Goal: Task Accomplishment & Management: Manage account settings

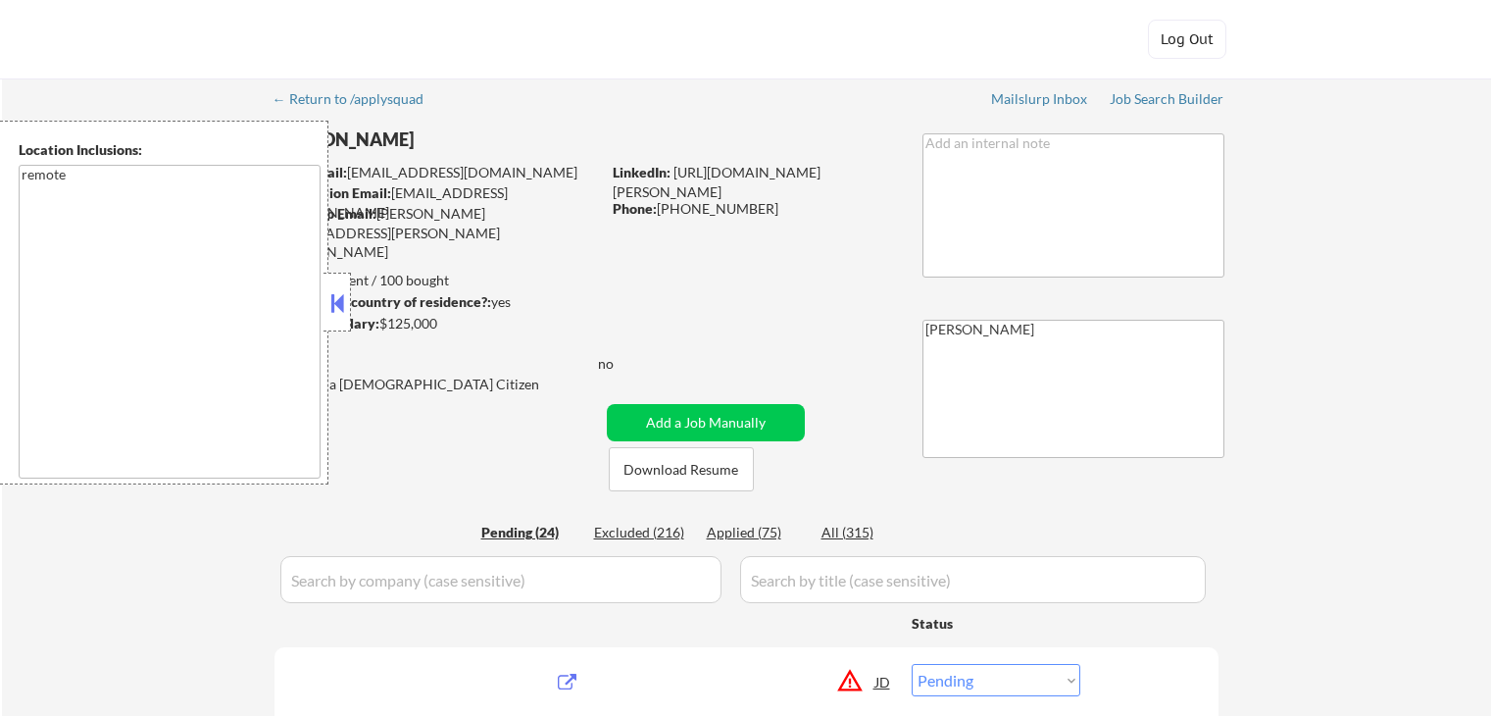
select select ""pending""
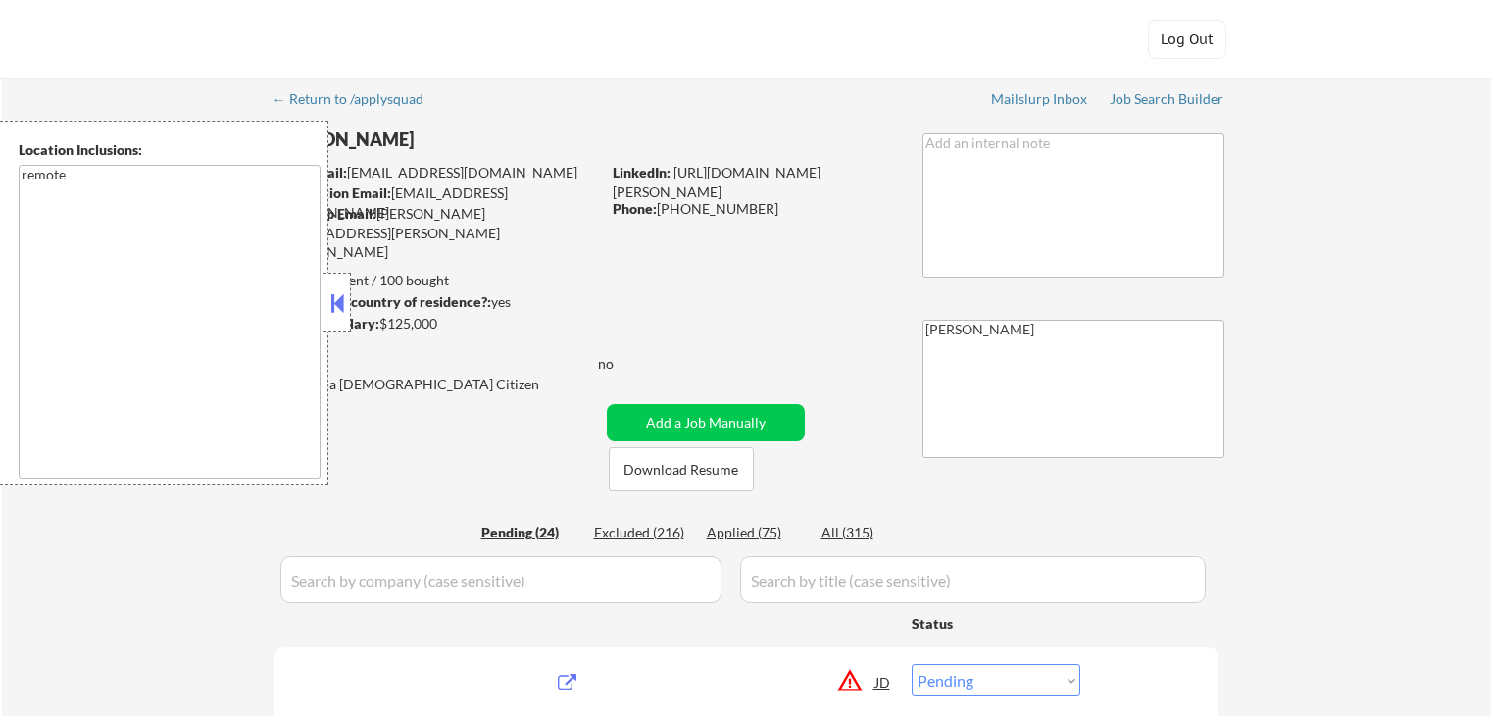
select select ""pending""
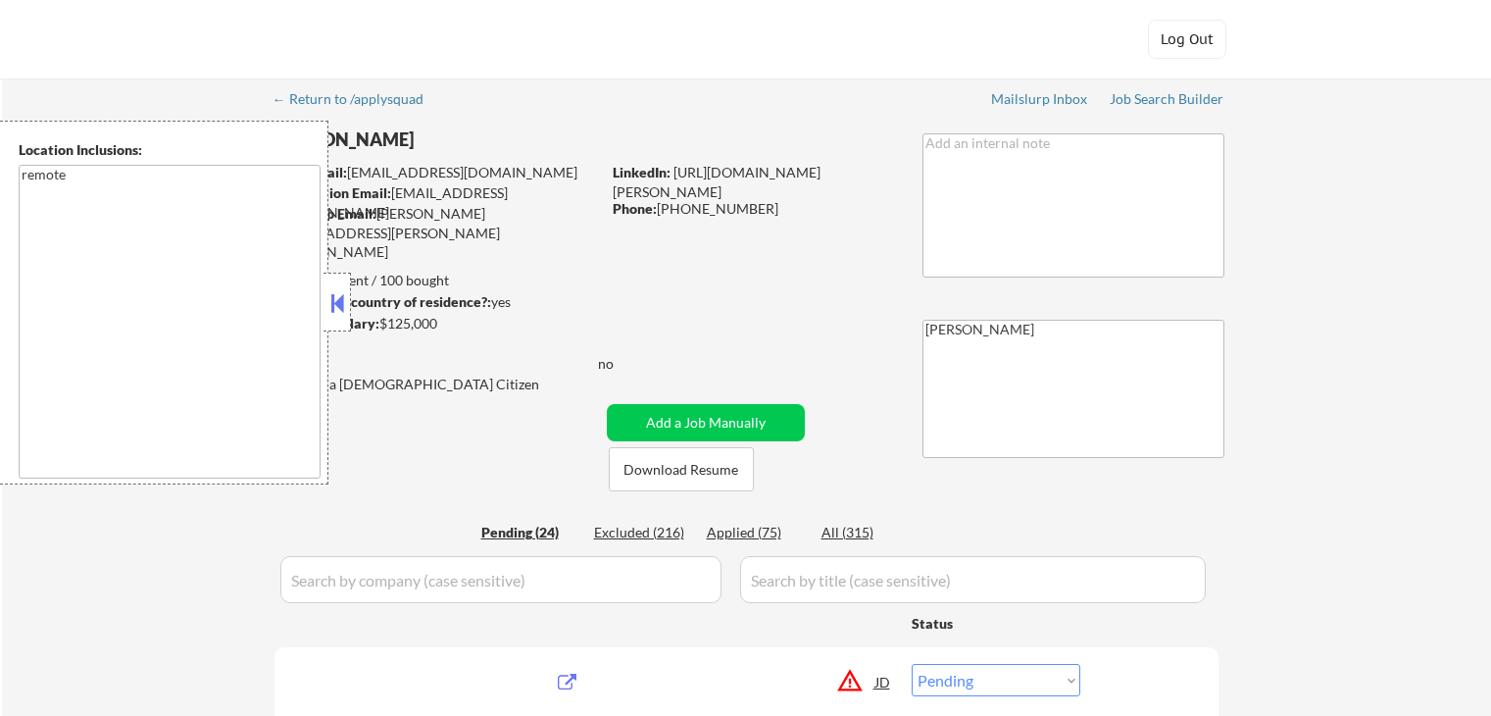
select select ""pending""
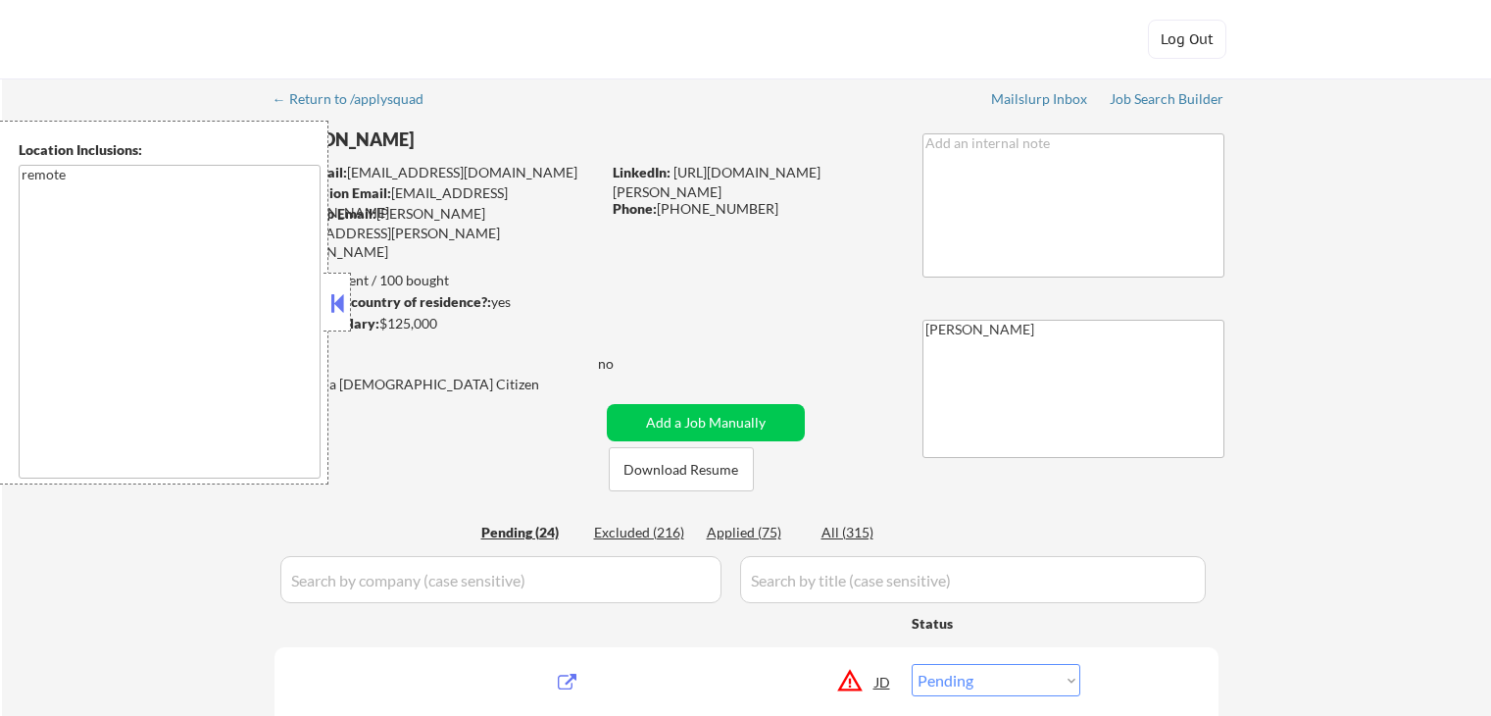
select select ""pending""
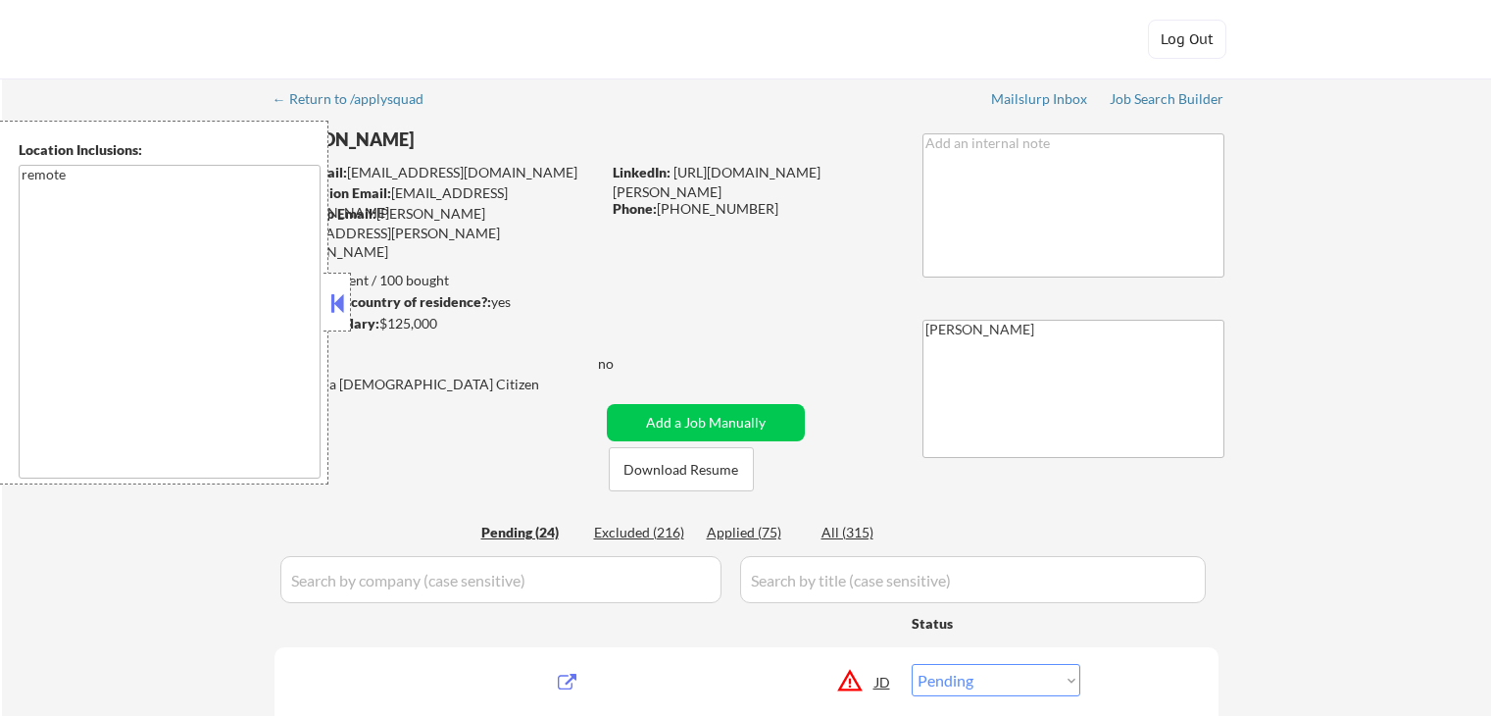
select select ""pending""
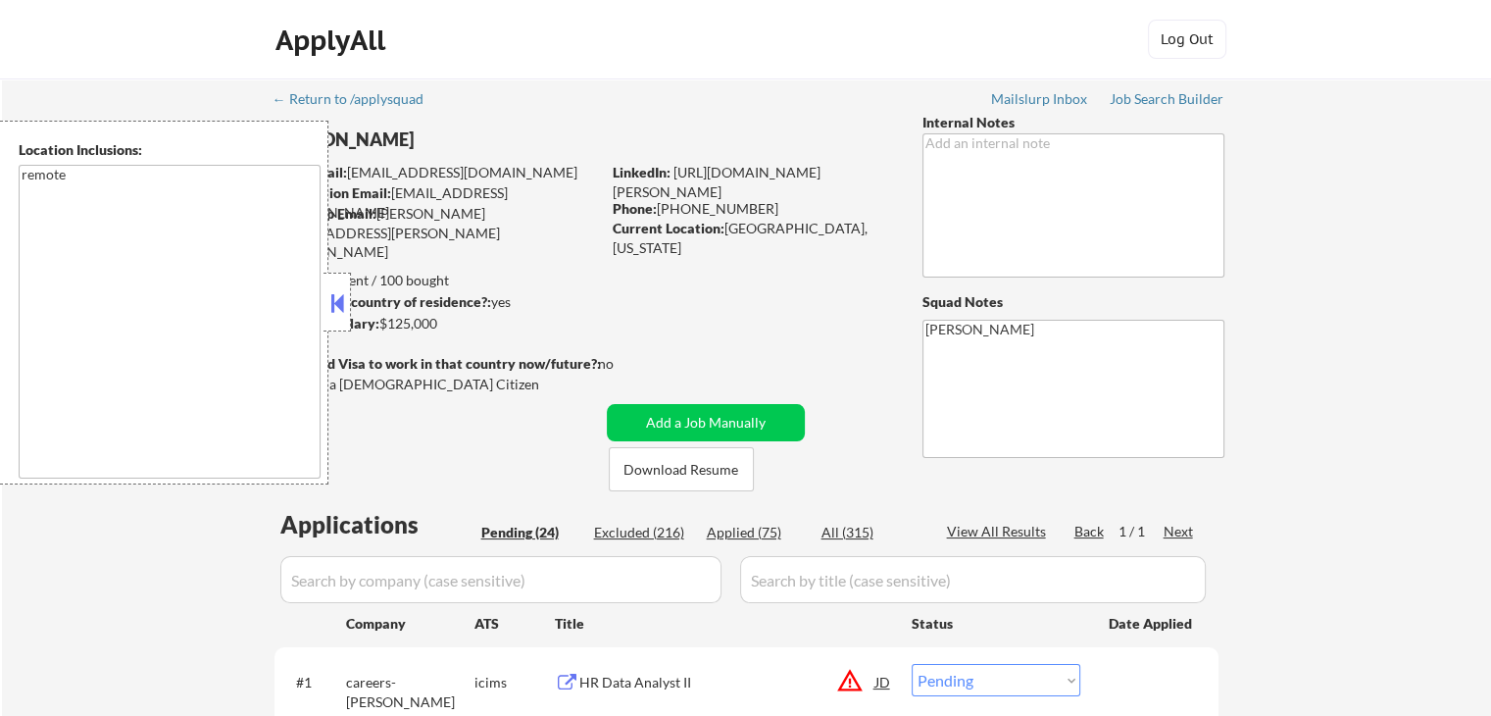
click at [338, 311] on button at bounding box center [337, 302] width 22 height 29
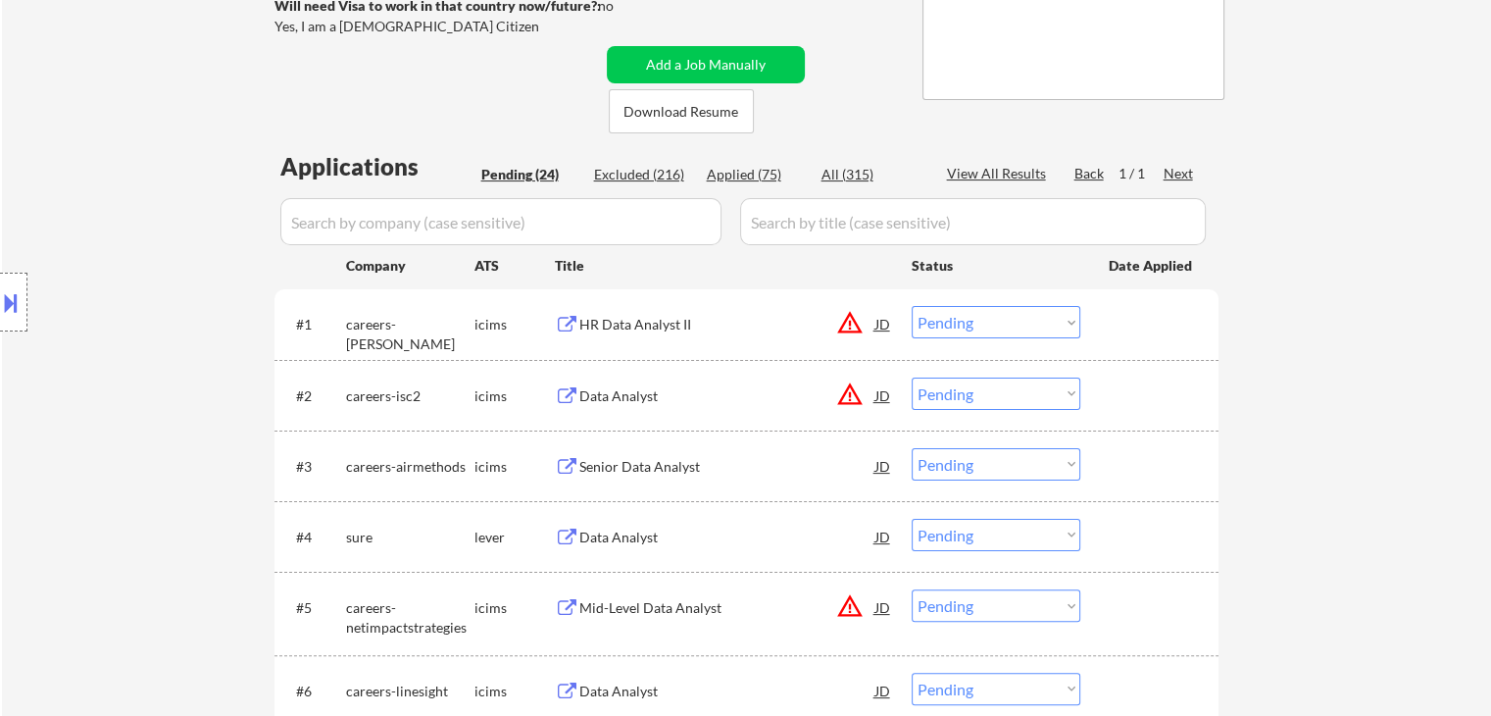
scroll to position [392, 0]
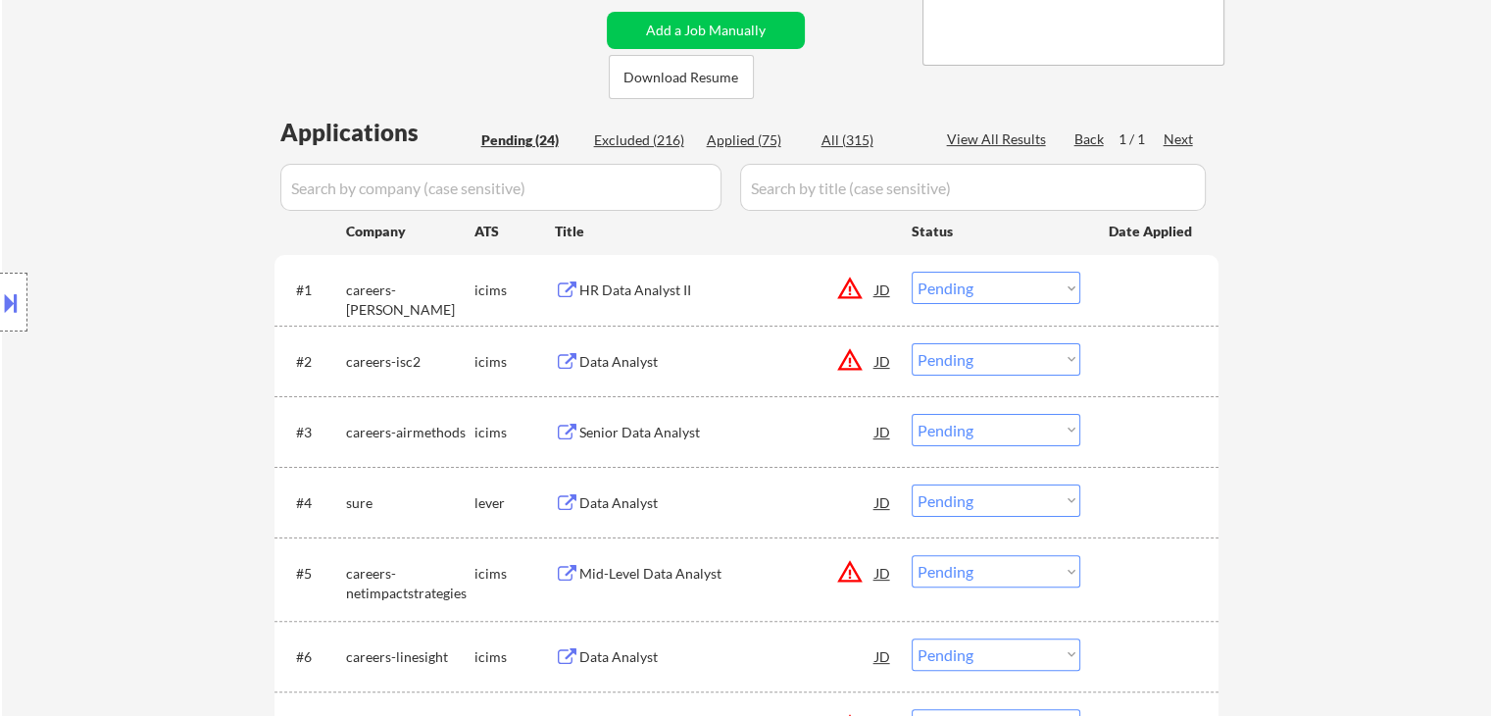
click at [612, 284] on div "HR Data Analyst II" at bounding box center [727, 290] width 296 height 20
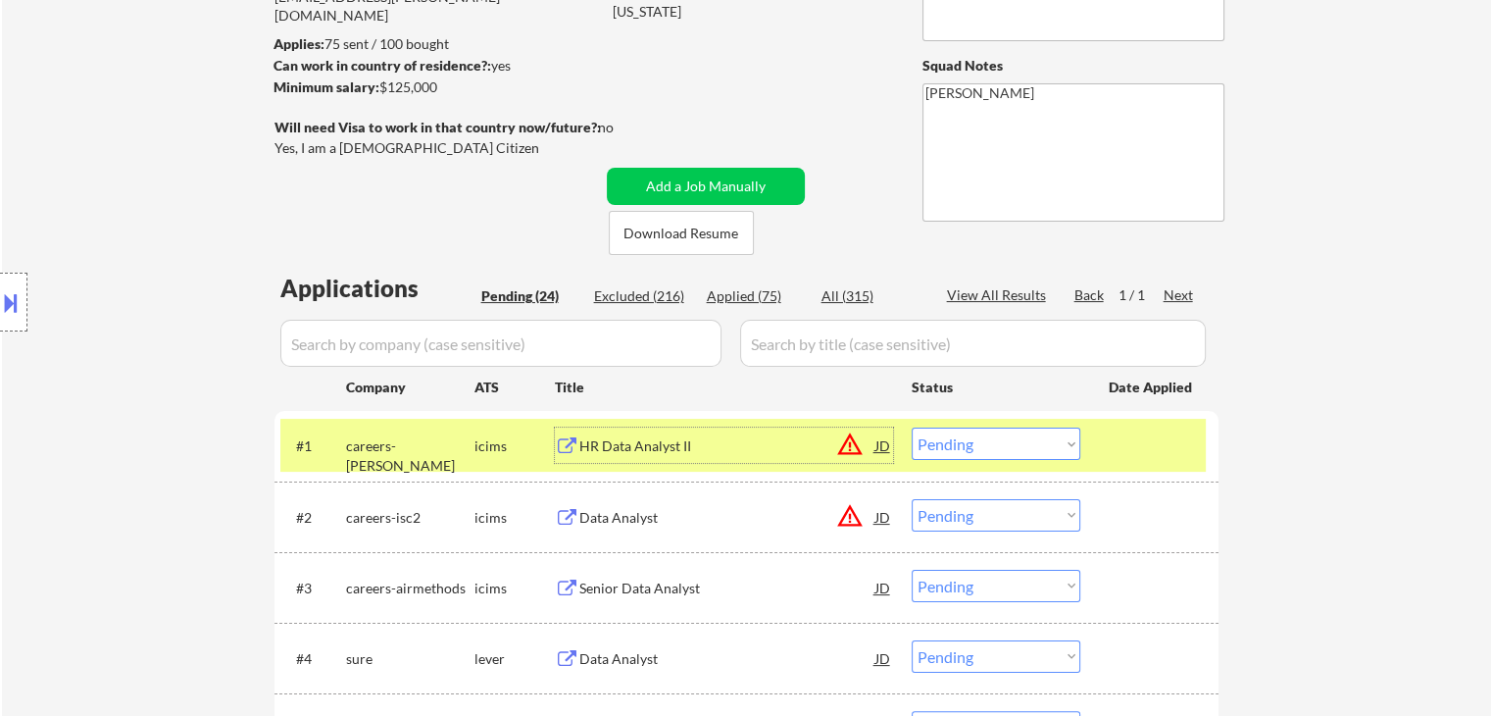
scroll to position [490, 0]
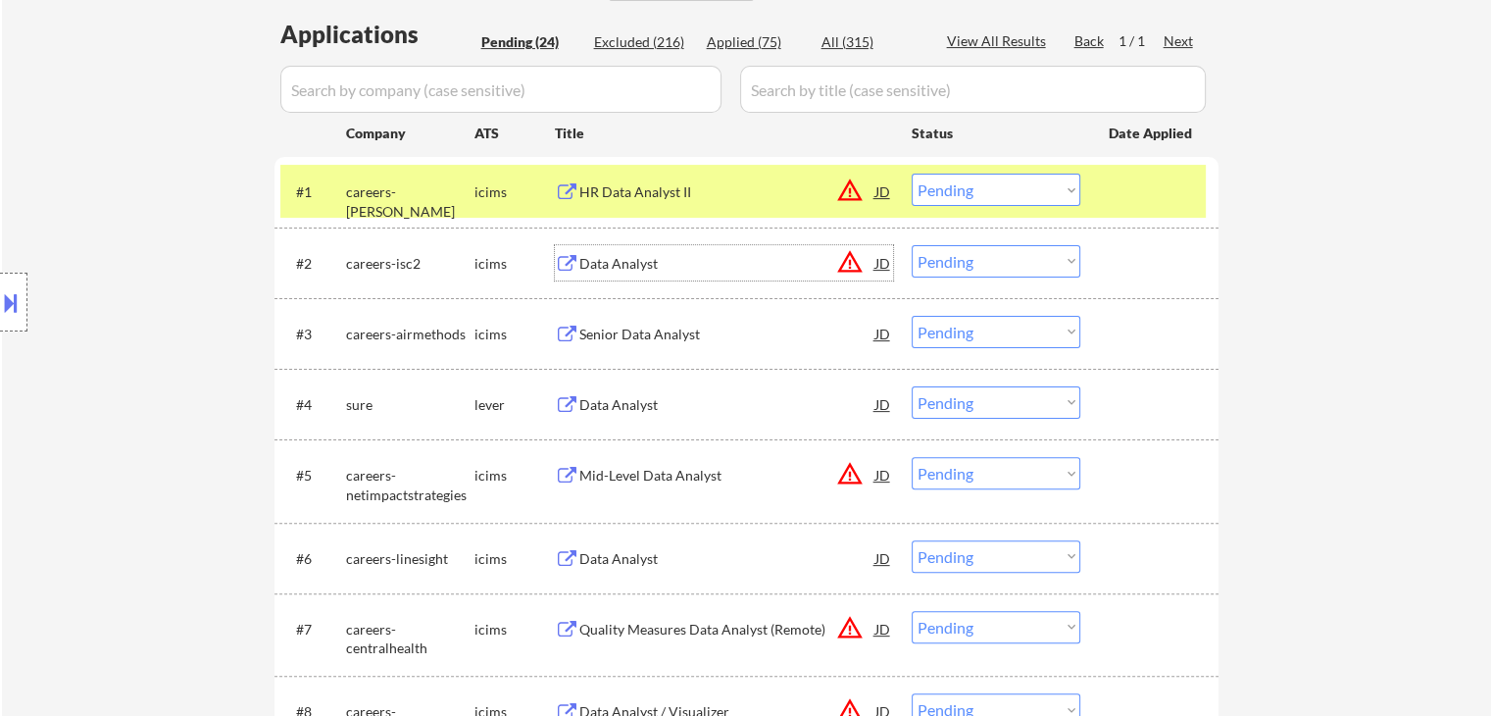
click at [643, 265] on div "Data Analyst" at bounding box center [727, 264] width 296 height 20
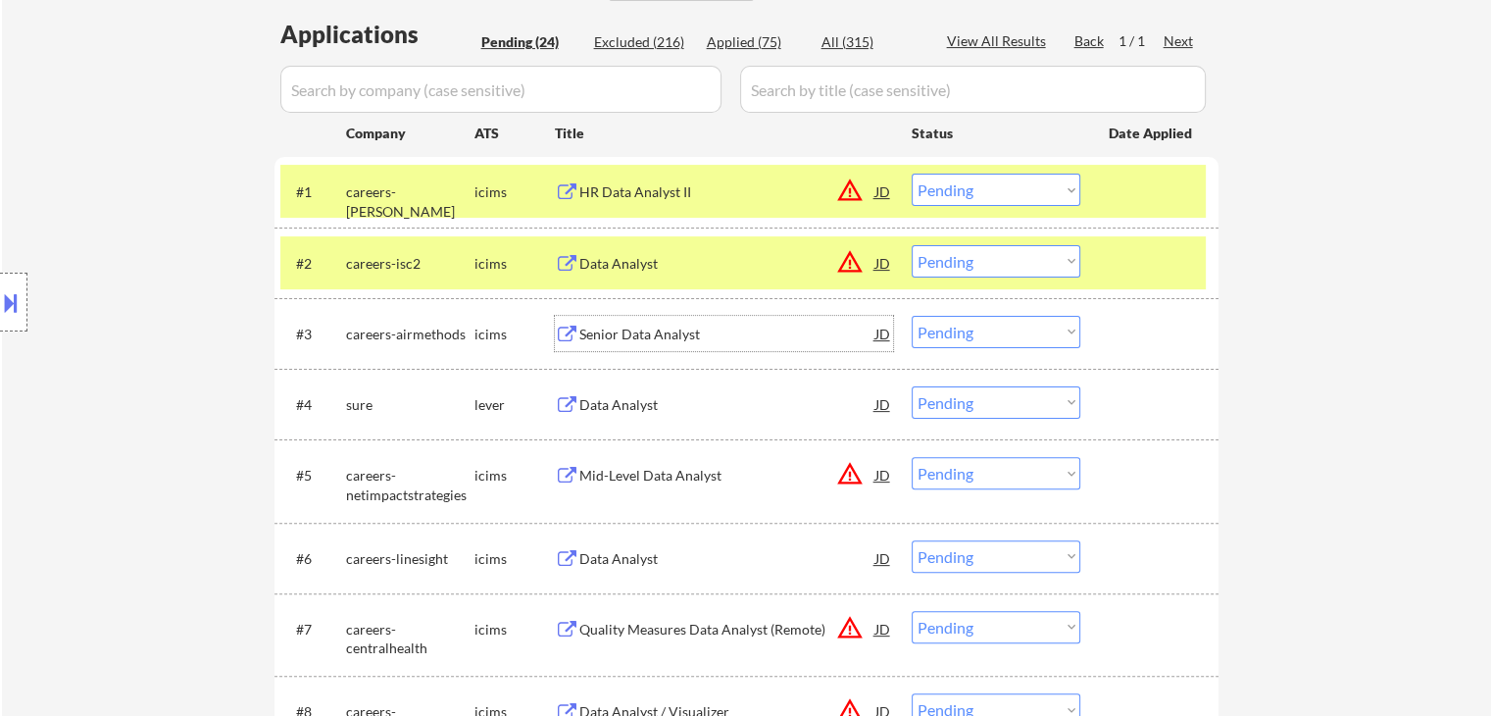
click at [624, 322] on div "Senior Data Analyst" at bounding box center [727, 333] width 296 height 35
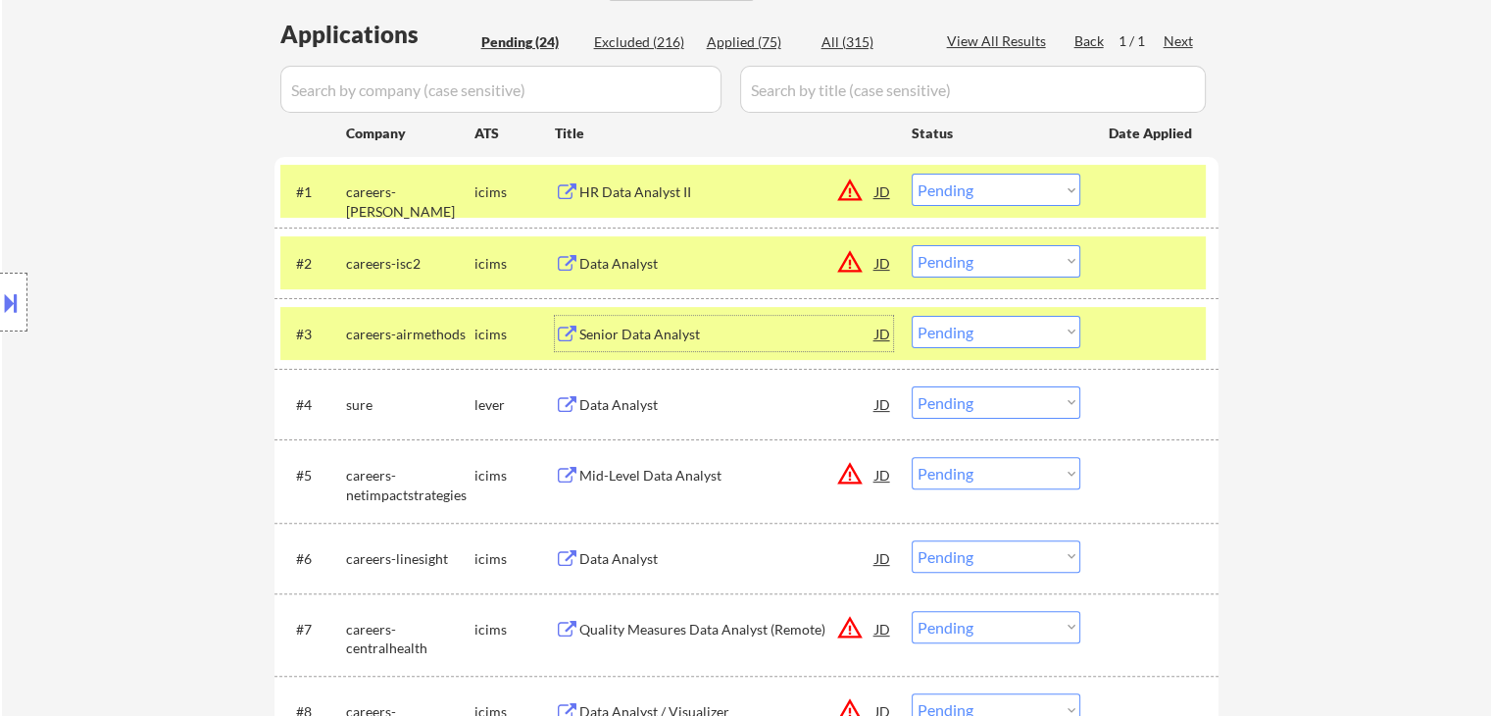
click at [975, 185] on select "Choose an option... Pending Applied Excluded (Questions) Excluded (Expired) Exc…" at bounding box center [996, 190] width 169 height 32
click at [912, 174] on select "Choose an option... Pending Applied Excluded (Questions) Excluded (Expired) Exc…" at bounding box center [996, 190] width 169 height 32
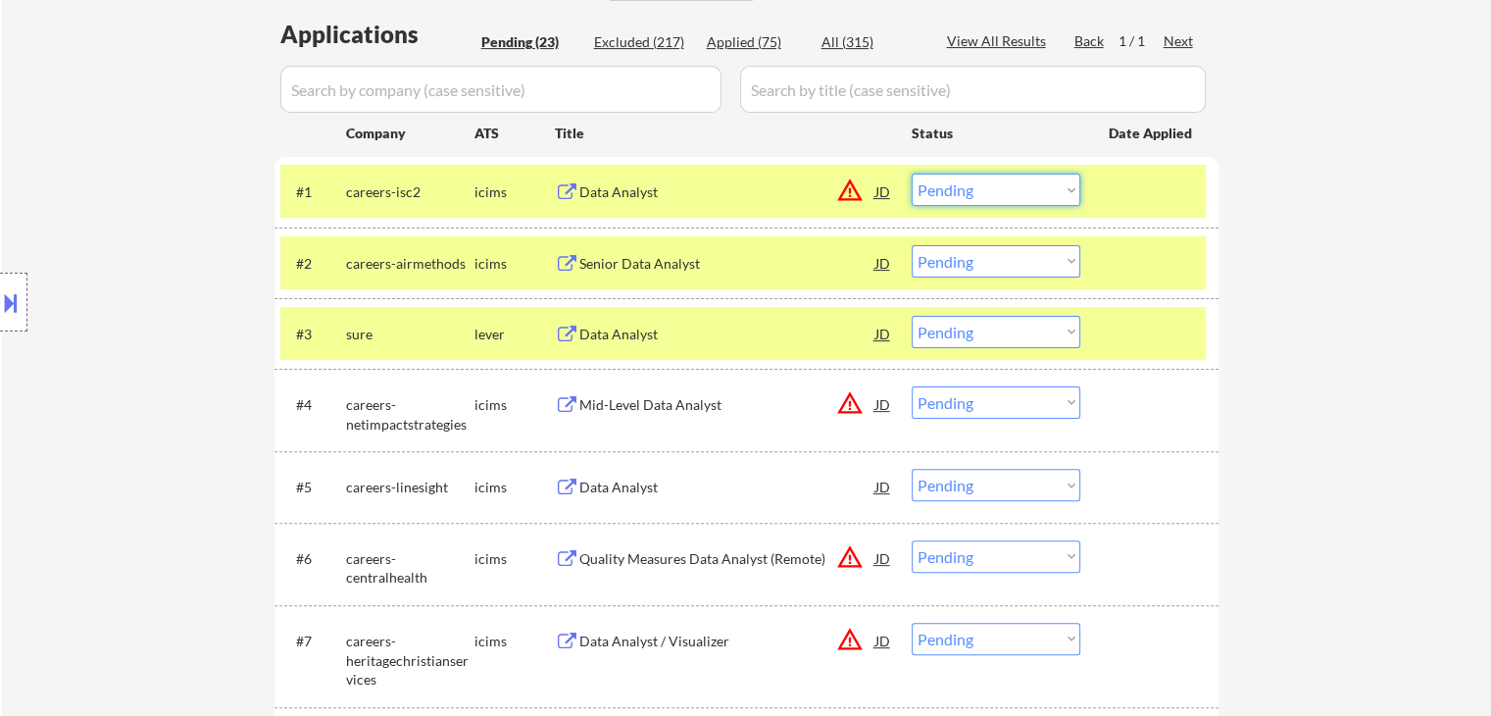
click at [964, 185] on select "Choose an option... Pending Applied Excluded (Questions) Excluded (Expired) Exc…" at bounding box center [996, 190] width 169 height 32
click at [912, 174] on select "Choose an option... Pending Applied Excluded (Questions) Excluded (Expired) Exc…" at bounding box center [996, 190] width 169 height 32
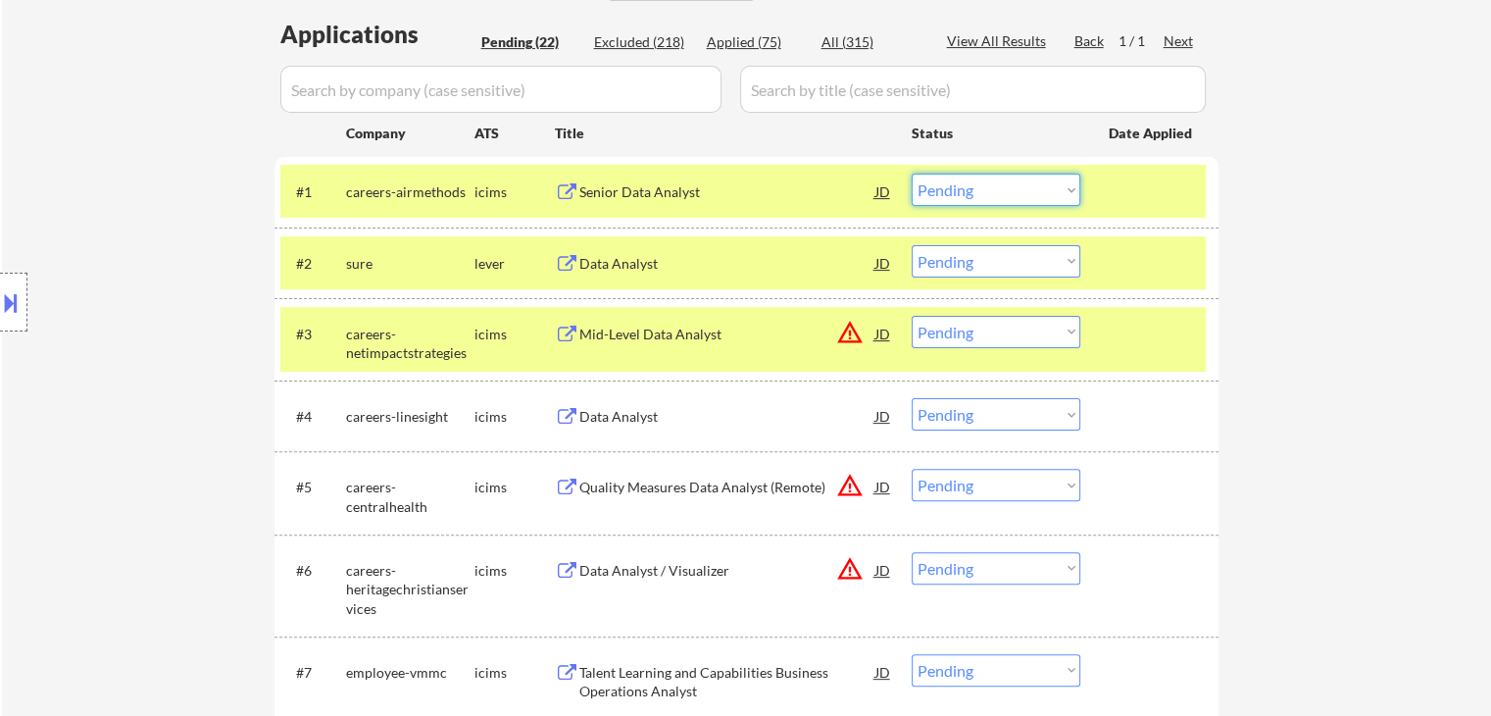
click at [956, 197] on select "Choose an option... Pending Applied Excluded (Questions) Excluded (Expired) Exc…" at bounding box center [996, 190] width 169 height 32
click at [912, 174] on select "Choose an option... Pending Applied Excluded (Questions) Excluded (Expired) Exc…" at bounding box center [996, 190] width 169 height 32
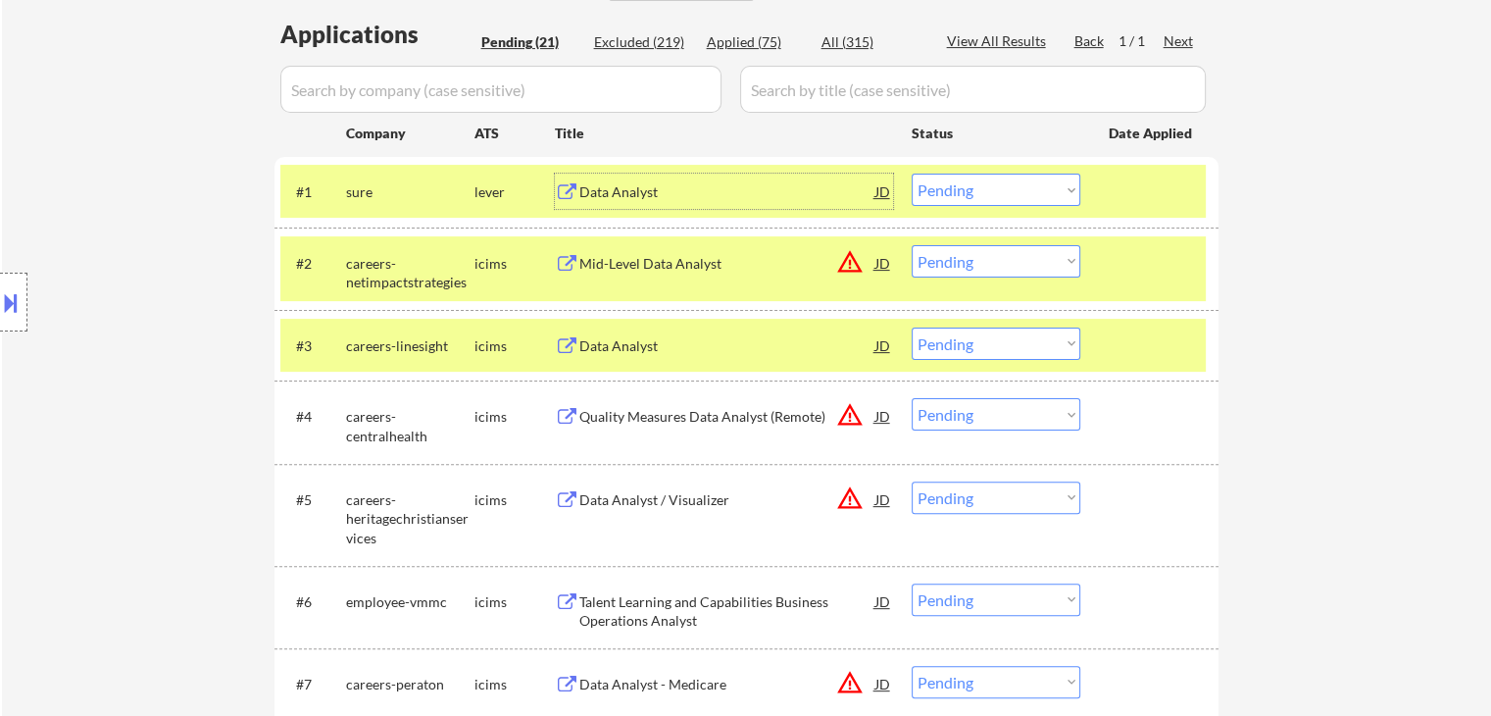
click at [609, 182] on div "Data Analyst" at bounding box center [727, 192] width 296 height 20
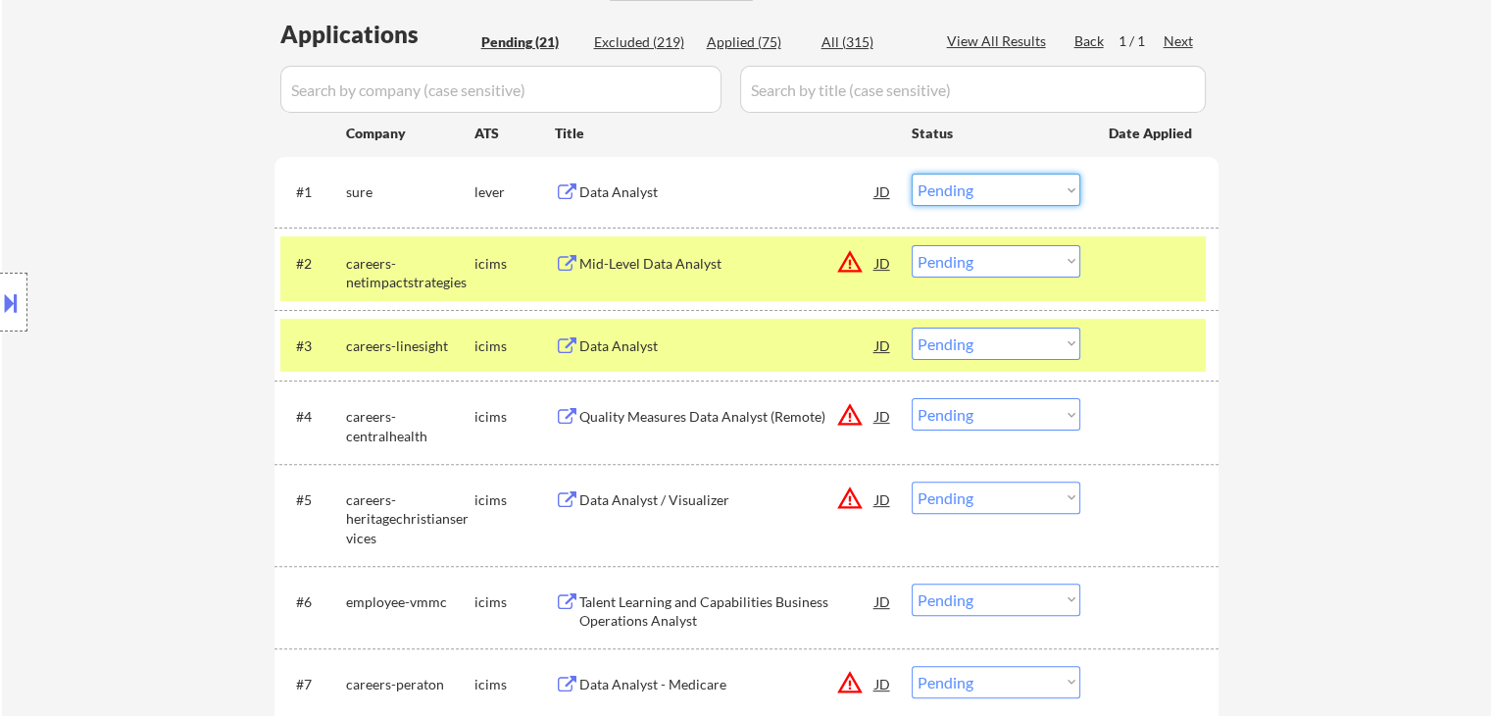
click at [950, 189] on select "Choose an option... Pending Applied Excluded (Questions) Excluded (Expired) Exc…" at bounding box center [996, 190] width 169 height 32
click at [912, 174] on select "Choose an option... Pending Applied Excluded (Questions) Excluded (Expired) Exc…" at bounding box center [996, 190] width 169 height 32
select select ""pending""
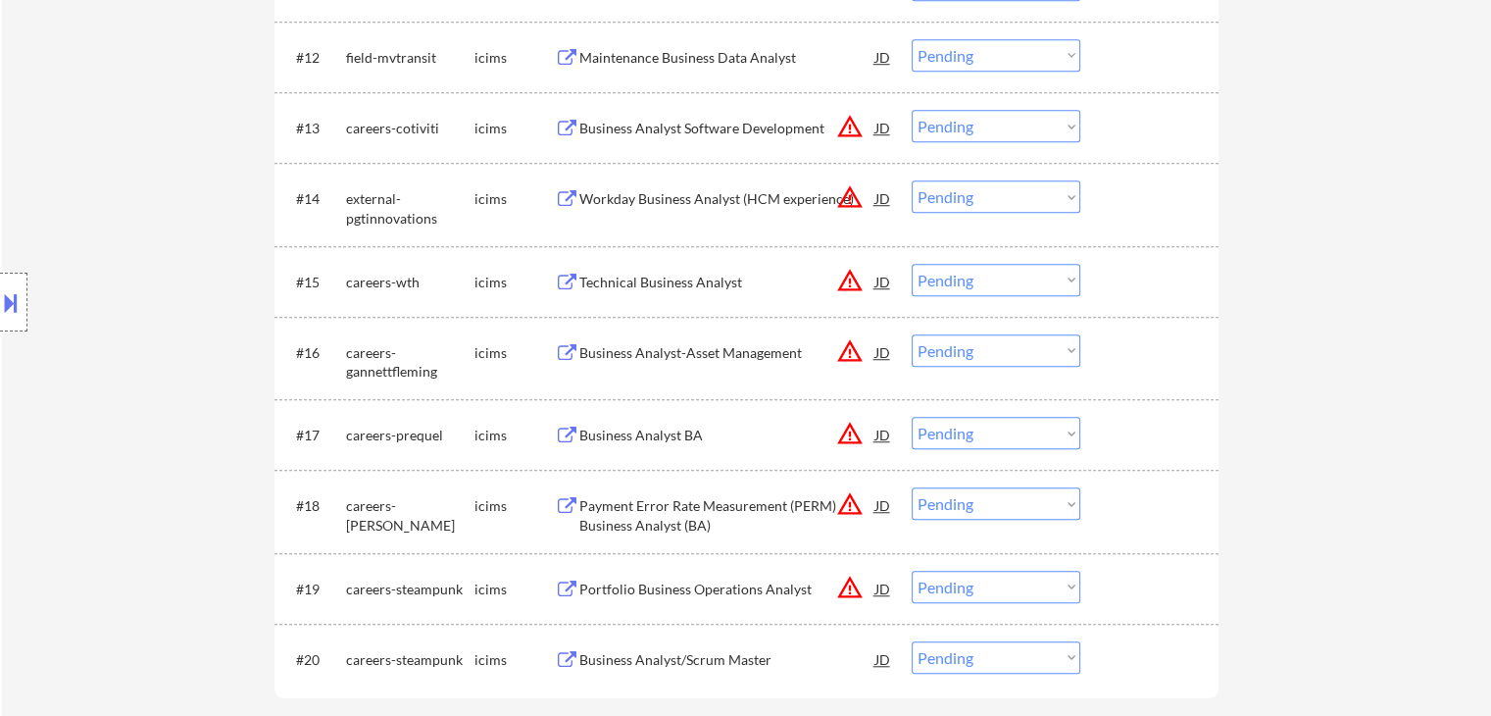
scroll to position [1765, 0]
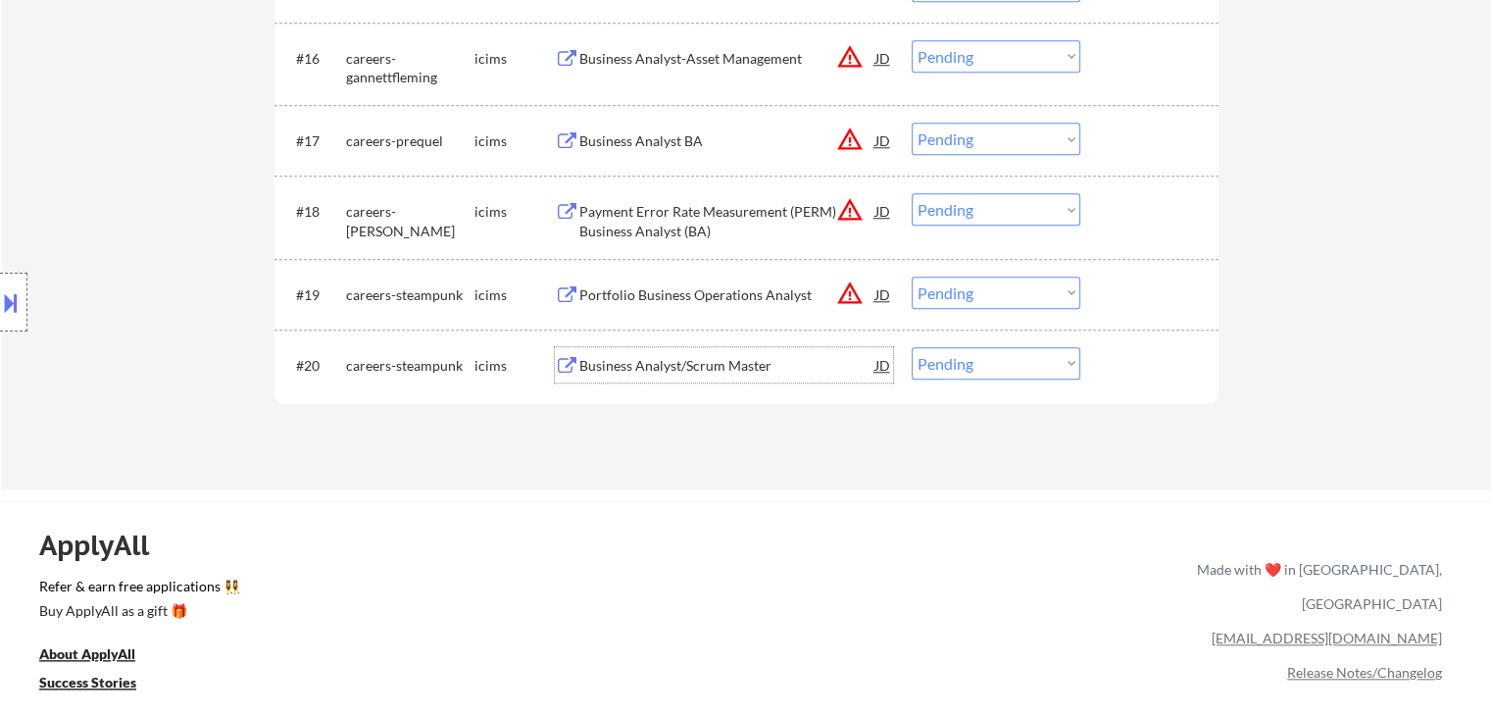
click at [714, 373] on div "Business Analyst/Scrum Master" at bounding box center [727, 366] width 296 height 20
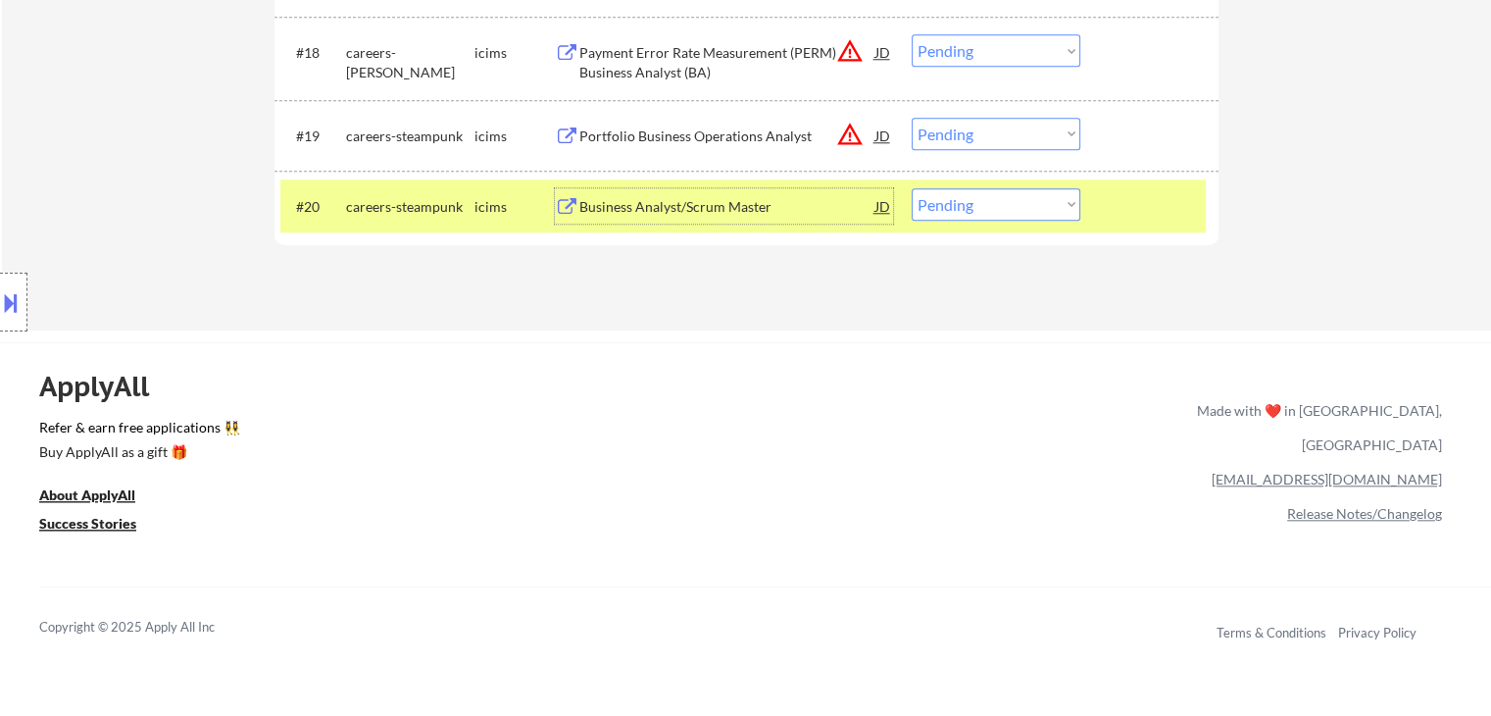
scroll to position [1961, 0]
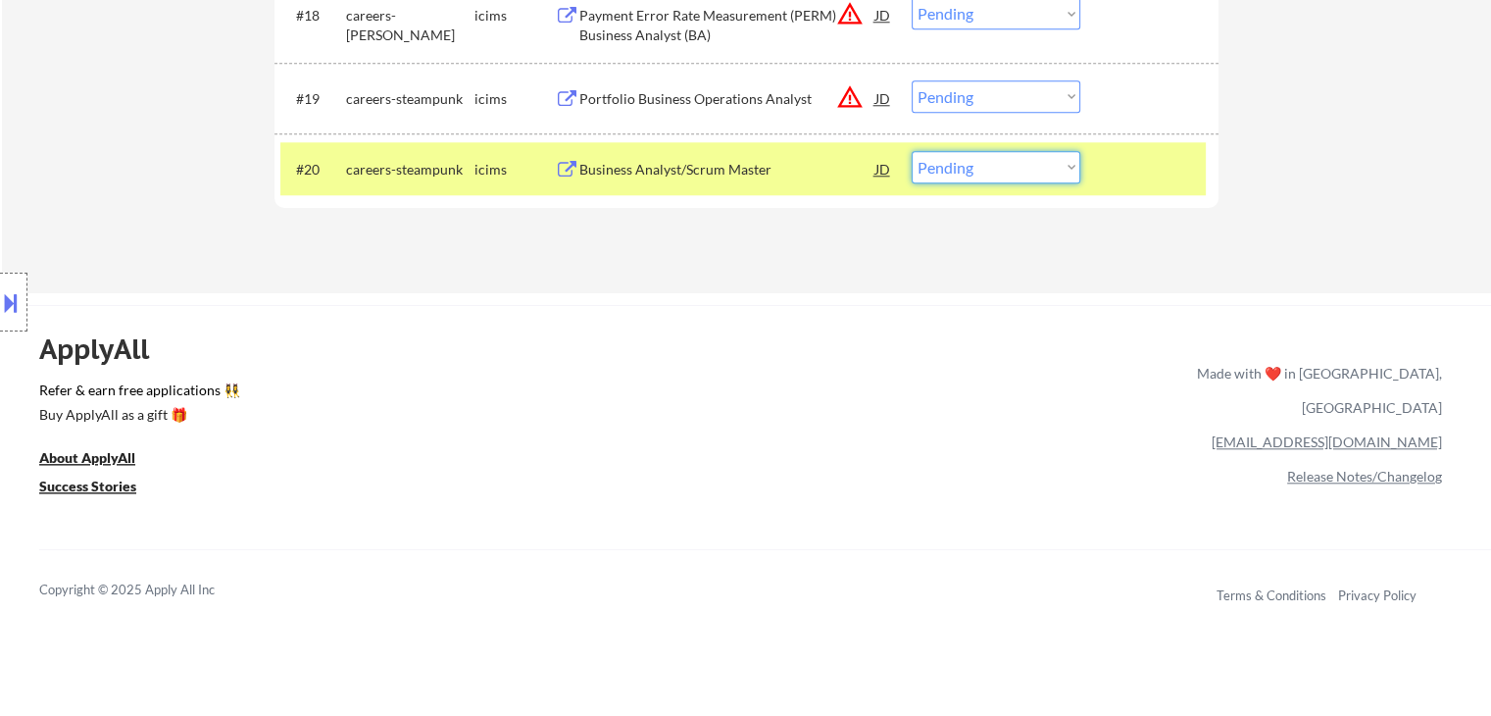
click at [987, 164] on select "Choose an option... Pending Applied Excluded (Questions) Excluded (Expired) Exc…" at bounding box center [996, 167] width 169 height 32
select select ""excluded__expired_""
click at [912, 151] on select "Choose an option... Pending Applied Excluded (Questions) Excluded (Expired) Exc…" at bounding box center [996, 167] width 169 height 32
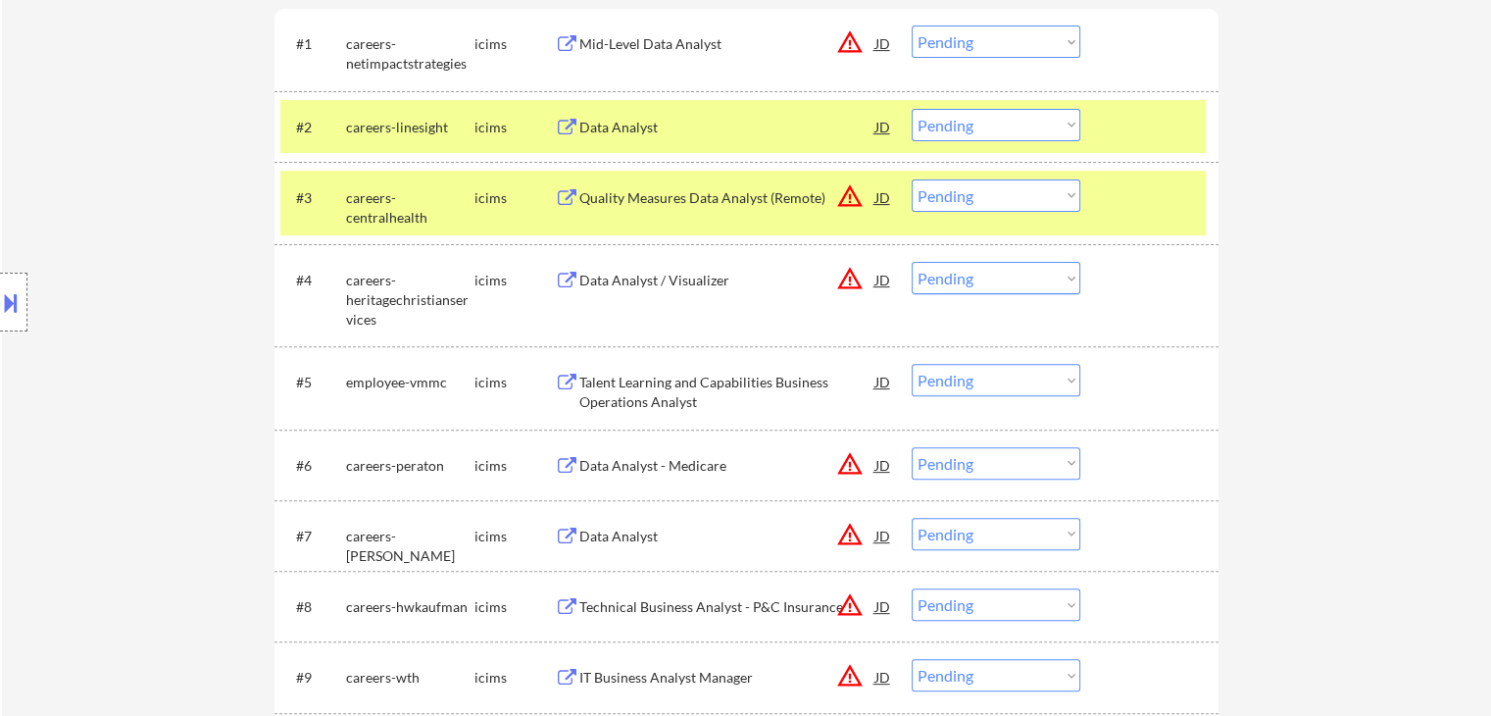
scroll to position [392, 0]
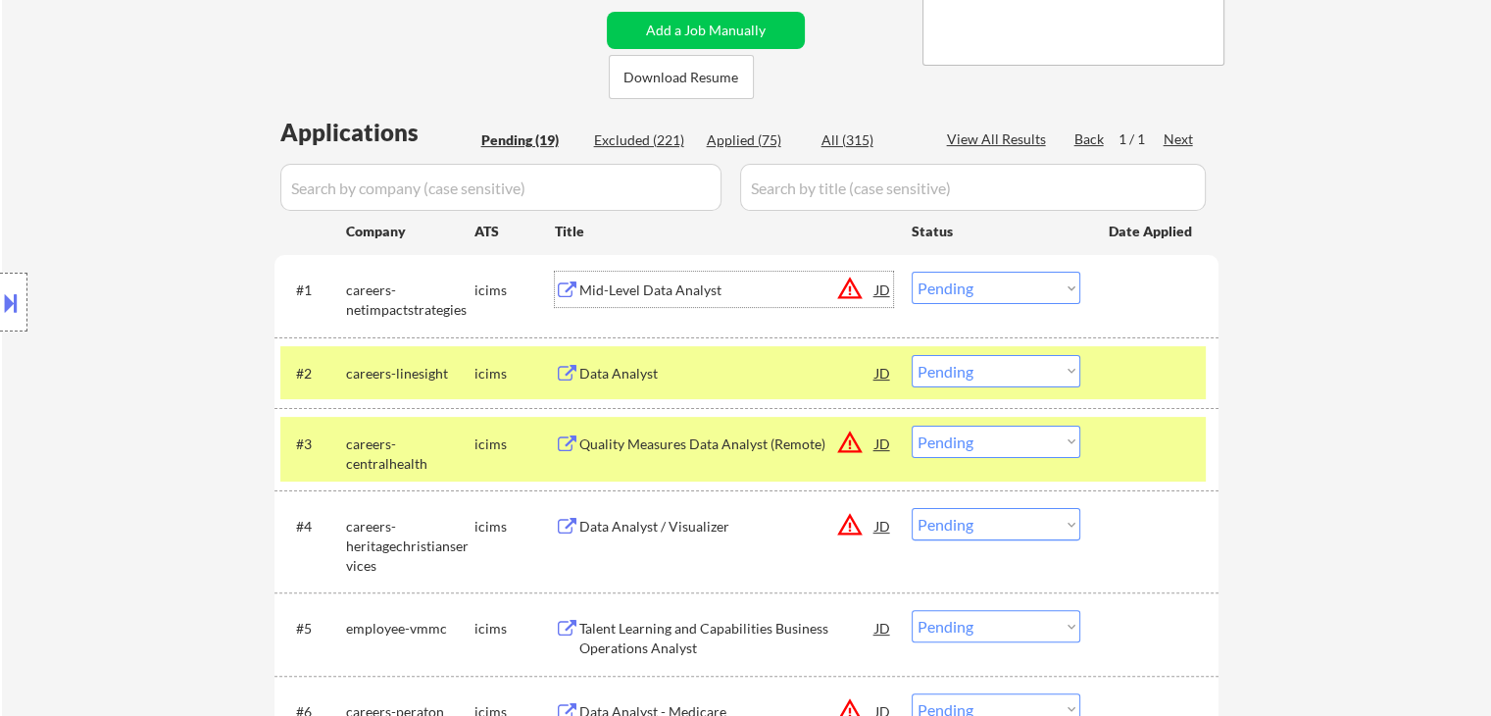
click at [627, 283] on div "Mid-Level Data Analyst" at bounding box center [727, 290] width 296 height 20
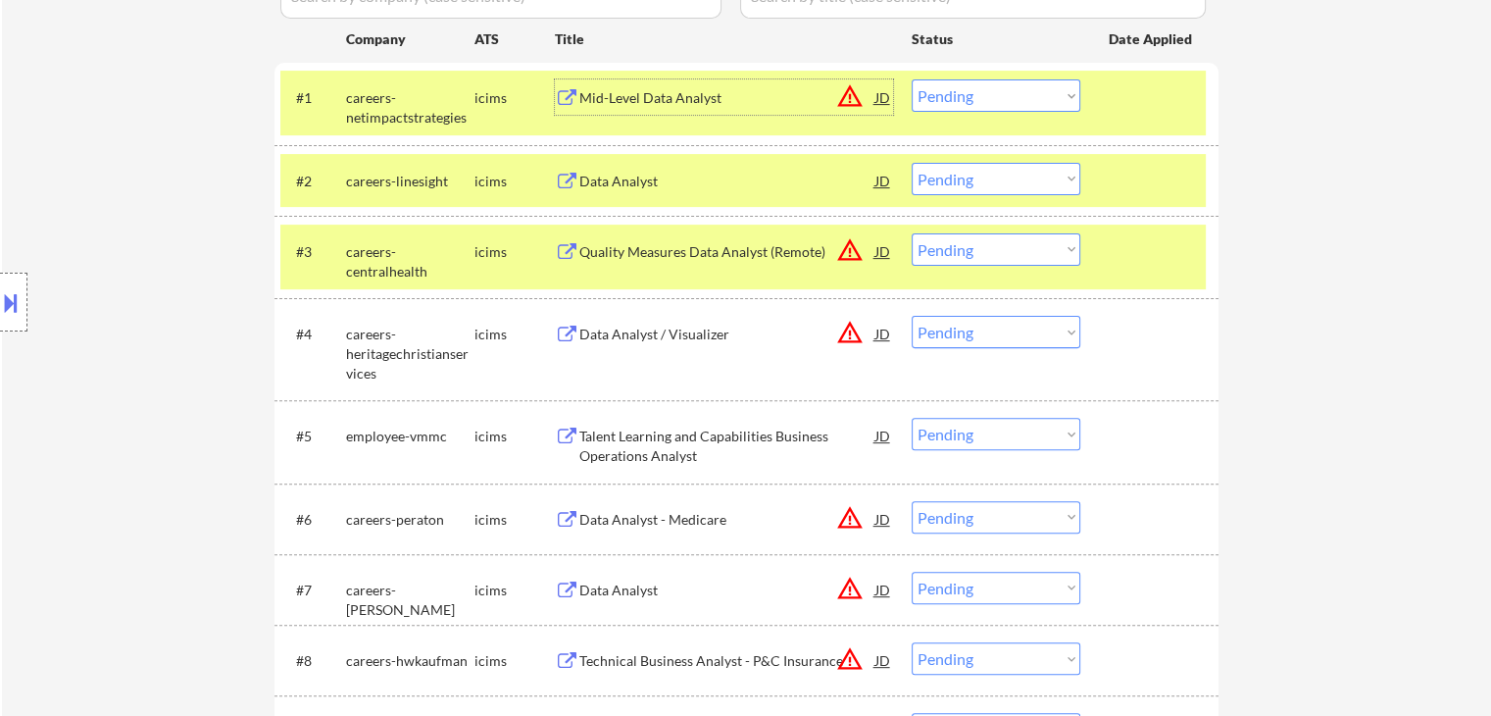
scroll to position [588, 0]
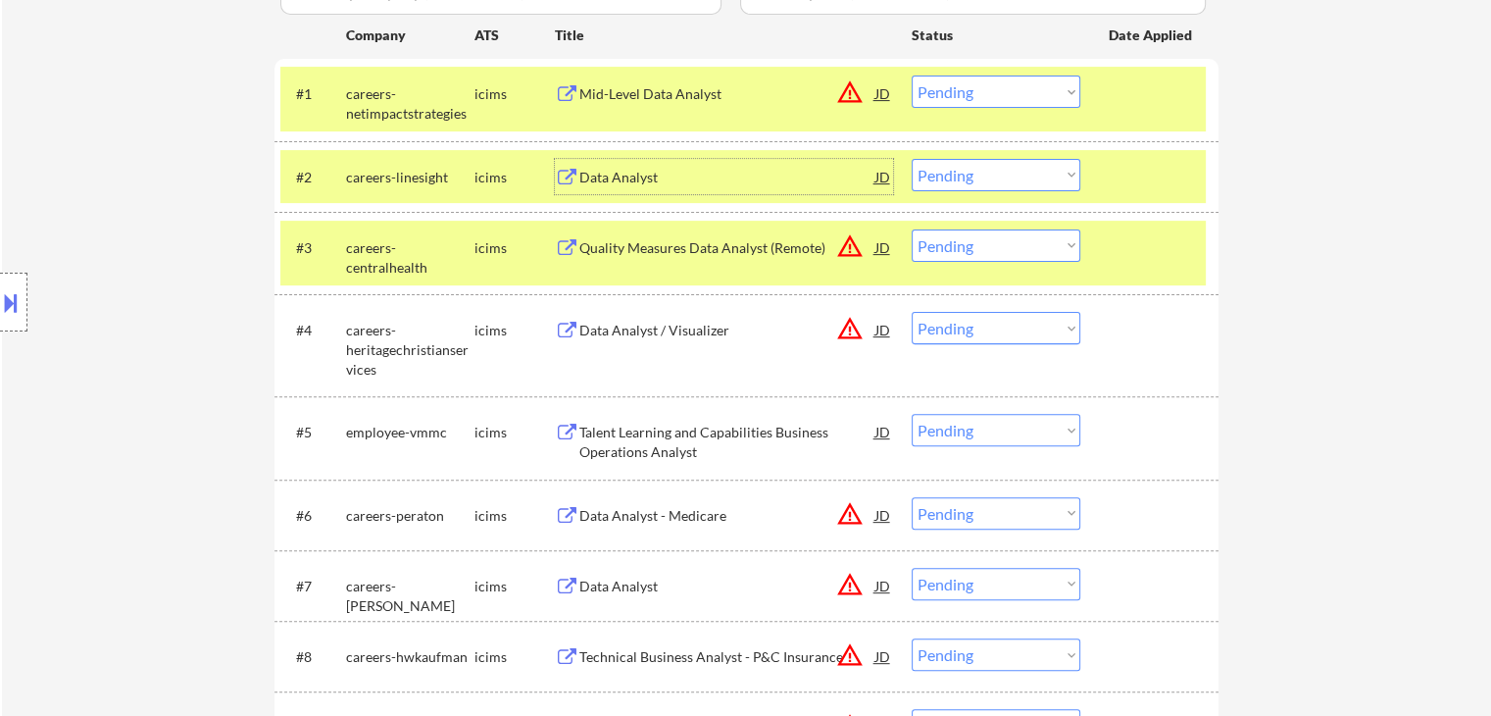
click at [662, 173] on div "Data Analyst" at bounding box center [727, 178] width 296 height 20
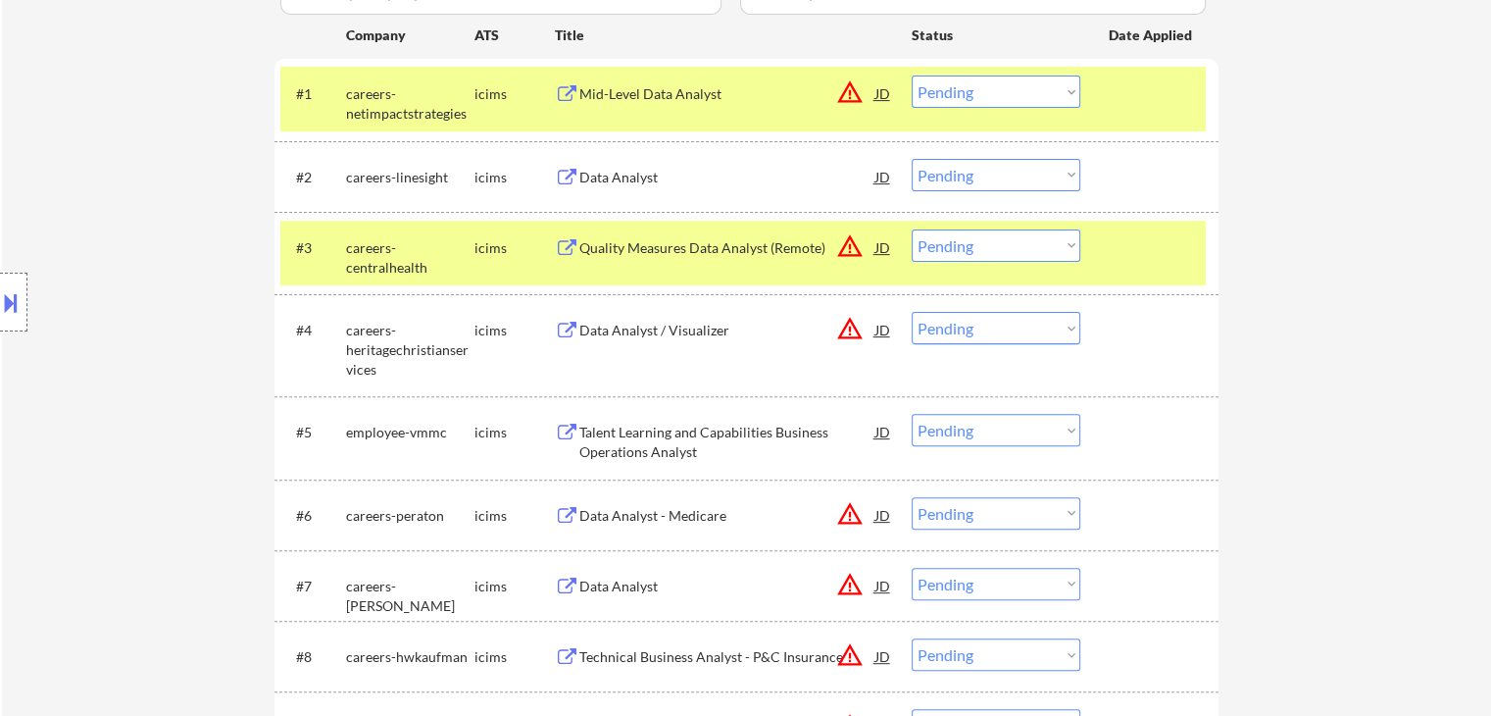
click at [980, 177] on select "Choose an option... Pending Applied Excluded (Questions) Excluded (Expired) Exc…" at bounding box center [996, 175] width 169 height 32
click at [912, 159] on select "Choose an option... Pending Applied Excluded (Questions) Excluded (Expired) Exc…" at bounding box center [996, 175] width 169 height 32
select select ""pending""
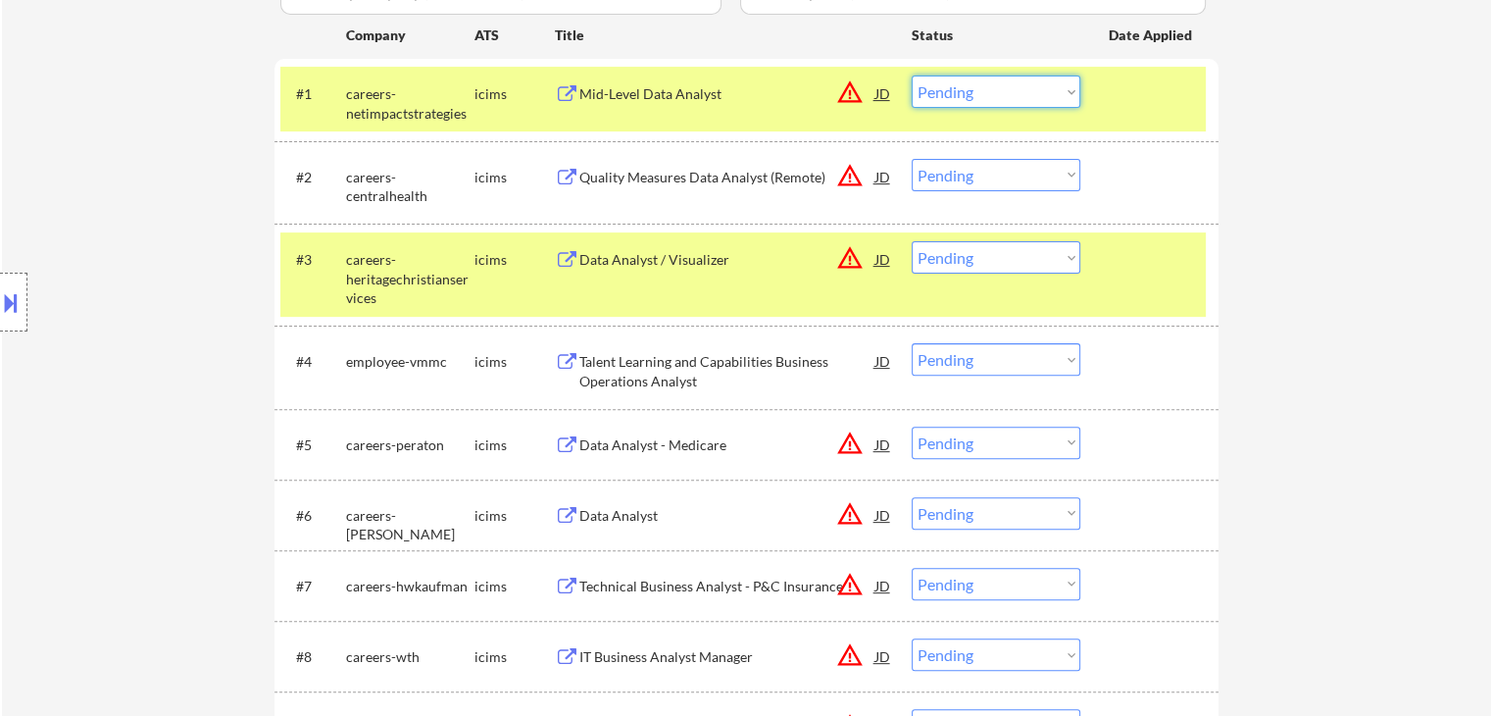
click at [980, 95] on select "Choose an option... Pending Applied Excluded (Questions) Excluded (Expired) Exc…" at bounding box center [996, 91] width 169 height 32
click at [912, 75] on select "Choose an option... Pending Applied Excluded (Questions) Excluded (Expired) Exc…" at bounding box center [996, 91] width 169 height 32
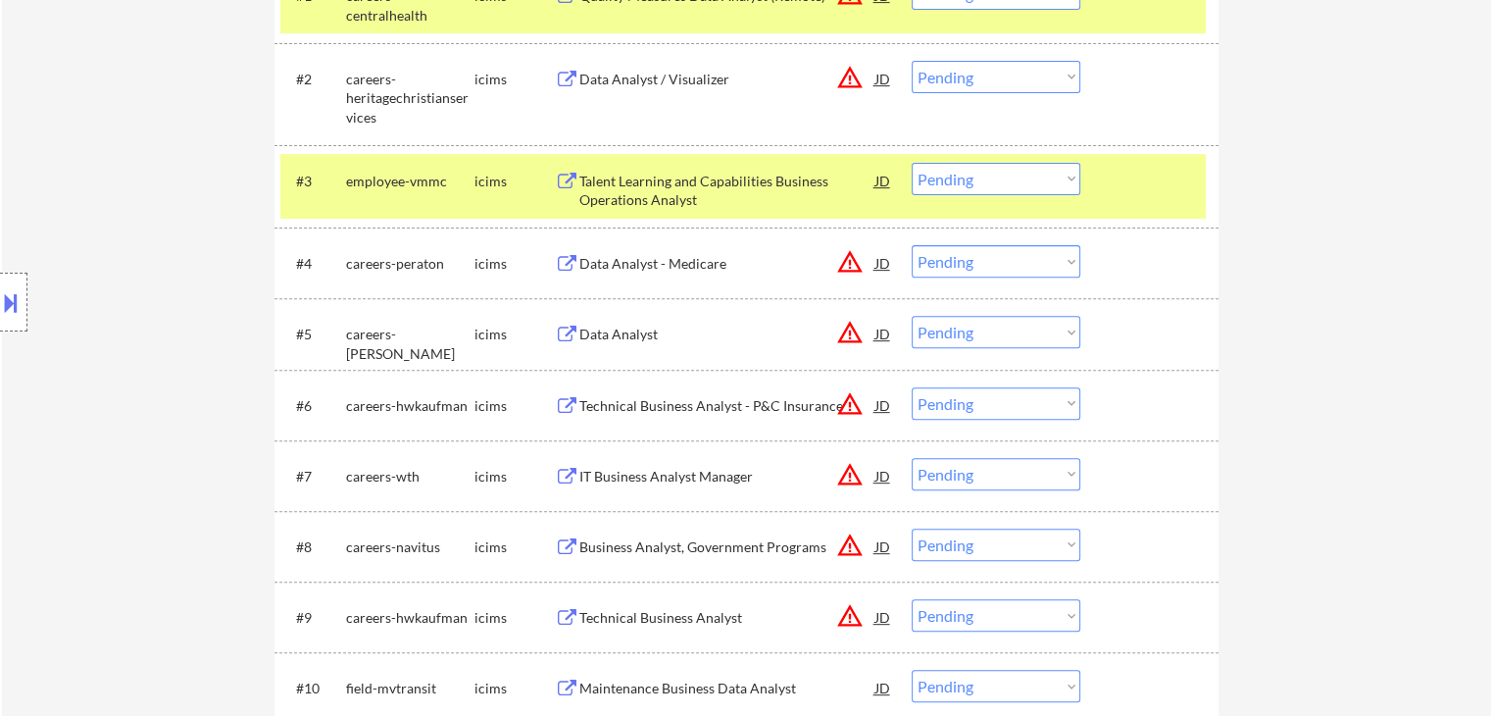
scroll to position [294, 0]
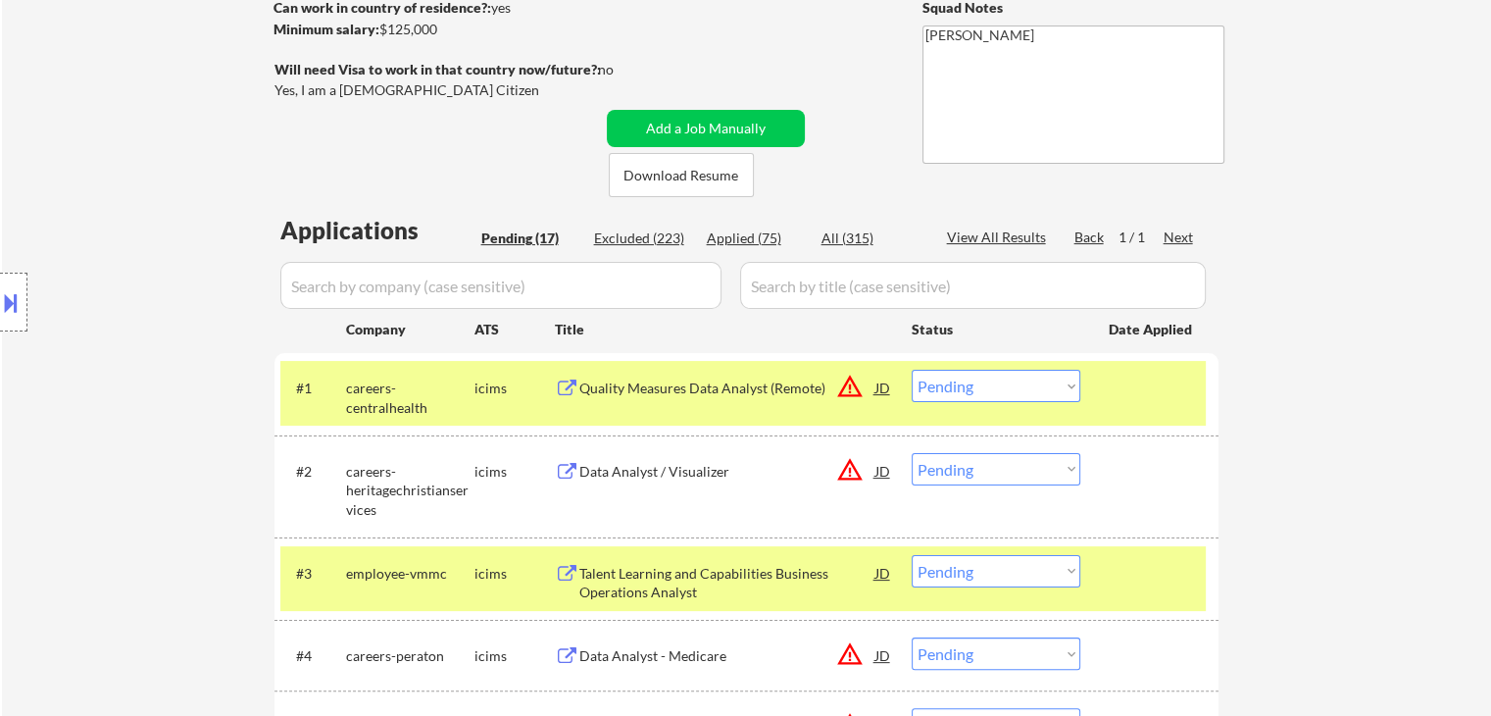
click at [638, 385] on div "Quality Measures Data Analyst (Remote)" at bounding box center [727, 388] width 296 height 20
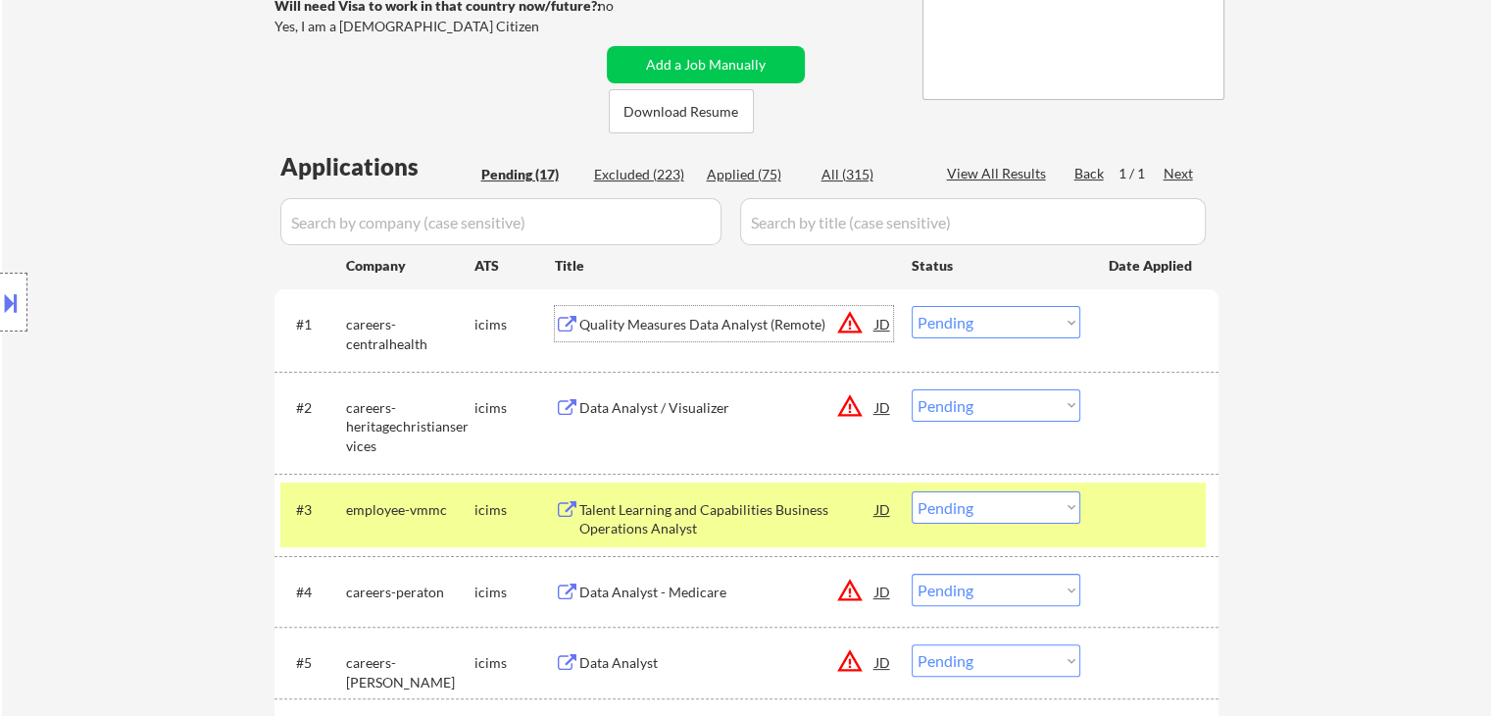
scroll to position [392, 0]
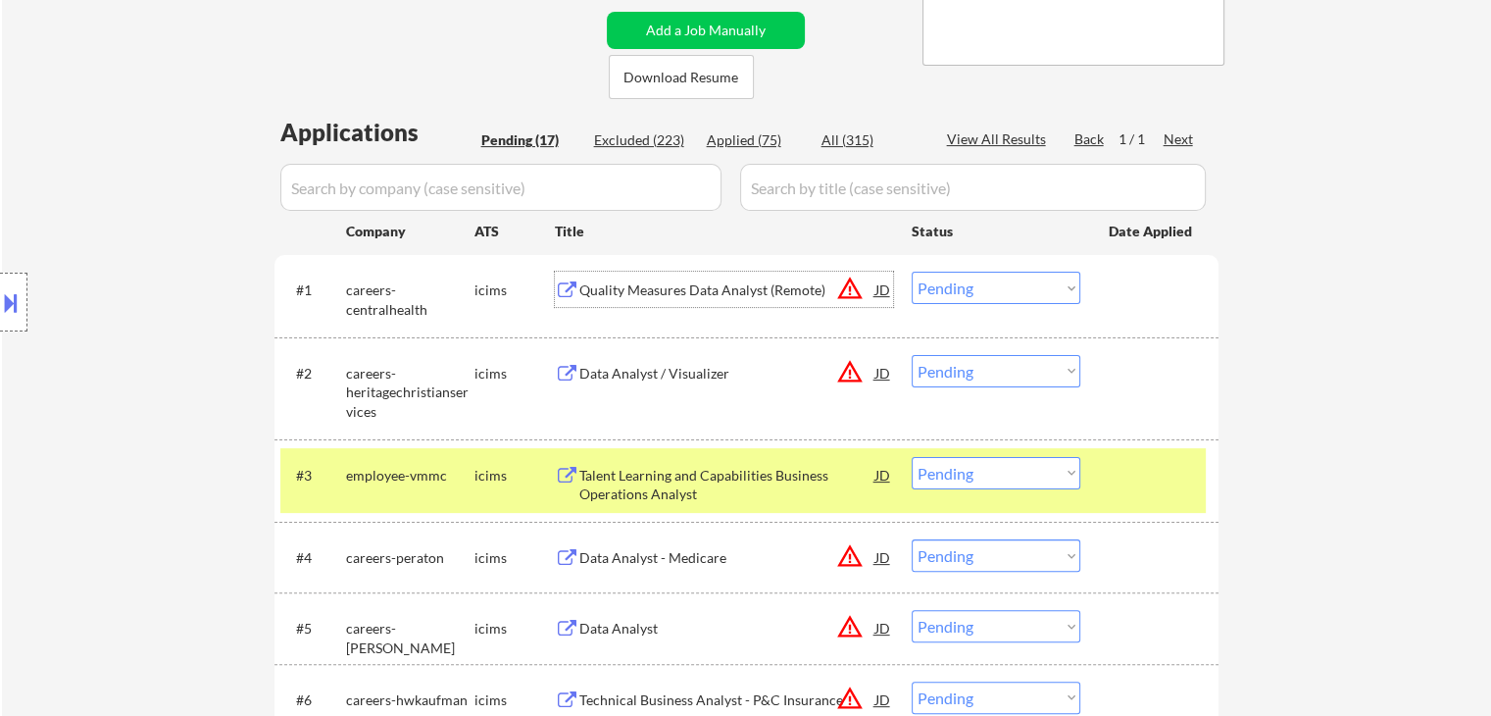
click at [992, 283] on select "Choose an option... Pending Applied Excluded (Questions) Excluded (Expired) Exc…" at bounding box center [996, 288] width 169 height 32
click at [912, 272] on select "Choose an option... Pending Applied Excluded (Questions) Excluded (Expired) Exc…" at bounding box center [996, 288] width 169 height 32
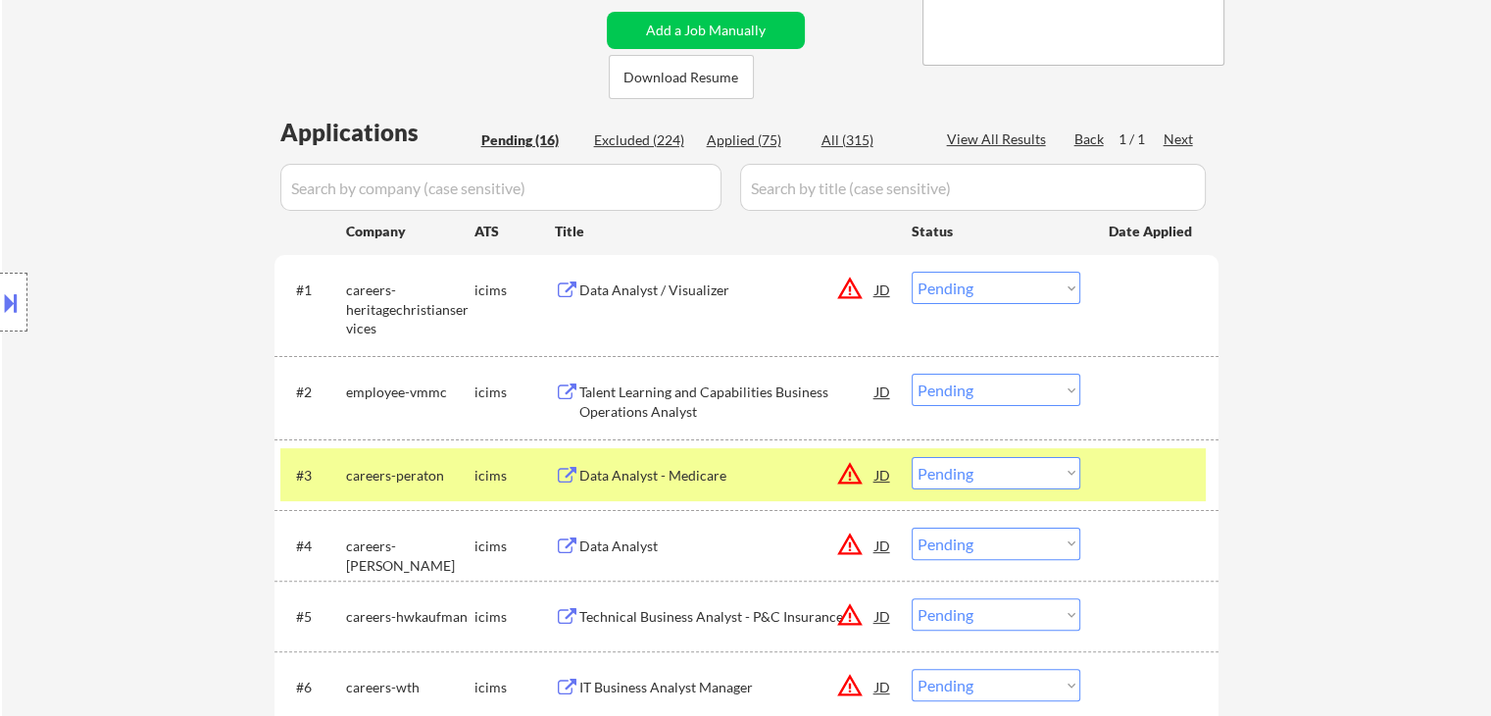
click at [662, 291] on div "Data Analyst / Visualizer" at bounding box center [727, 290] width 296 height 20
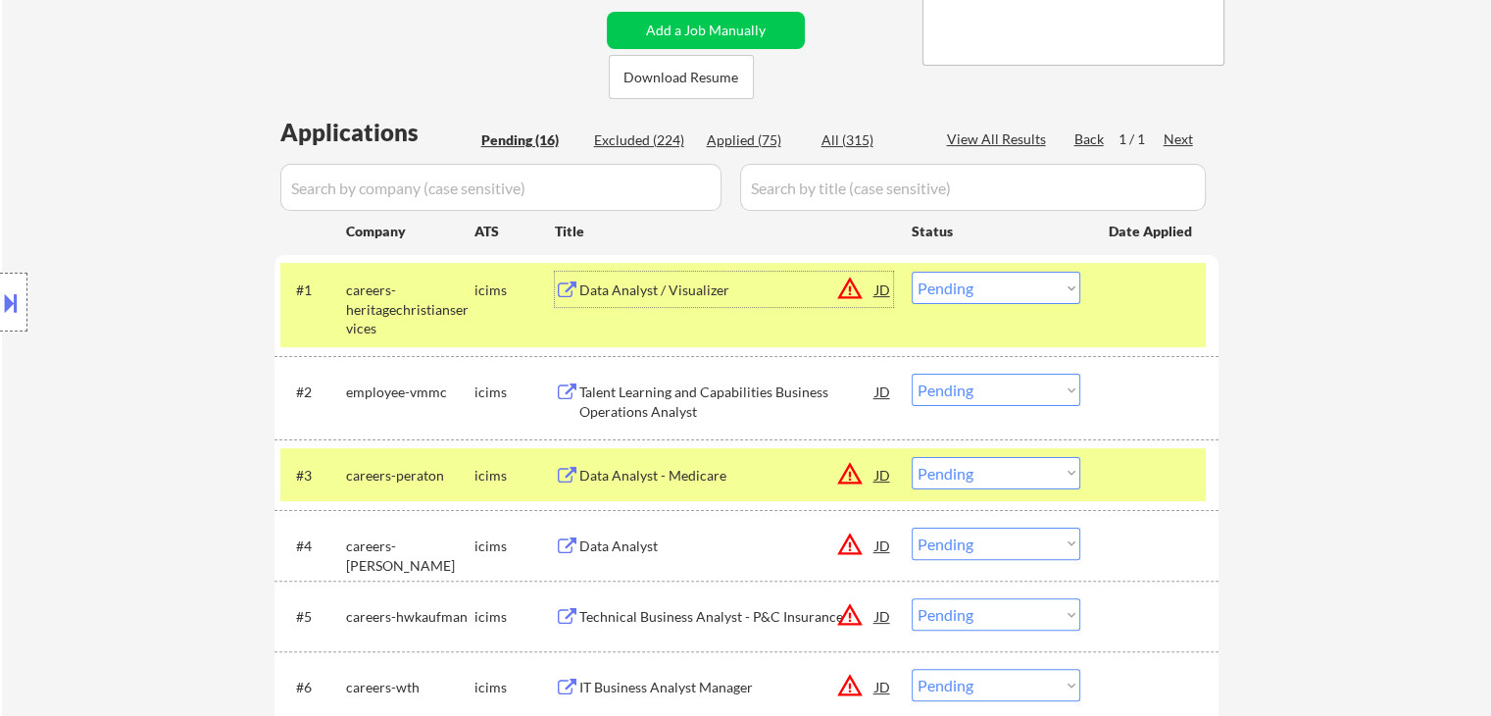
click at [0, 307] on button at bounding box center [11, 302] width 22 height 32
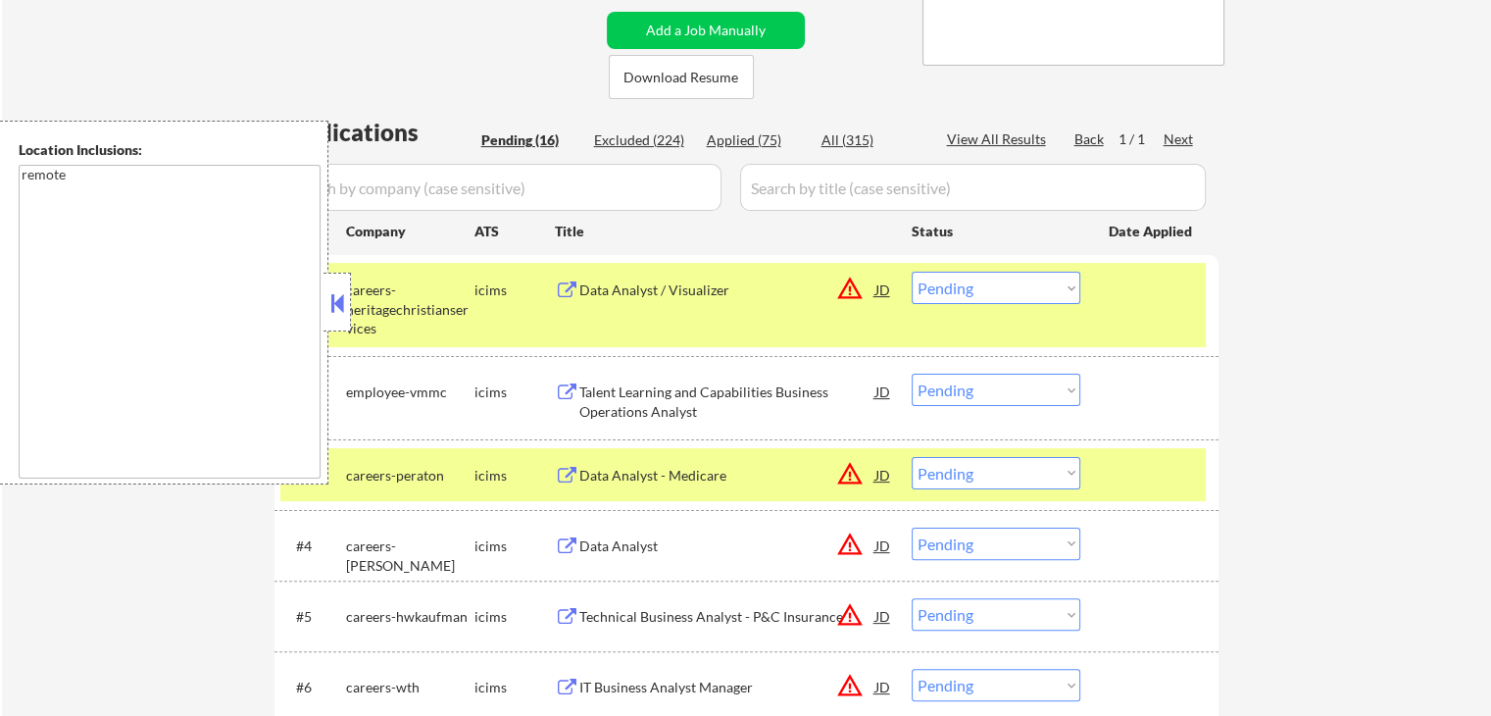
click at [339, 315] on button at bounding box center [337, 302] width 22 height 29
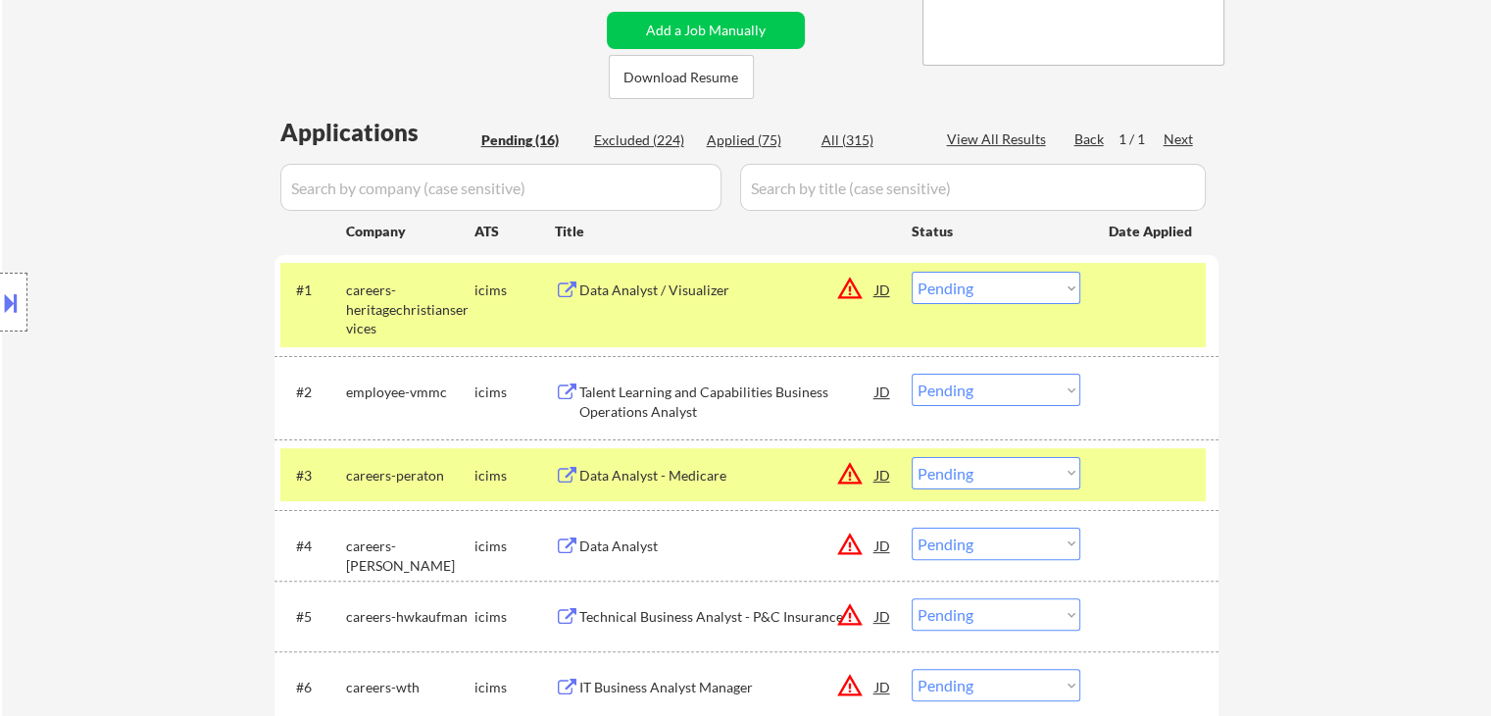
click at [953, 279] on select "Choose an option... Pending Applied Excluded (Questions) Excluded (Expired) Exc…" at bounding box center [996, 288] width 169 height 32
click at [912, 272] on select "Choose an option... Pending Applied Excluded (Questions) Excluded (Expired) Exc…" at bounding box center [996, 288] width 169 height 32
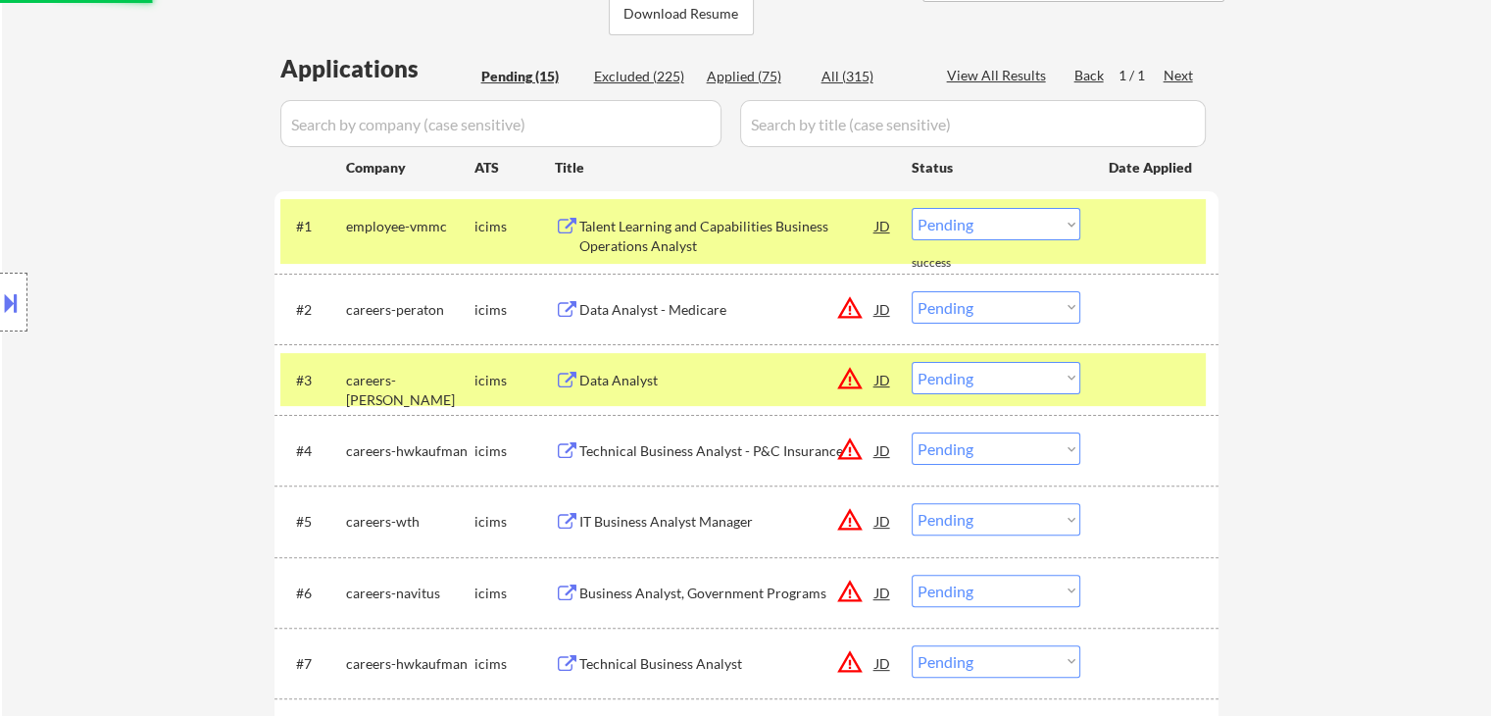
scroll to position [490, 0]
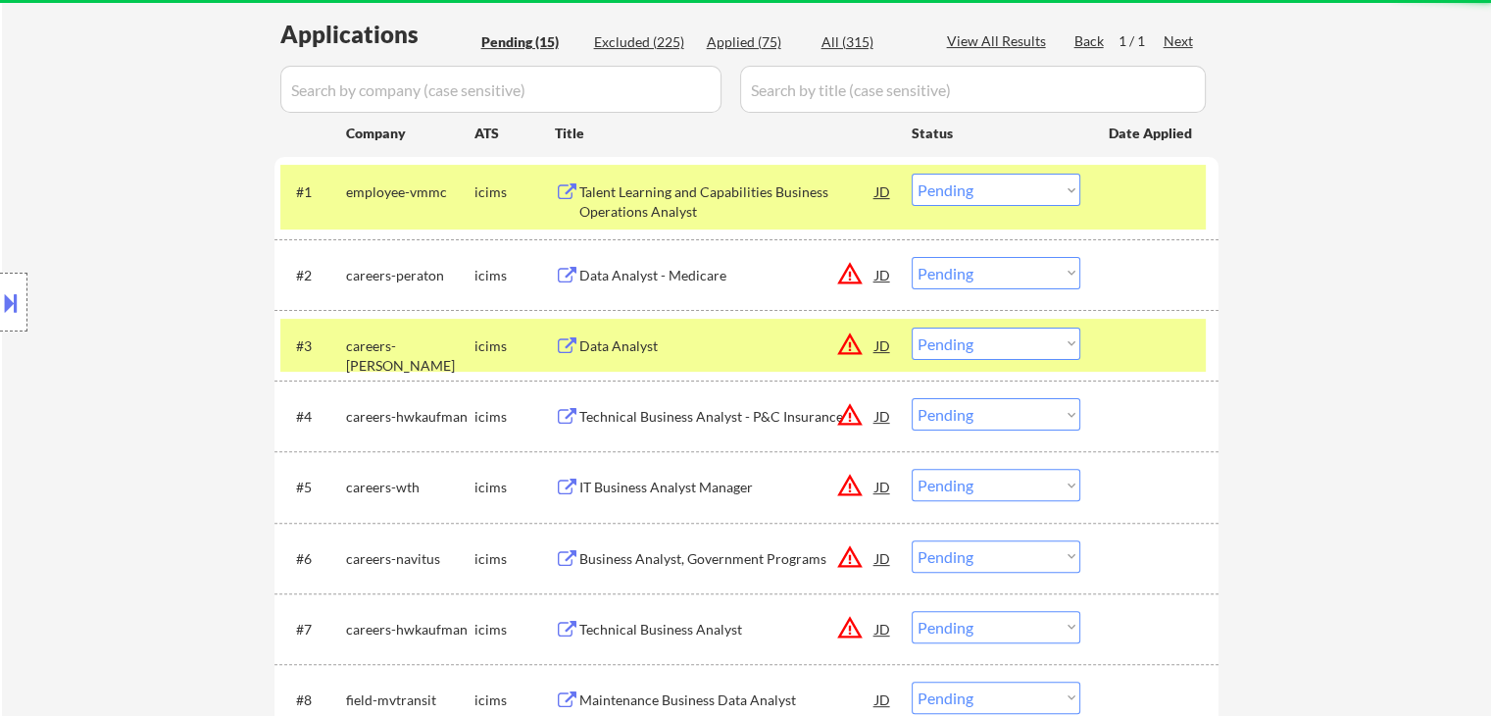
click at [720, 185] on div "Talent Learning and Capabilities Business Operations Analyst" at bounding box center [727, 201] width 296 height 38
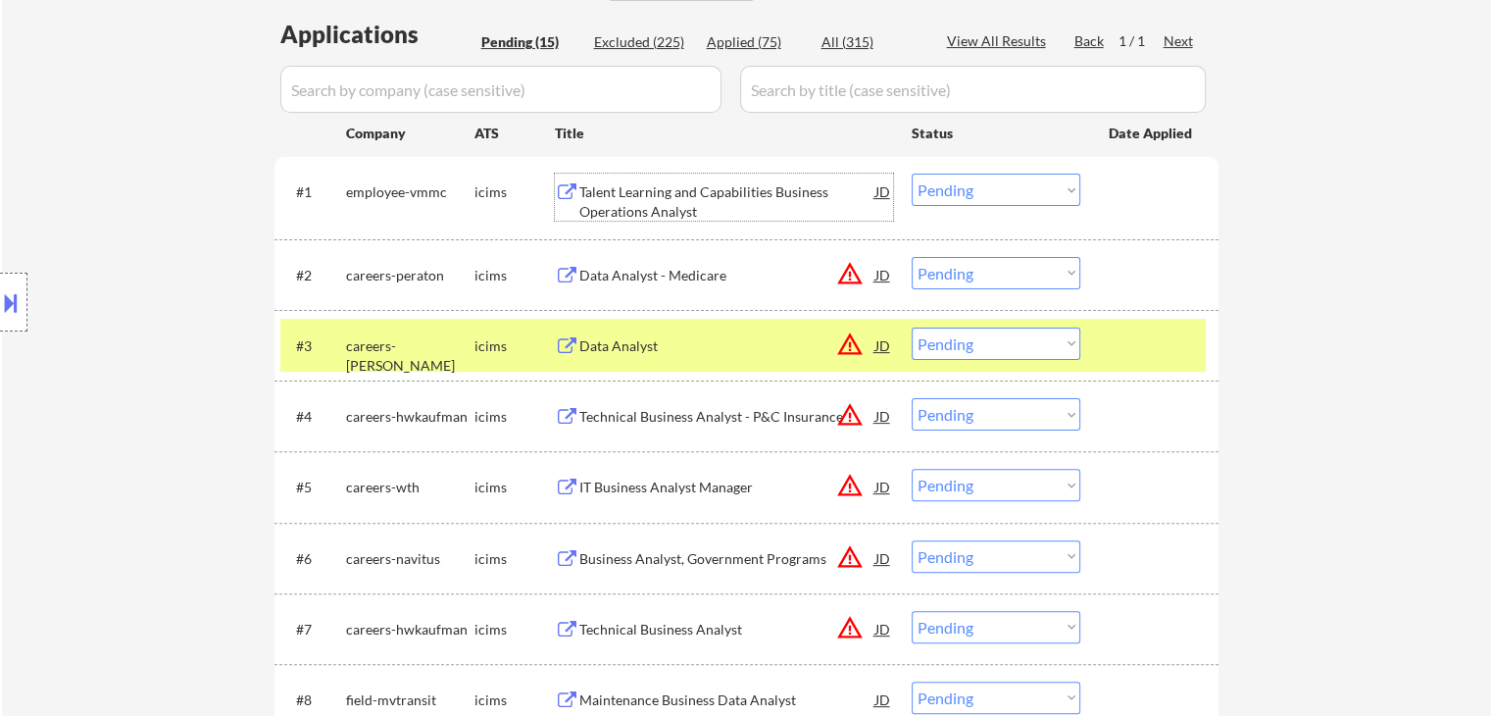
click at [702, 272] on div "Data Analyst - Medicare" at bounding box center [727, 276] width 296 height 20
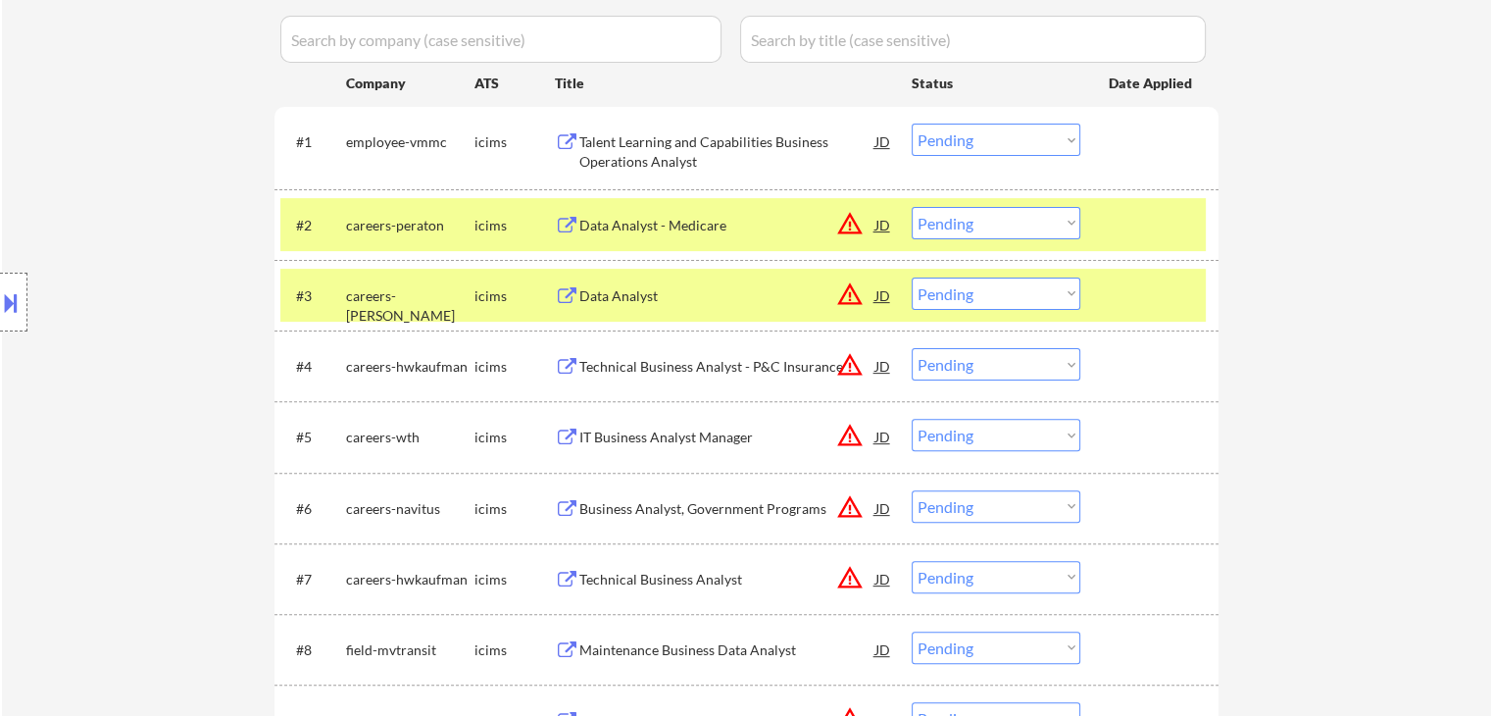
scroll to position [588, 0]
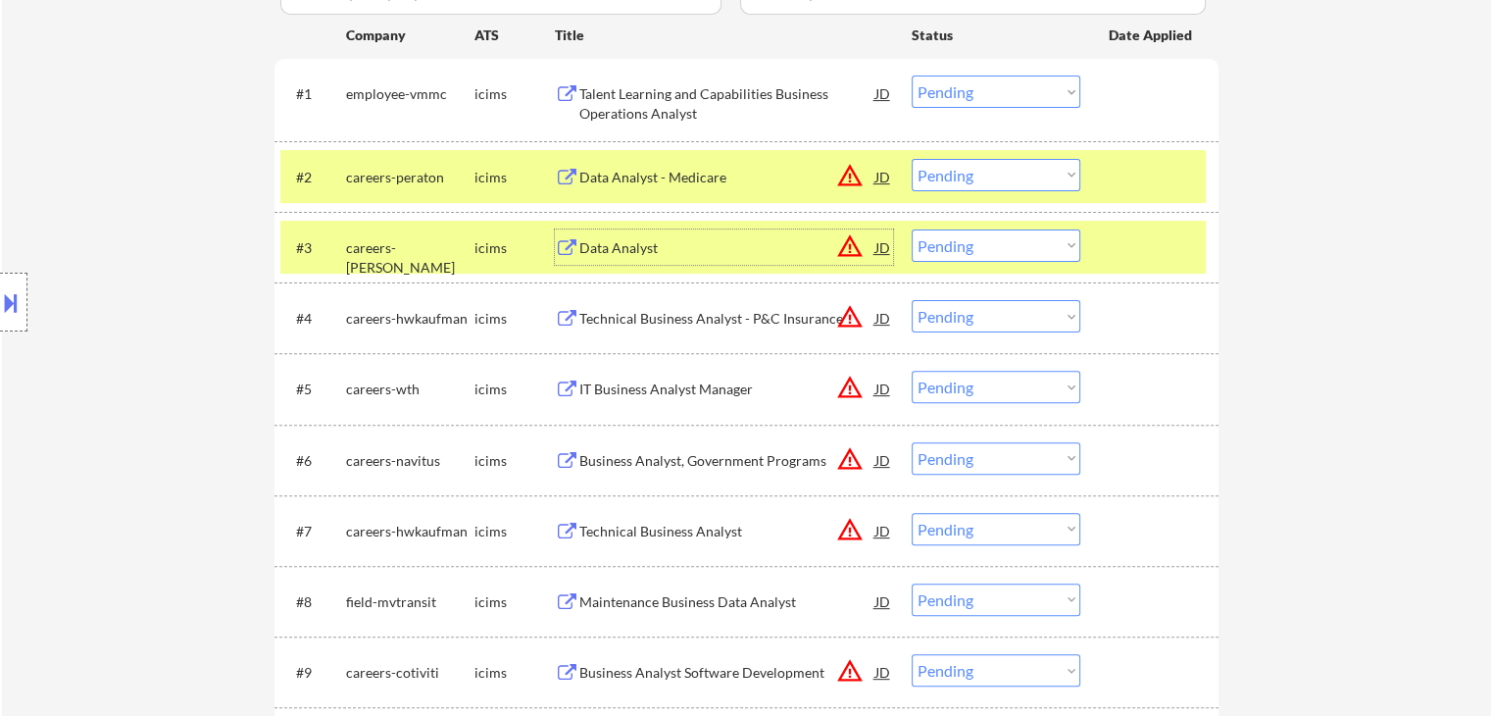
click at [643, 250] on div "Data Analyst" at bounding box center [727, 248] width 296 height 20
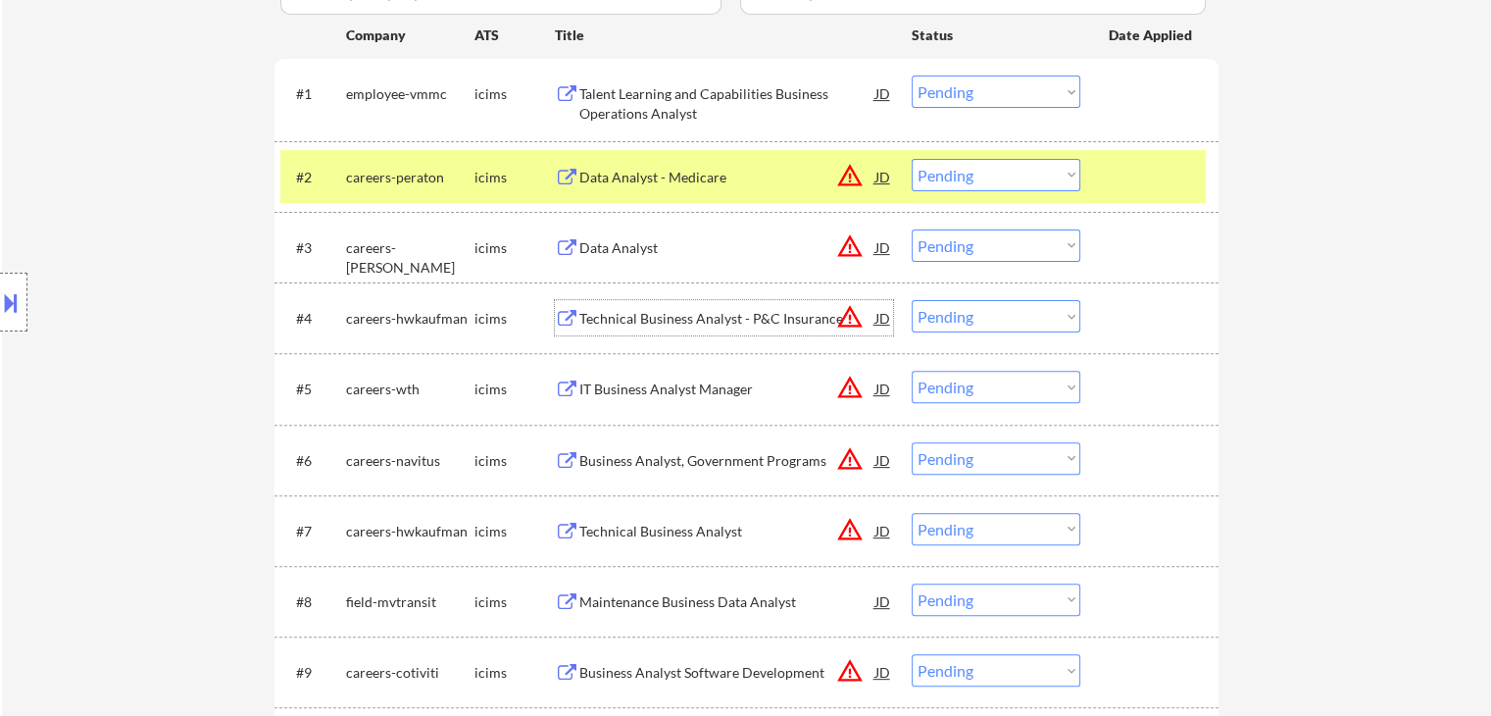
click at [664, 316] on div "Technical Business Analyst - P&C Insurance" at bounding box center [727, 319] width 296 height 20
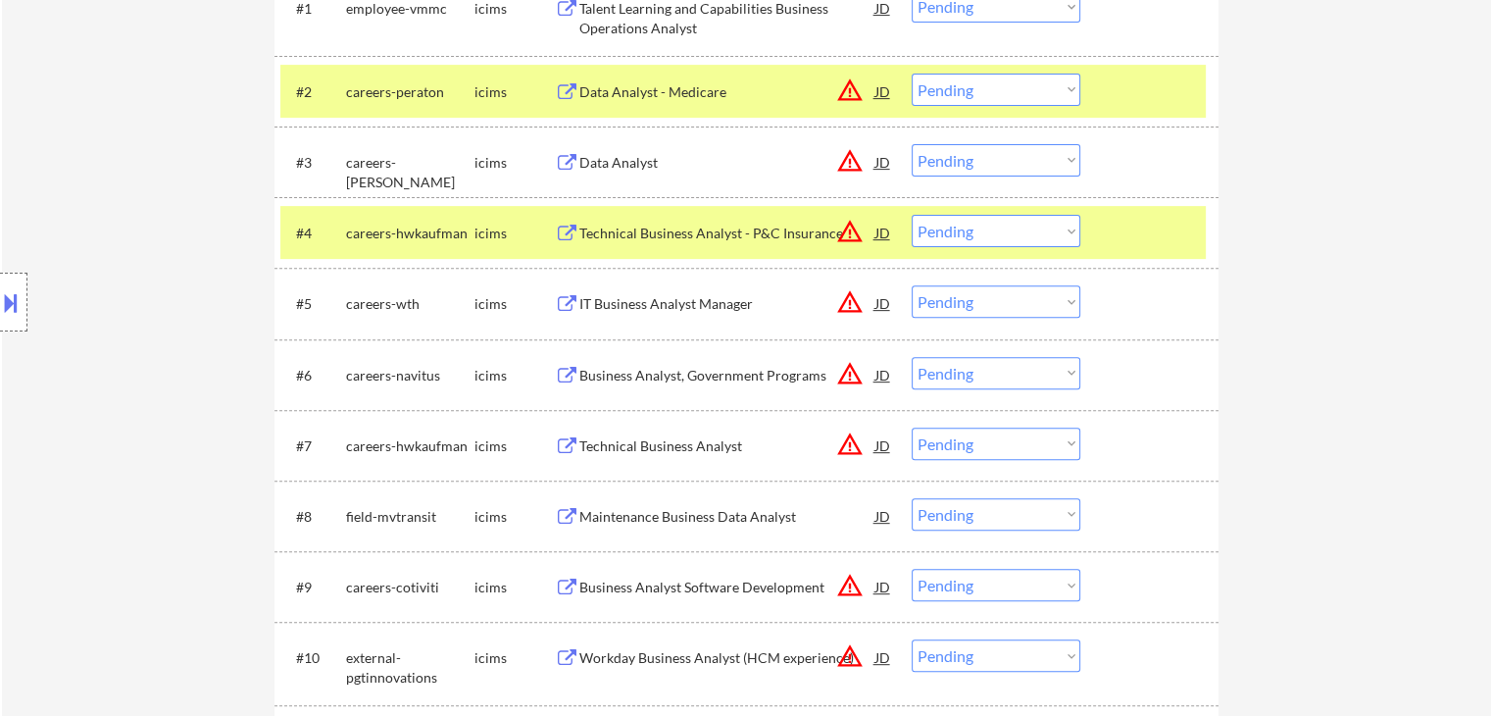
scroll to position [686, 0]
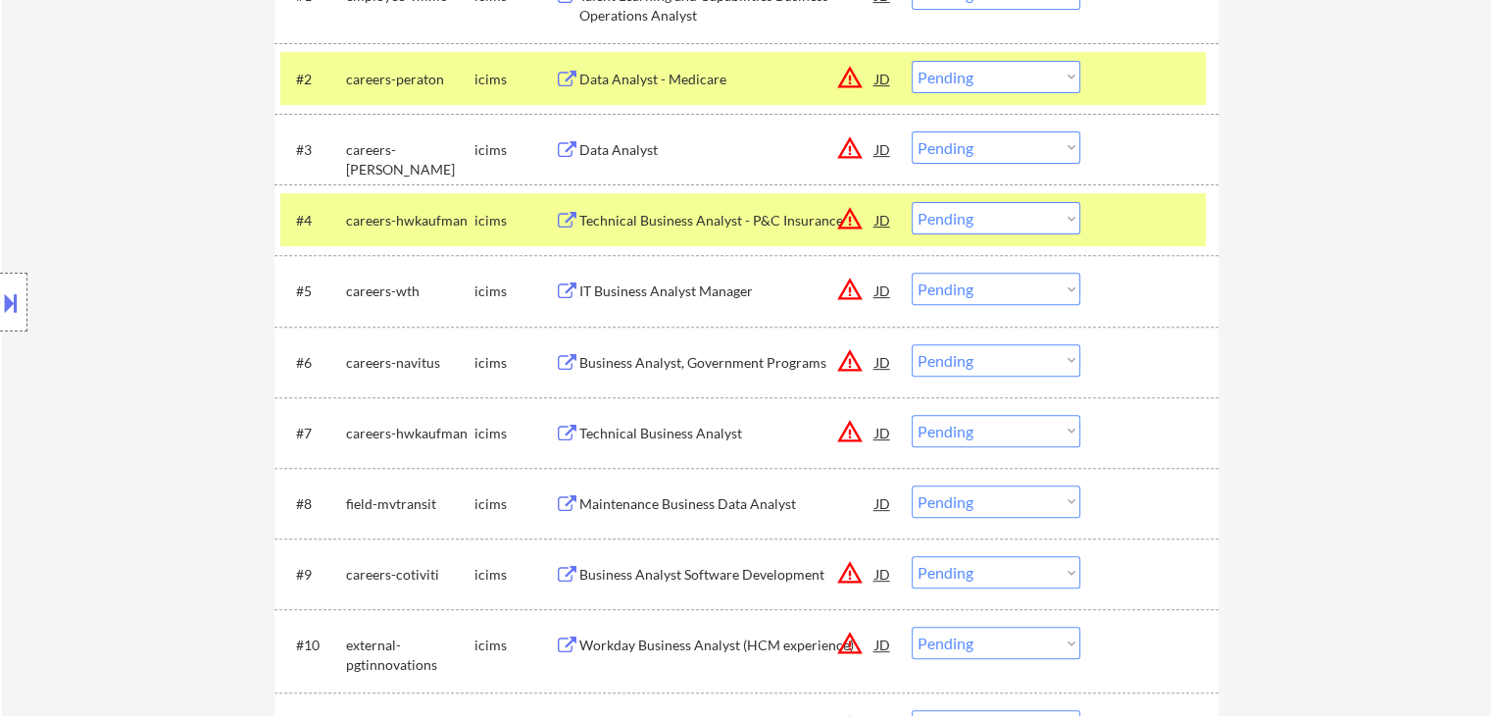
click at [673, 293] on div "IT Business Analyst Manager" at bounding box center [727, 291] width 296 height 20
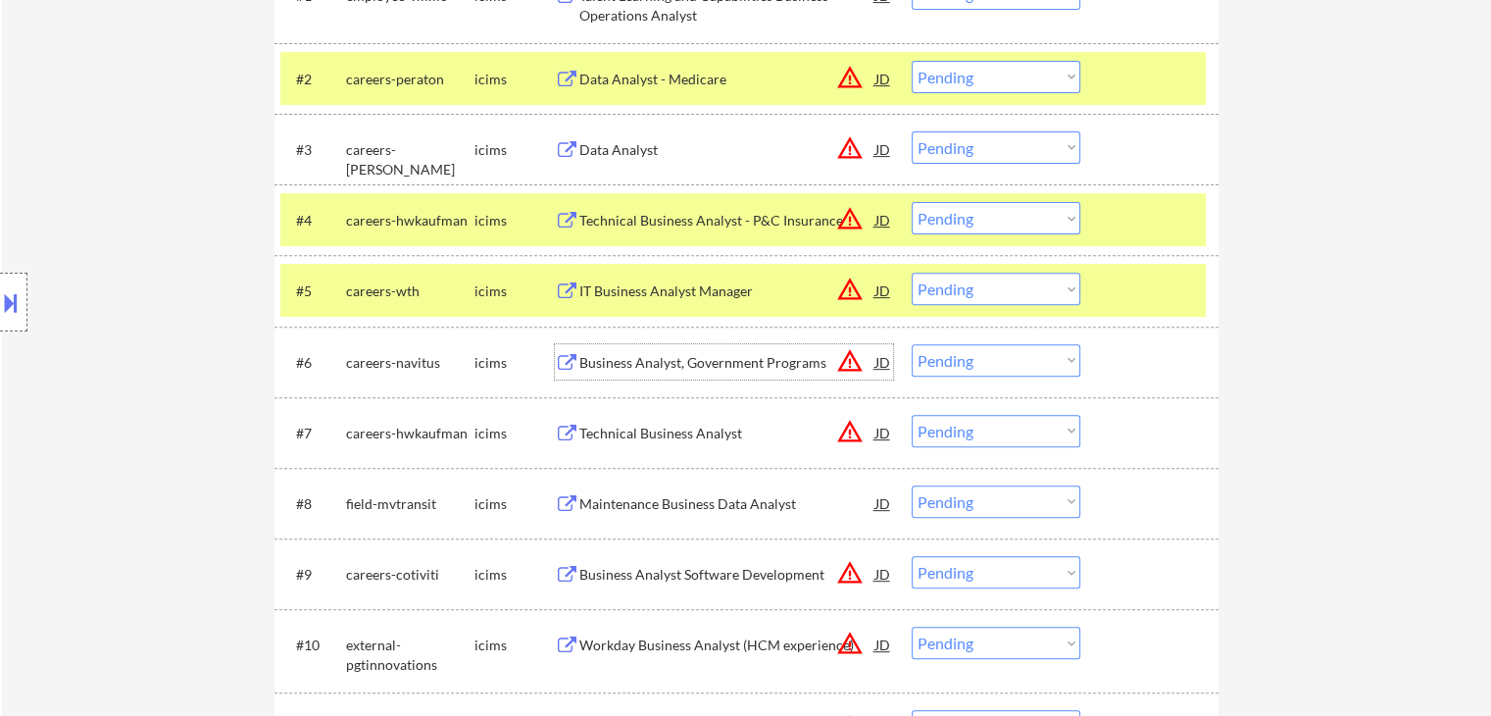
click at [669, 360] on div "Business Analyst, Government Programs" at bounding box center [727, 363] width 296 height 20
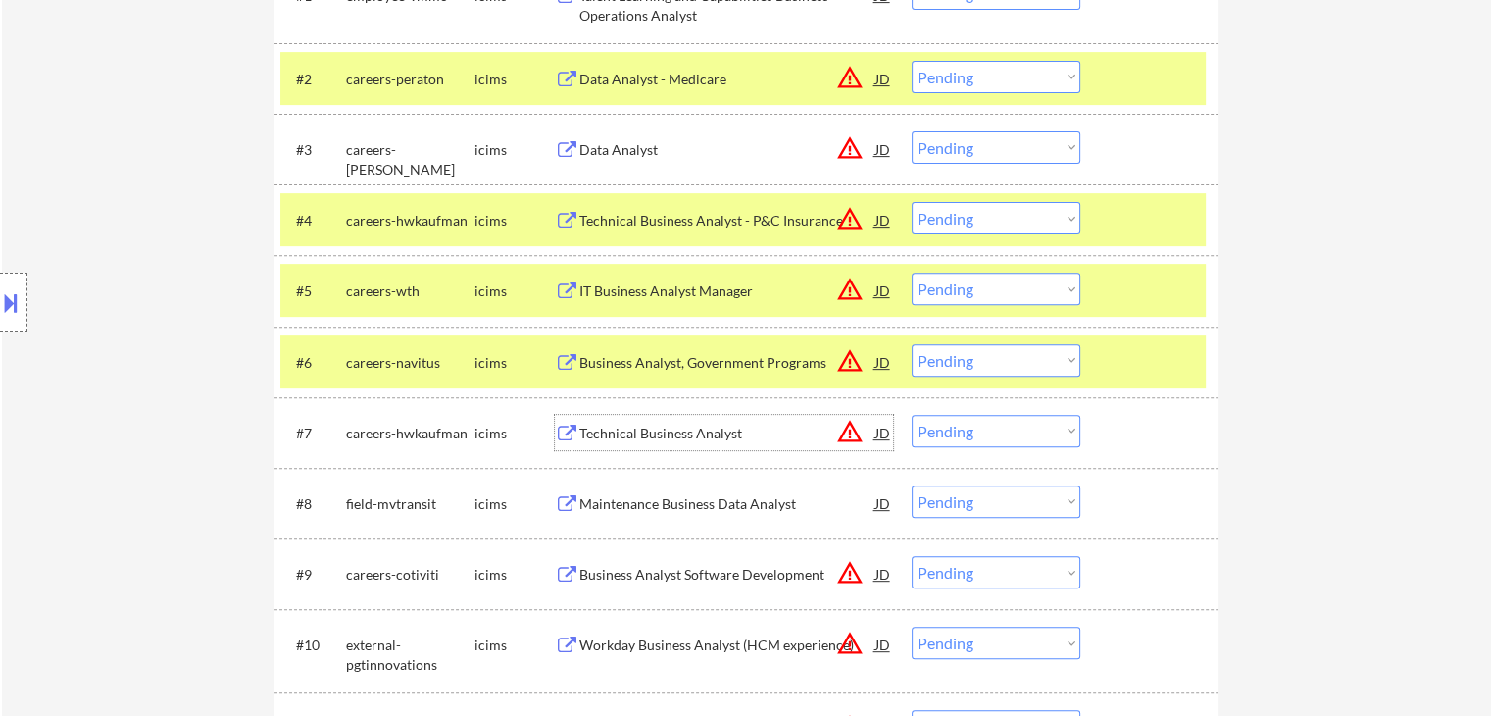
click at [660, 431] on div "Technical Business Analyst" at bounding box center [727, 434] width 296 height 20
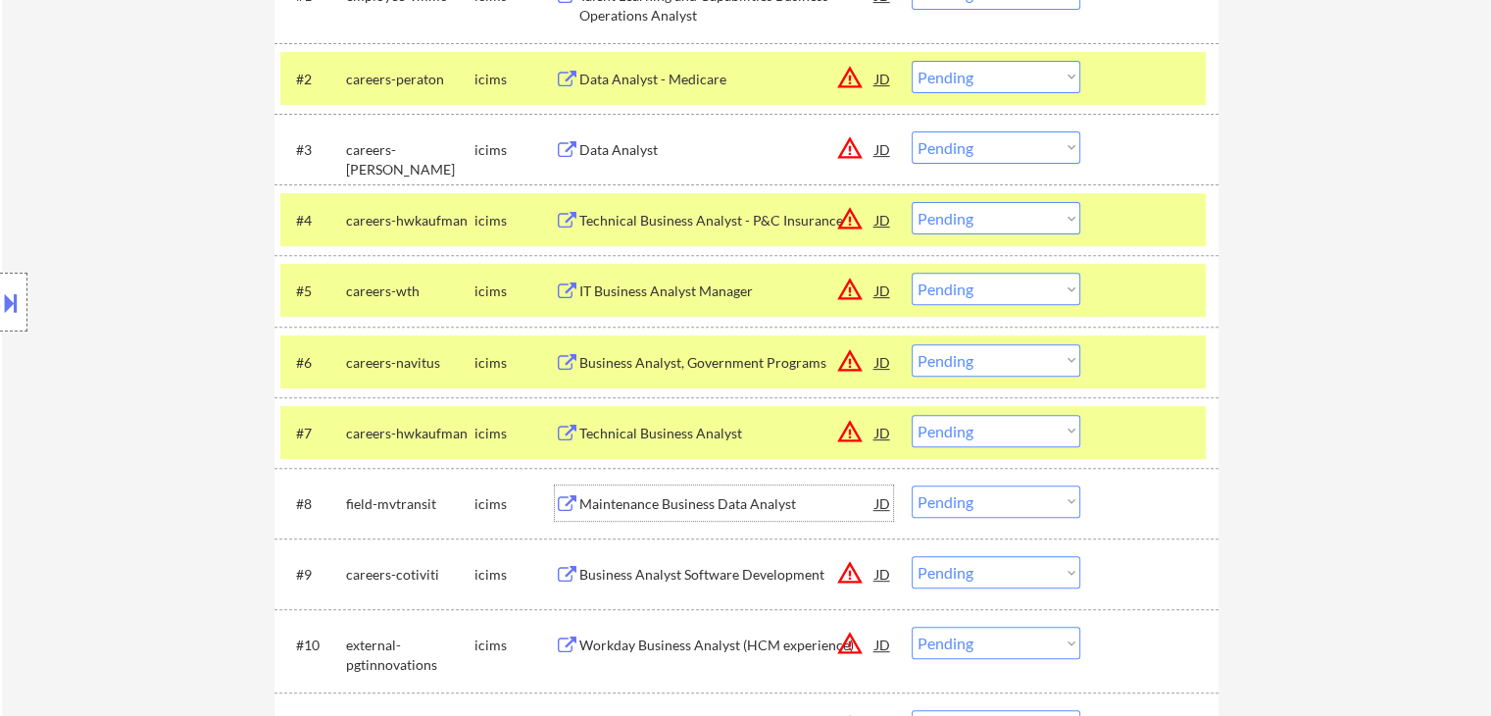
click at [672, 503] on div "Maintenance Business Data Analyst" at bounding box center [727, 504] width 296 height 20
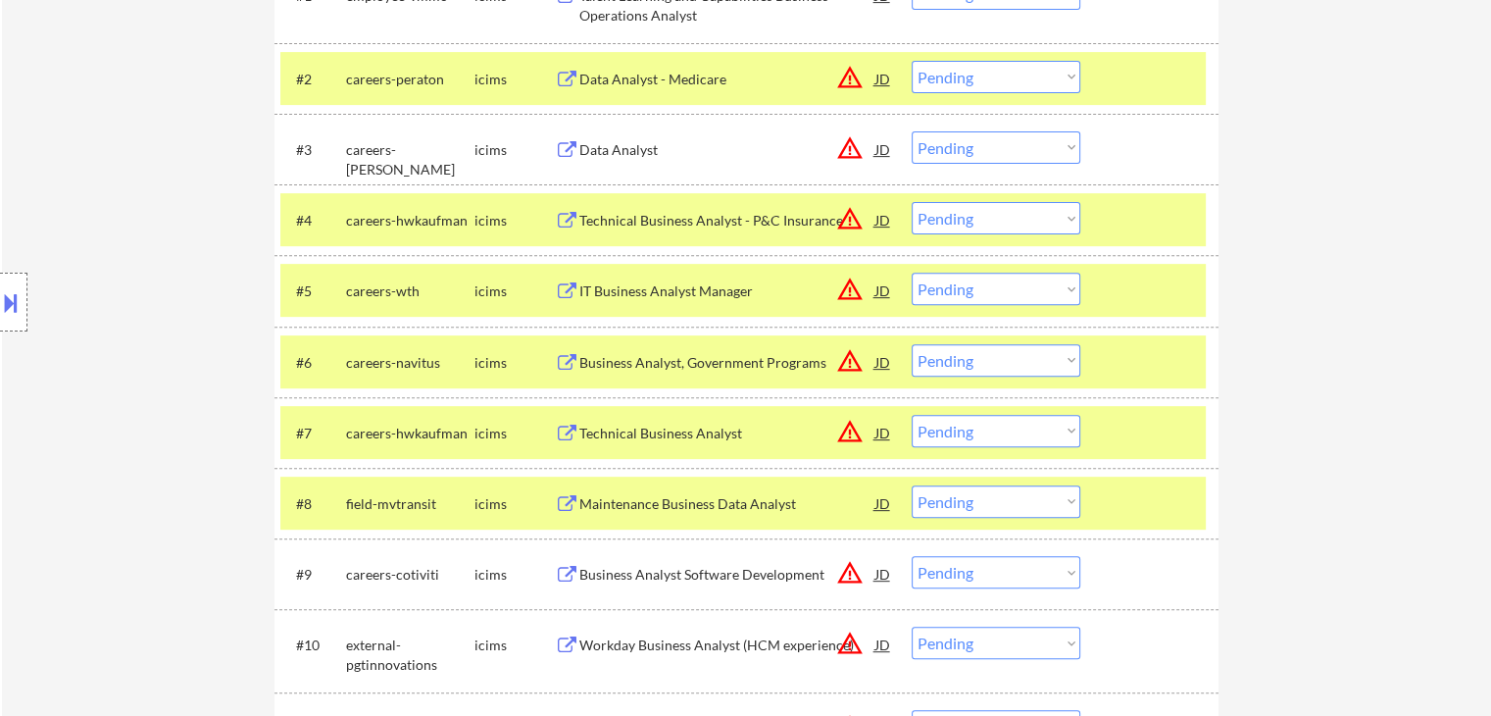
drag, startPoint x: 655, startPoint y: 573, endPoint x: 677, endPoint y: 593, distance: 30.5
click at [655, 573] on div "Business Analyst Software Development" at bounding box center [727, 575] width 296 height 20
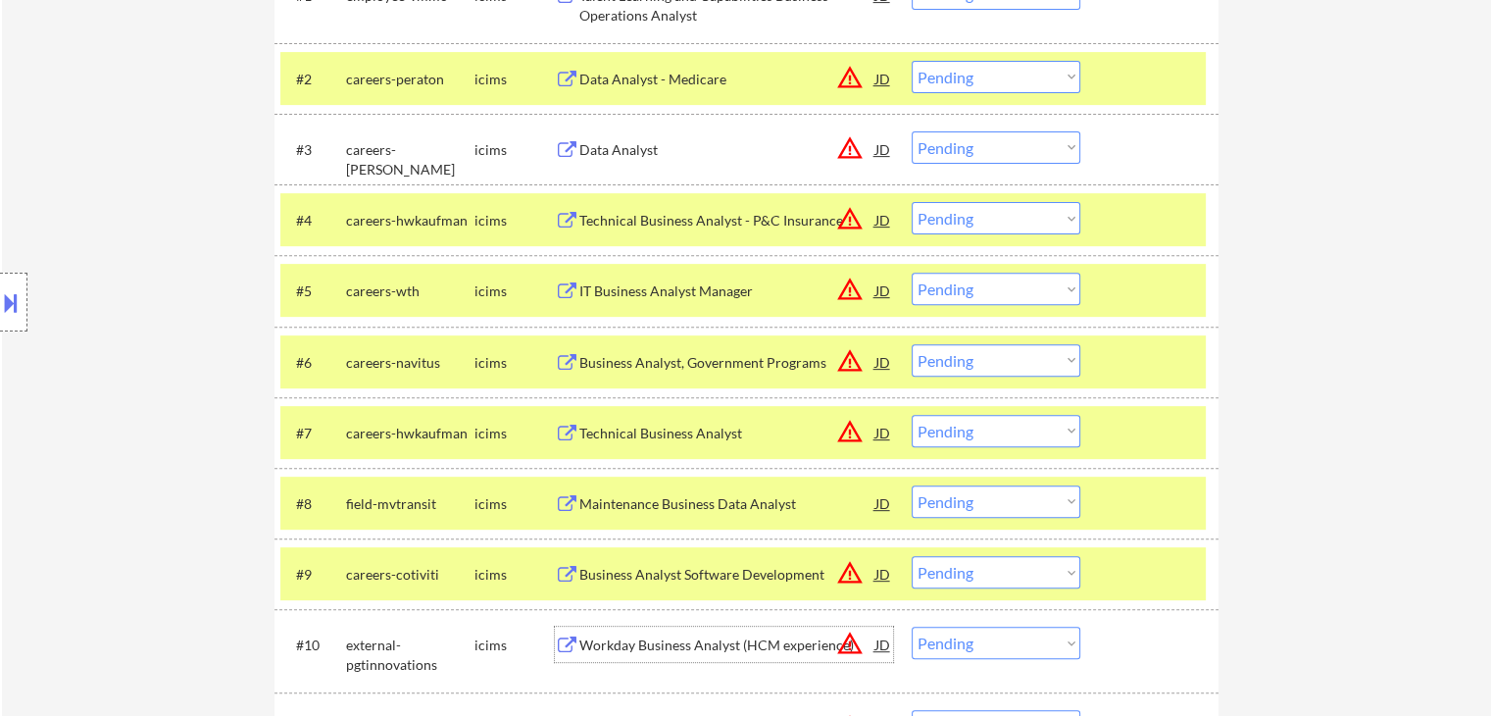
click at [726, 643] on div "Workday Business Analyst (HCM experience)" at bounding box center [727, 645] width 296 height 20
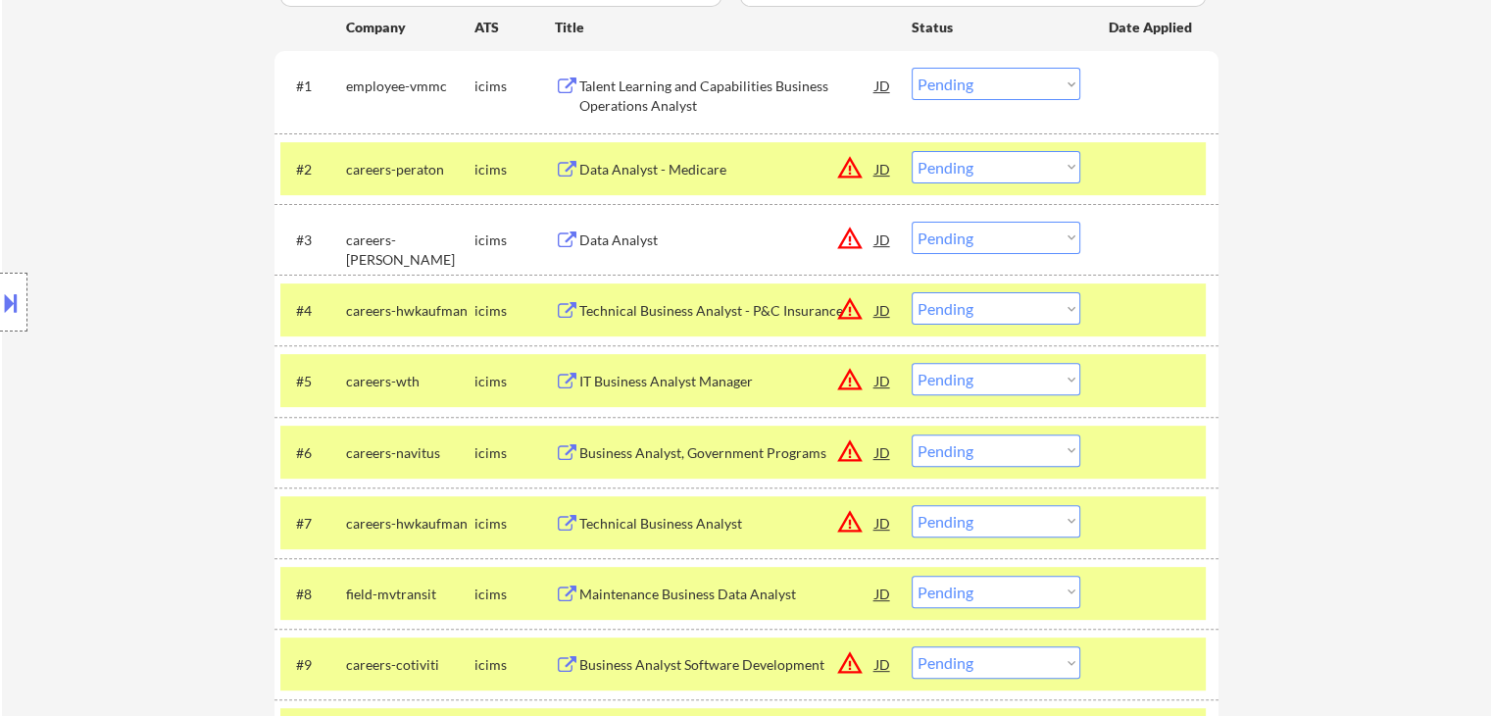
scroll to position [490, 0]
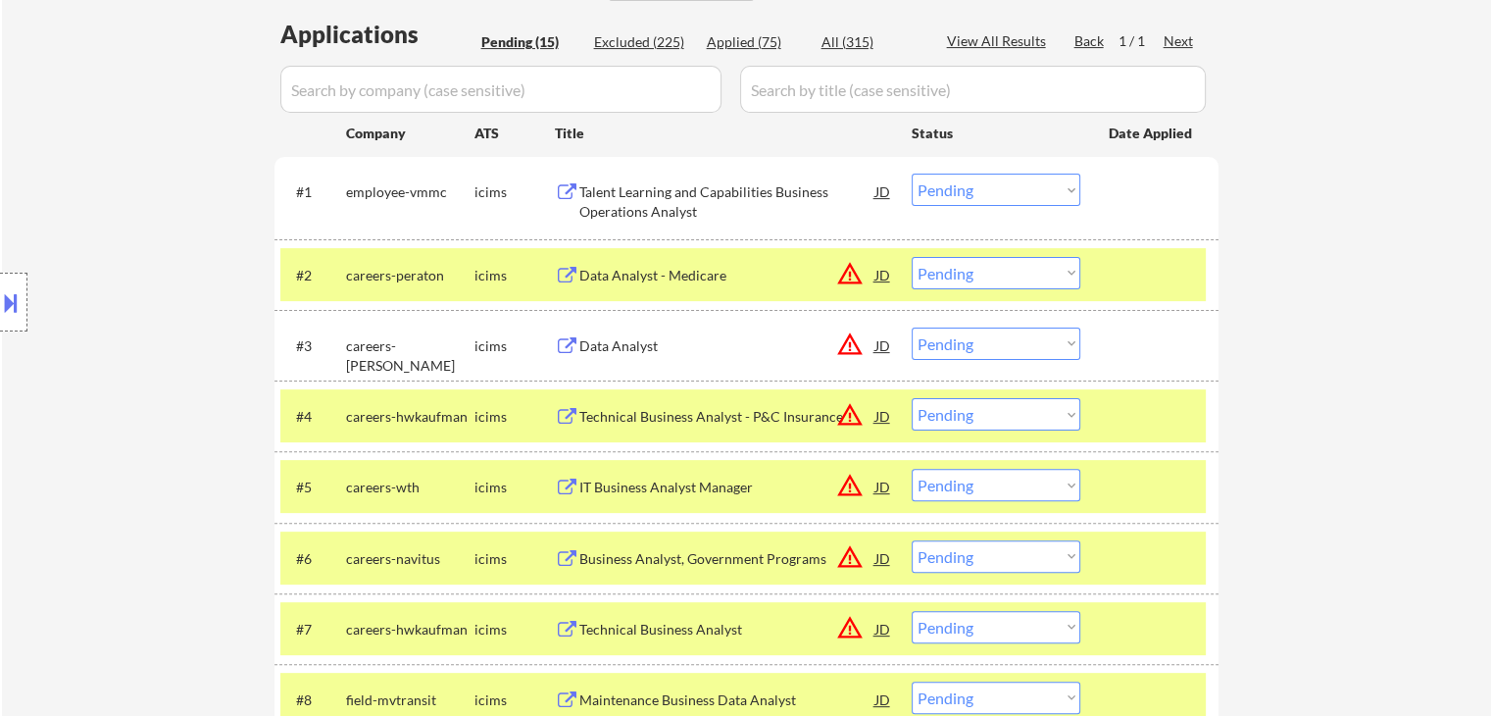
click at [987, 201] on select "Choose an option... Pending Applied Excluded (Questions) Excluded (Expired) Exc…" at bounding box center [996, 190] width 169 height 32
click at [912, 174] on select "Choose an option... Pending Applied Excluded (Questions) Excluded (Expired) Exc…" at bounding box center [996, 190] width 169 height 32
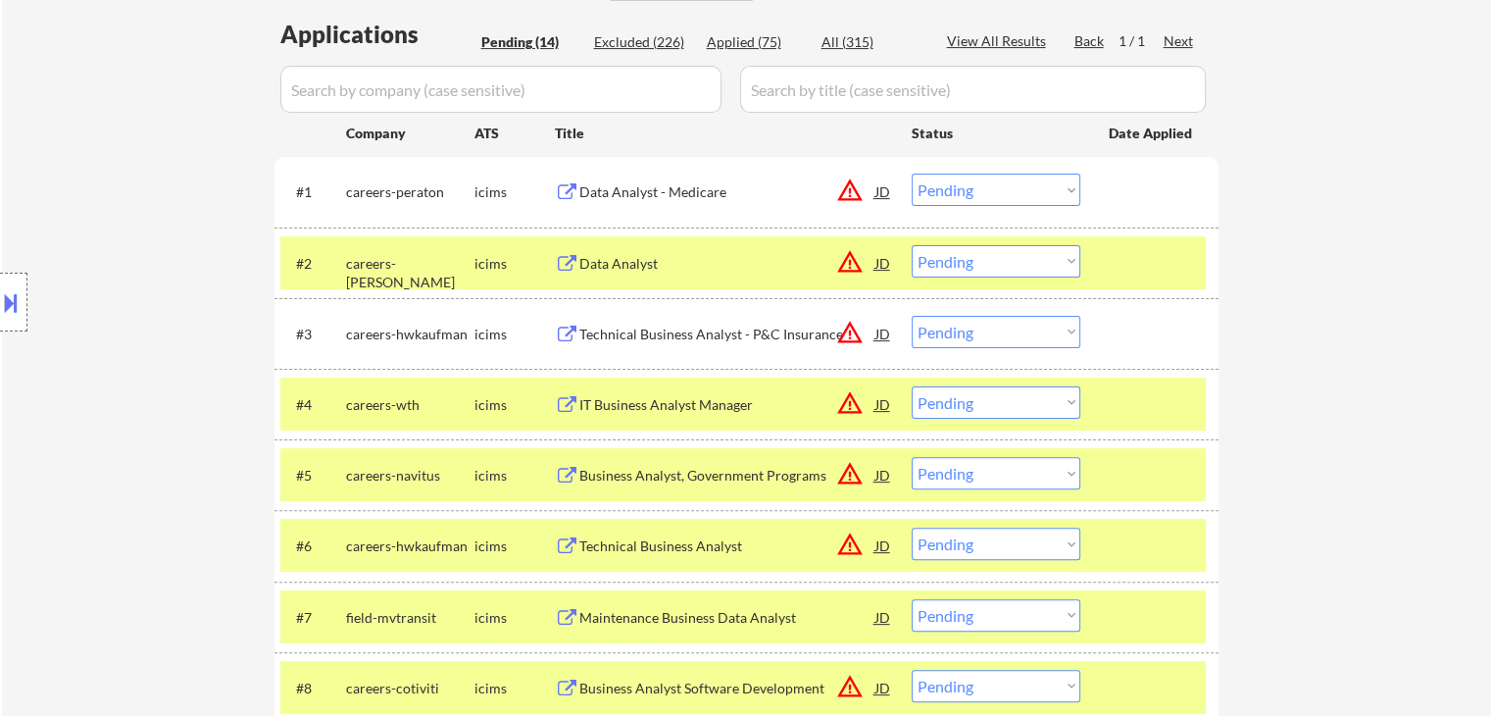
click at [1020, 187] on select "Choose an option... Pending Applied Excluded (Questions) Excluded (Expired) Exc…" at bounding box center [996, 190] width 169 height 32
click at [912, 174] on select "Choose an option... Pending Applied Excluded (Questions) Excluded (Expired) Exc…" at bounding box center [996, 190] width 169 height 32
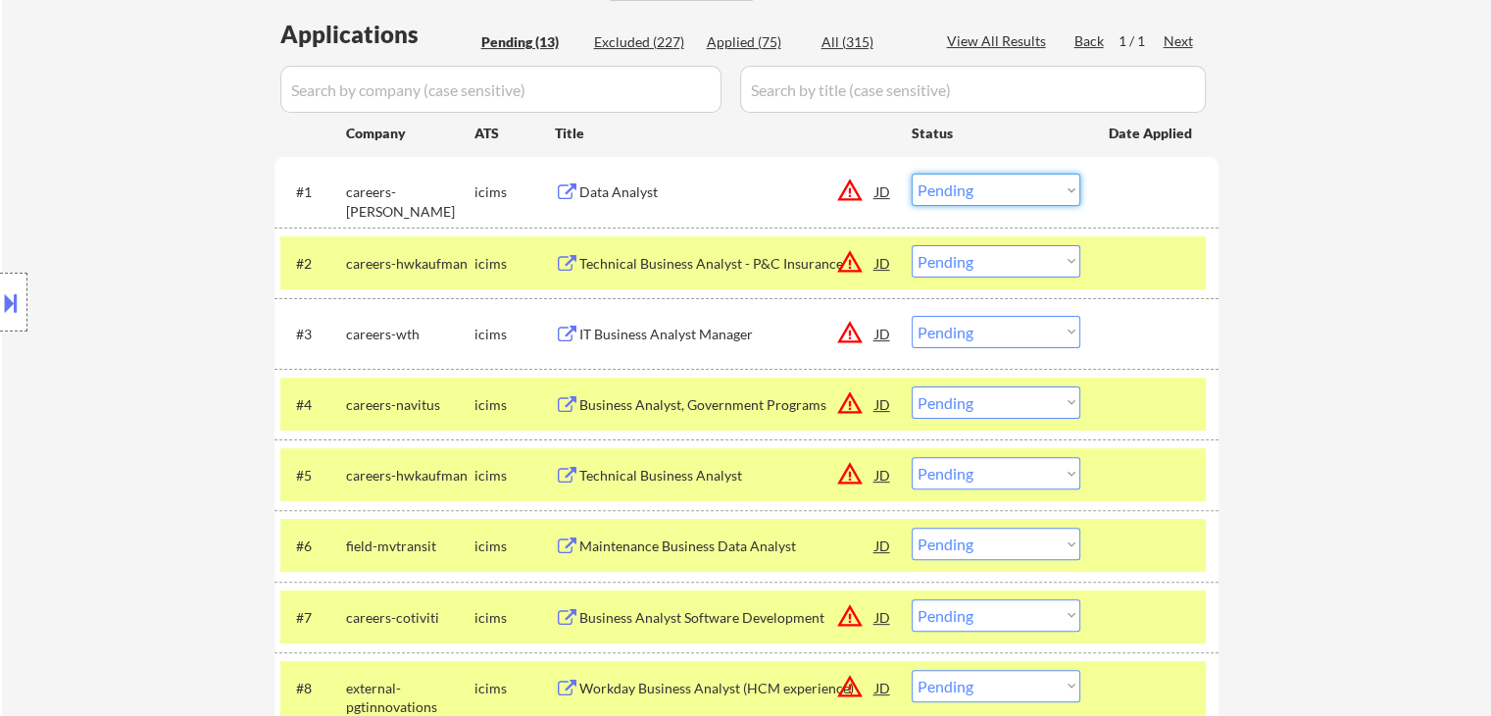
click at [1016, 189] on select "Choose an option... Pending Applied Excluded (Questions) Excluded (Expired) Exc…" at bounding box center [996, 190] width 169 height 32
click at [912, 174] on select "Choose an option... Pending Applied Excluded (Questions) Excluded (Expired) Exc…" at bounding box center [996, 190] width 169 height 32
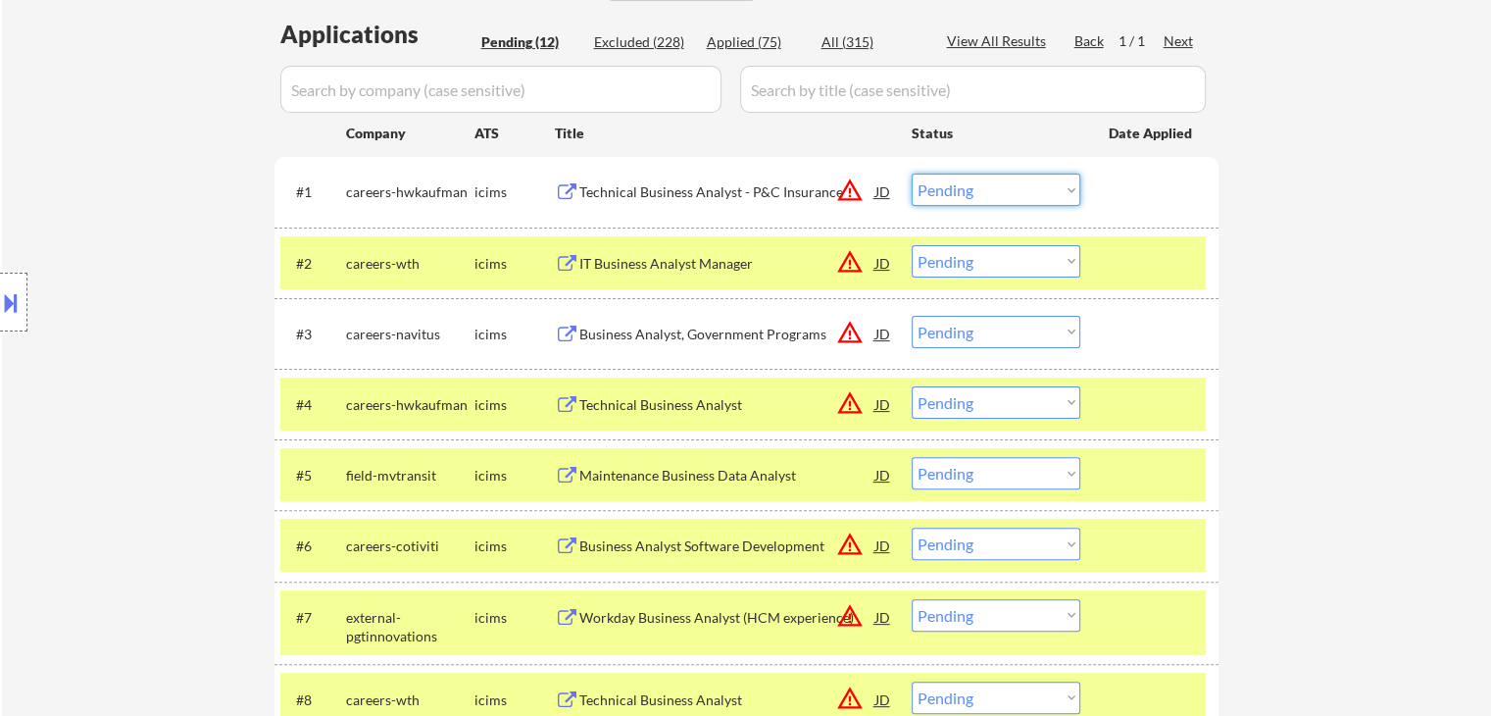
drag, startPoint x: 972, startPoint y: 183, endPoint x: 963, endPoint y: 171, distance: 16.1
click at [972, 183] on select "Choose an option... Pending Applied Excluded (Questions) Excluded (Expired) Exc…" at bounding box center [996, 190] width 169 height 32
click at [912, 174] on select "Choose an option... Pending Applied Excluded (Questions) Excluded (Expired) Exc…" at bounding box center [996, 190] width 169 height 32
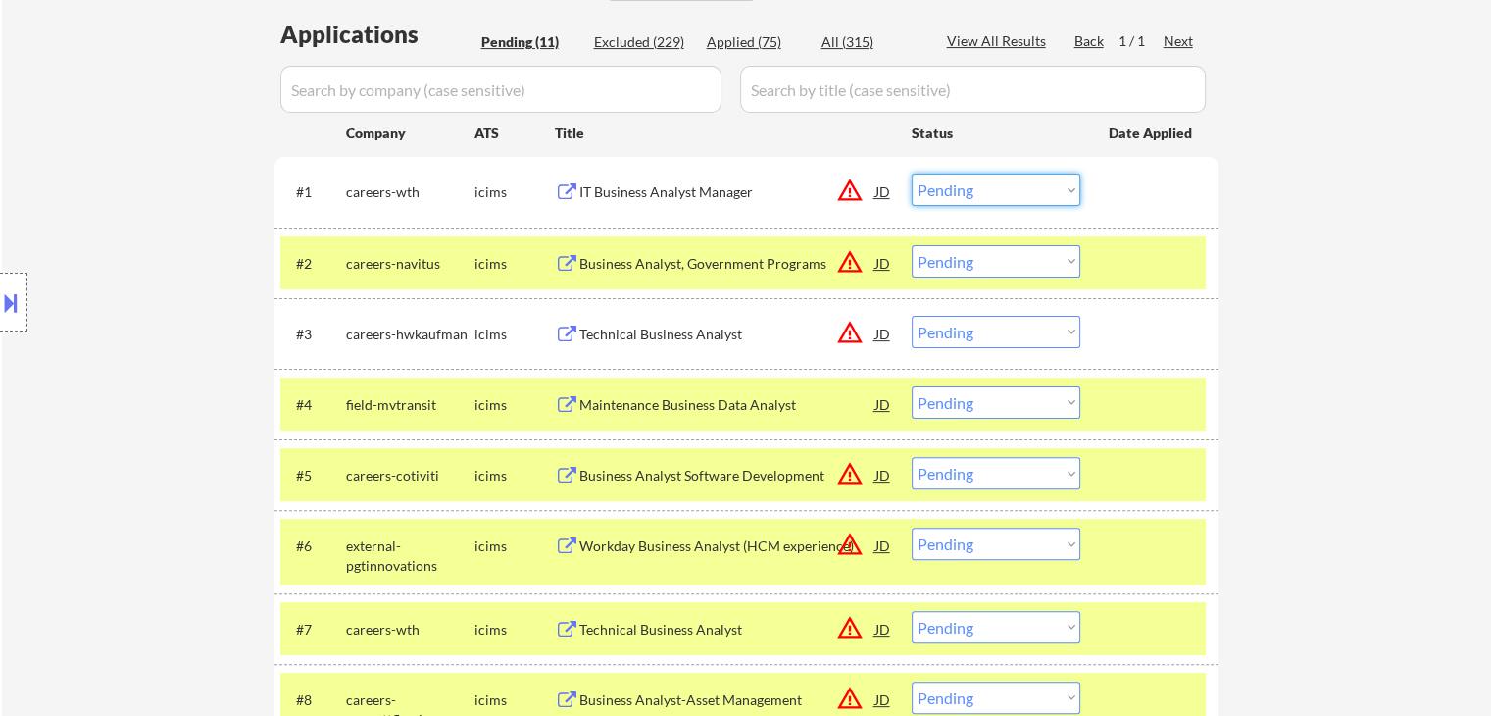
click at [949, 192] on select "Choose an option... Pending Applied Excluded (Questions) Excluded (Expired) Exc…" at bounding box center [996, 190] width 169 height 32
click at [912, 174] on select "Choose an option... Pending Applied Excluded (Questions) Excluded (Expired) Exc…" at bounding box center [996, 190] width 169 height 32
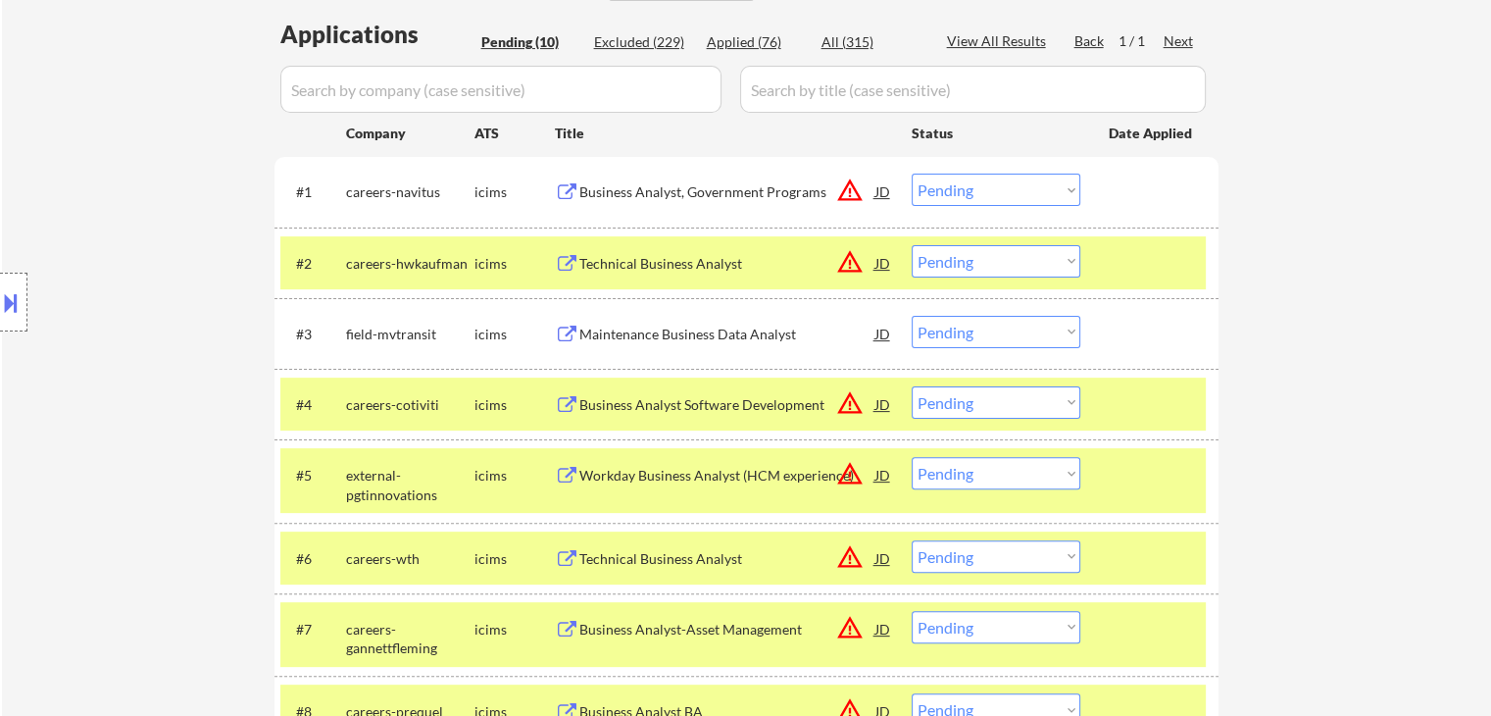
click at [992, 190] on select "Choose an option... Pending Applied Excluded (Questions) Excluded (Expired) Exc…" at bounding box center [996, 190] width 169 height 32
click at [912, 174] on select "Choose an option... Pending Applied Excluded (Questions) Excluded (Expired) Exc…" at bounding box center [996, 190] width 169 height 32
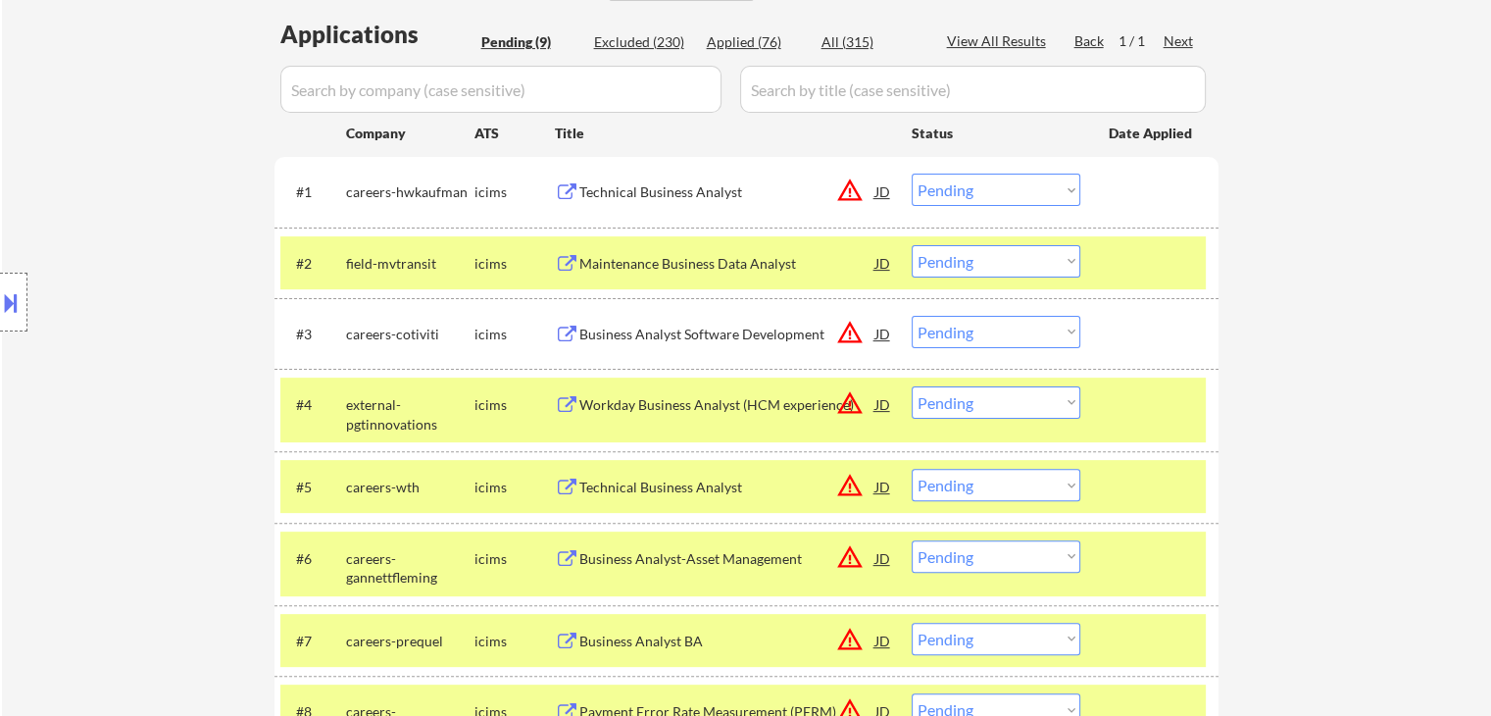
click at [977, 196] on select "Choose an option... Pending Applied Excluded (Questions) Excluded (Expired) Exc…" at bounding box center [996, 190] width 169 height 32
click at [912, 174] on select "Choose an option... Pending Applied Excluded (Questions) Excluded (Expired) Exc…" at bounding box center [996, 190] width 169 height 32
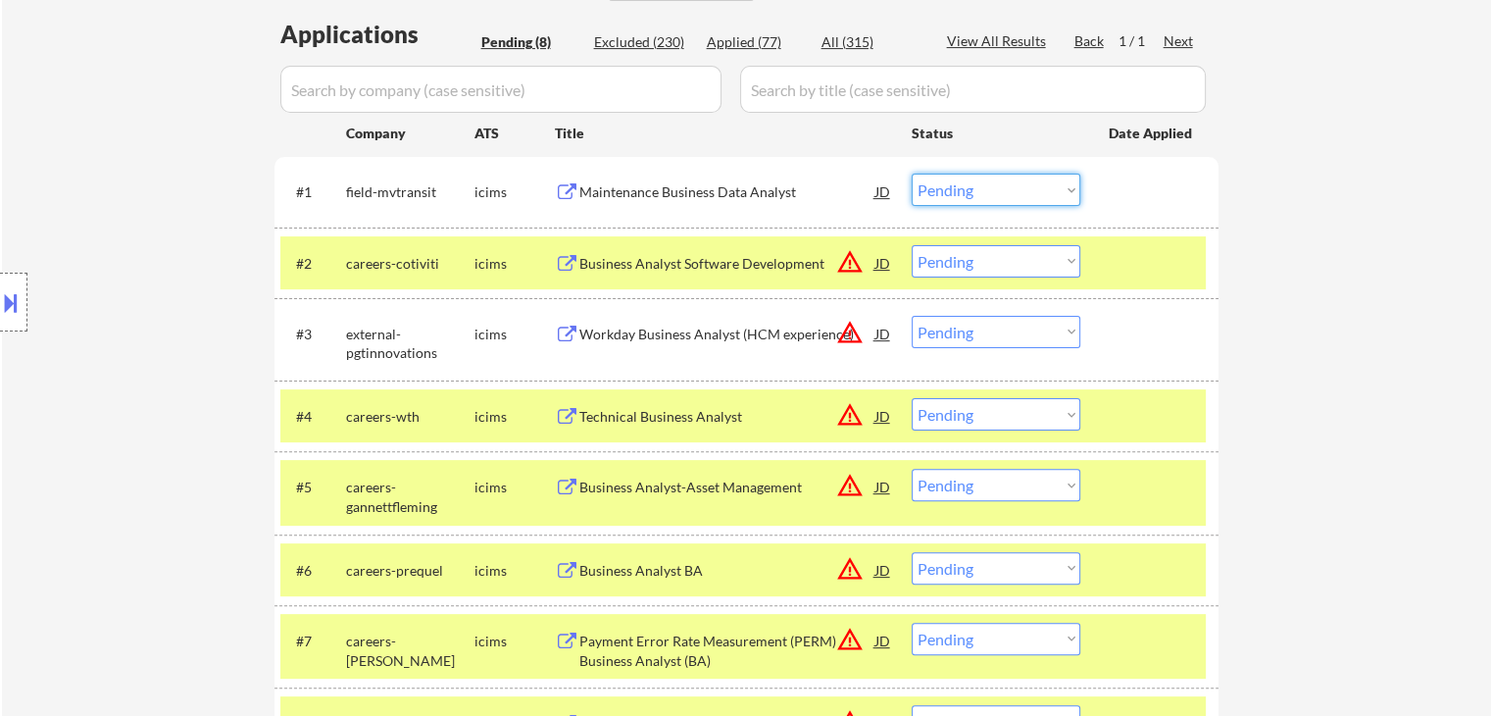
click at [941, 189] on select "Choose an option... Pending Applied Excluded (Questions) Excluded (Expired) Exc…" at bounding box center [996, 190] width 169 height 32
click at [912, 174] on select "Choose an option... Pending Applied Excluded (Questions) Excluded (Expired) Exc…" at bounding box center [996, 190] width 169 height 32
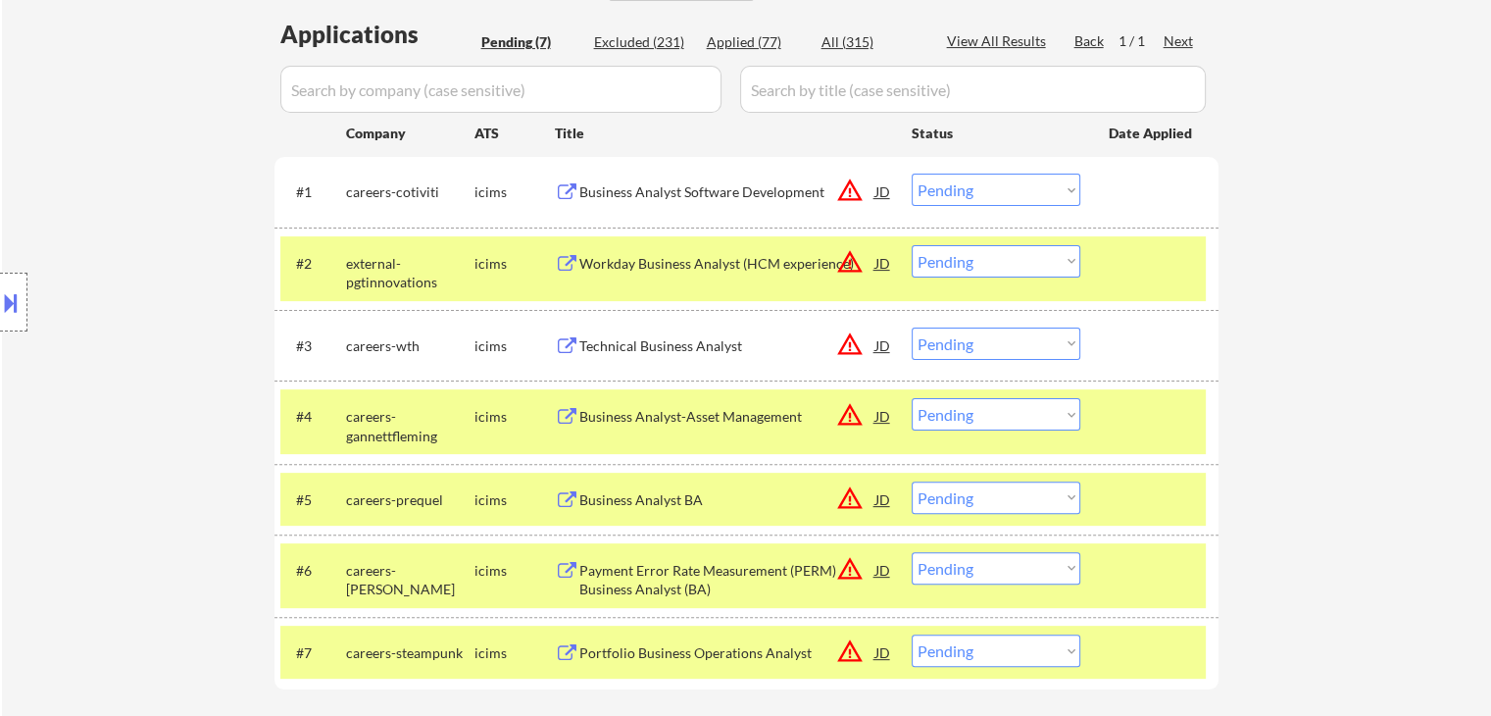
click at [982, 198] on select "Choose an option... Pending Applied Excluded (Questions) Excluded (Expired) Exc…" at bounding box center [996, 190] width 169 height 32
click at [912, 174] on select "Choose an option... Pending Applied Excluded (Questions) Excluded (Expired) Exc…" at bounding box center [996, 190] width 169 height 32
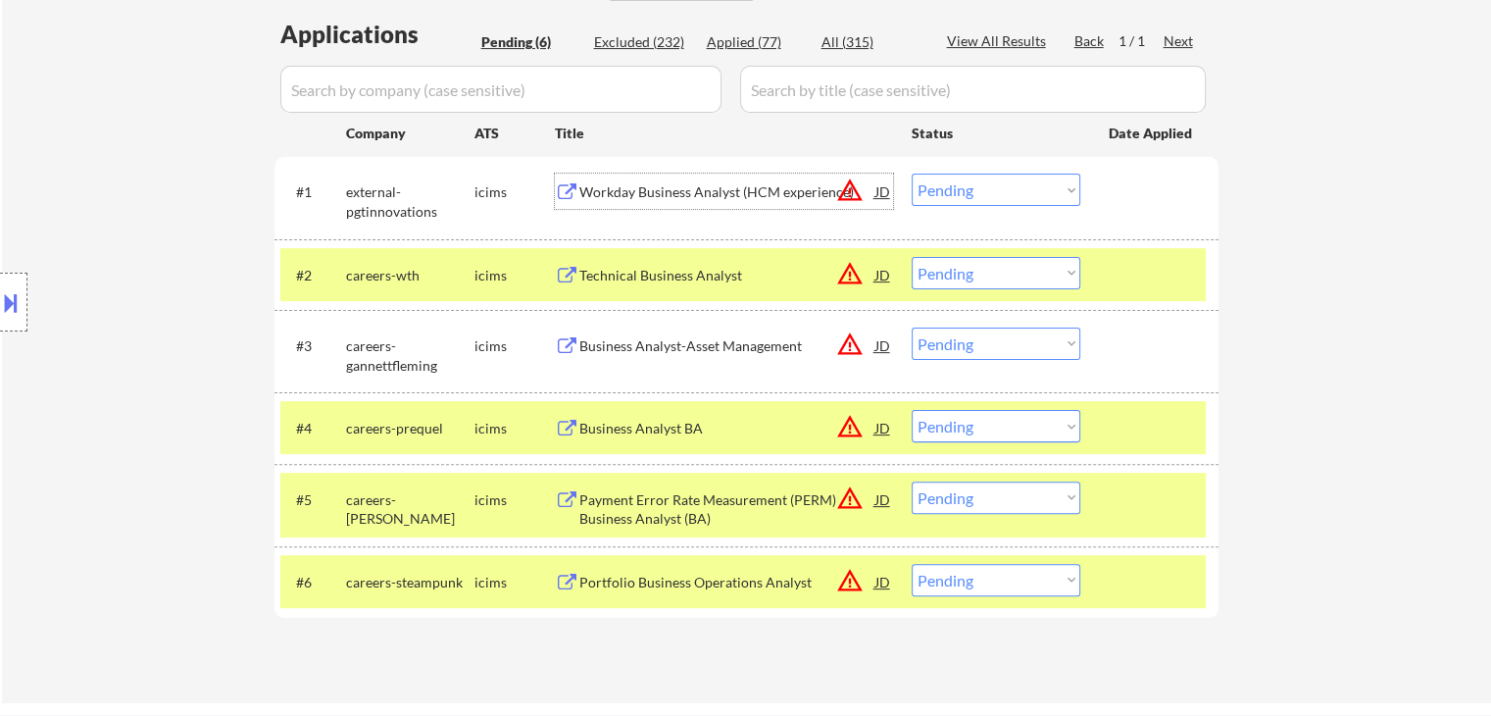
click at [682, 185] on div "Workday Business Analyst (HCM experience)" at bounding box center [727, 192] width 296 height 20
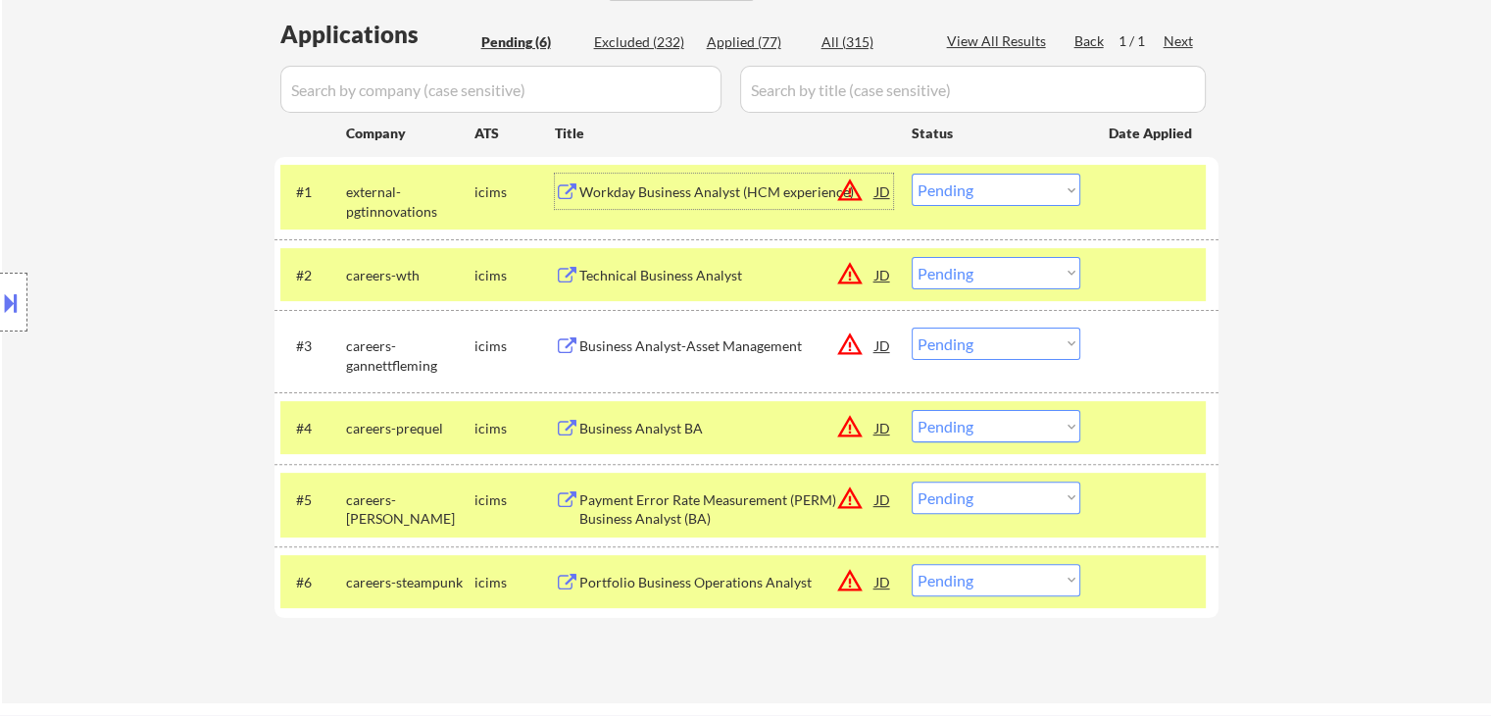
drag, startPoint x: 949, startPoint y: 188, endPoint x: 954, endPoint y: 197, distance: 10.1
click at [949, 188] on select "Choose an option... Pending Applied Excluded (Questions) Excluded (Expired) Exc…" at bounding box center [996, 190] width 169 height 32
click at [912, 174] on select "Choose an option... Pending Applied Excluded (Questions) Excluded (Expired) Exc…" at bounding box center [996, 190] width 169 height 32
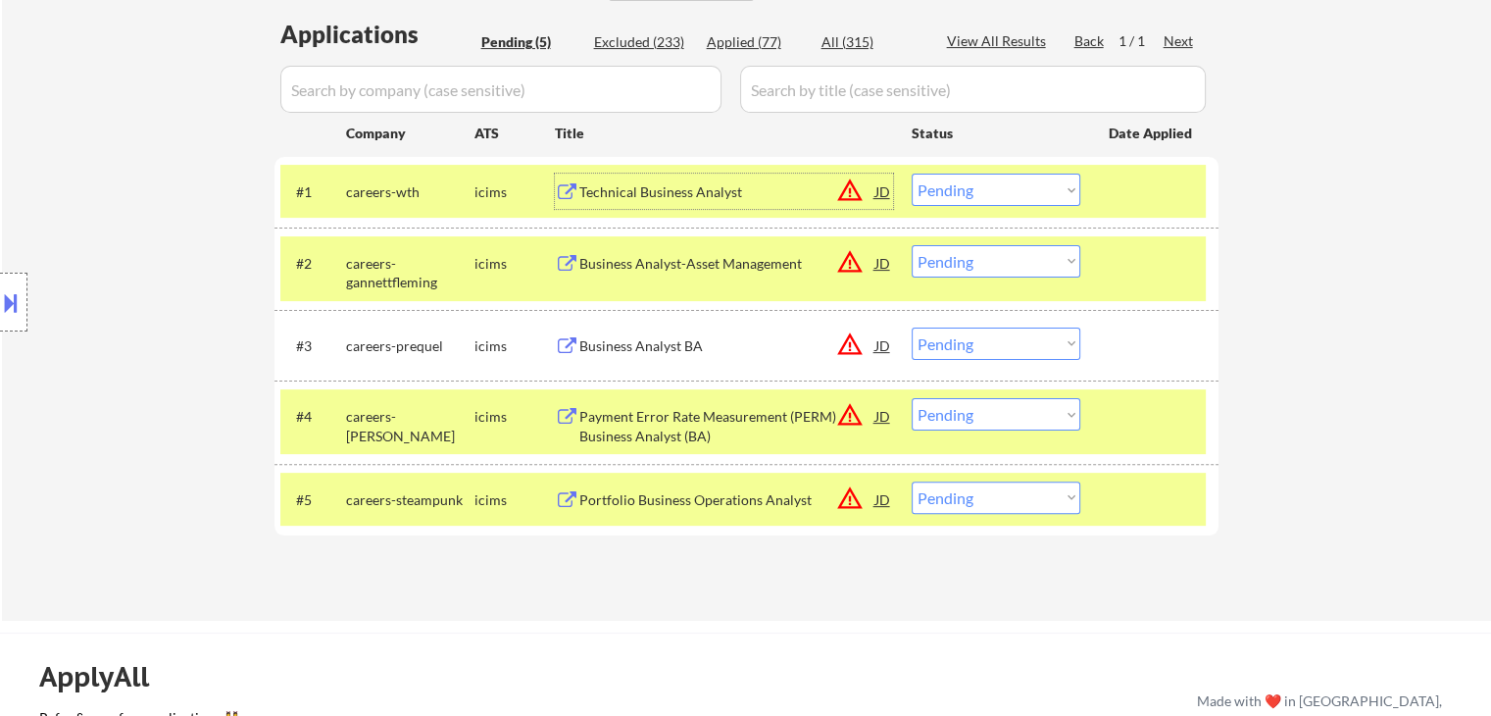
click at [691, 201] on div "Technical Business Analyst" at bounding box center [727, 191] width 296 height 35
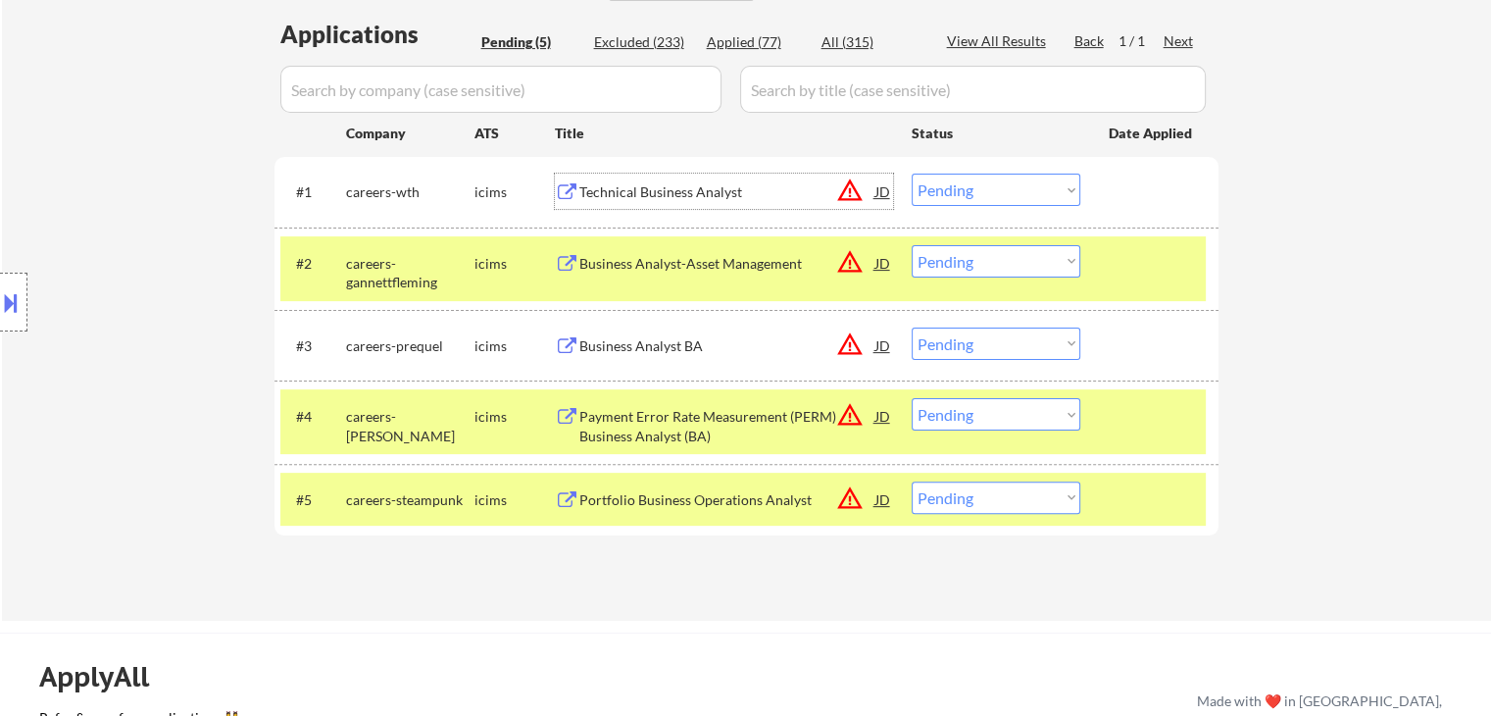
click at [943, 189] on select "Choose an option... Pending Applied Excluded (Questions) Excluded (Expired) Exc…" at bounding box center [996, 190] width 169 height 32
click at [912, 174] on select "Choose an option... Pending Applied Excluded (Questions) Excluded (Expired) Exc…" at bounding box center [996, 190] width 169 height 32
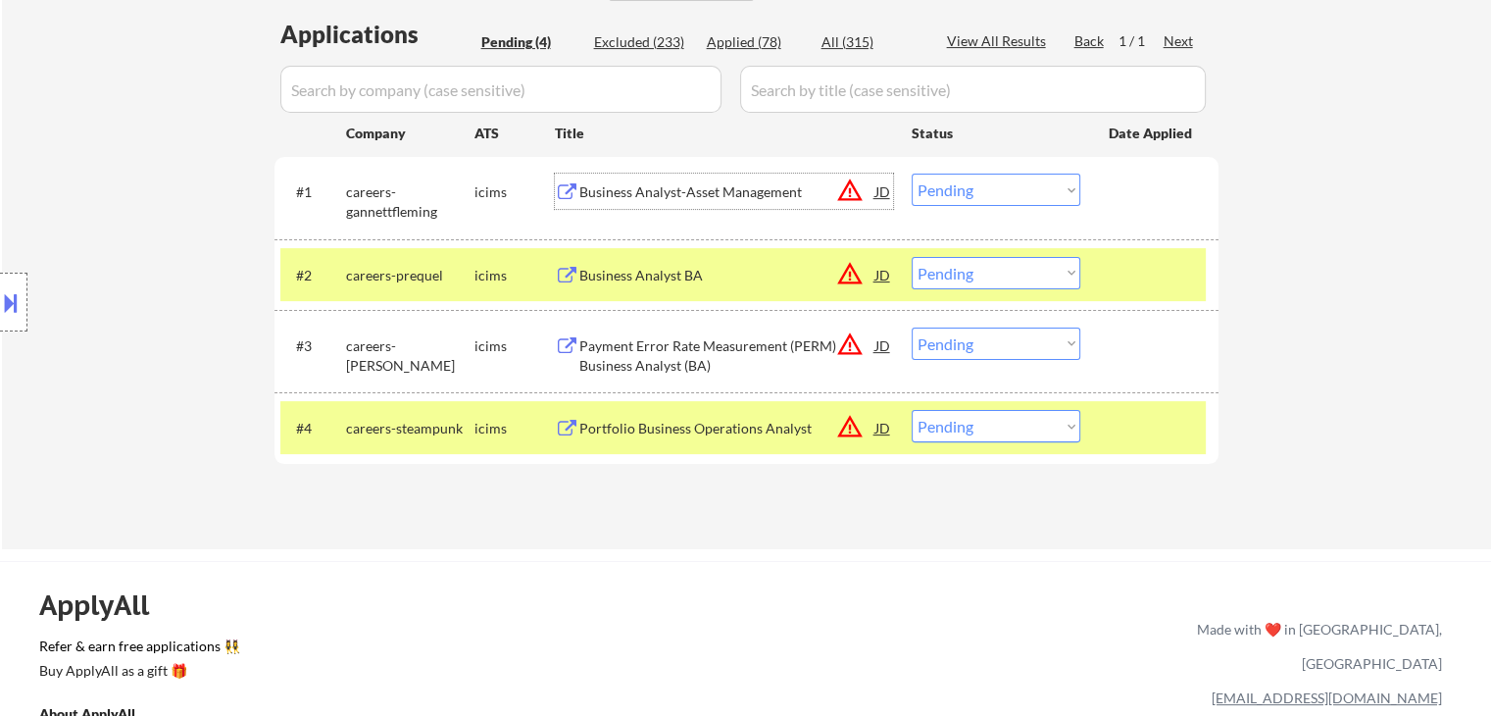
click at [724, 190] on div "Business Analyst-Asset Management" at bounding box center [727, 192] width 296 height 20
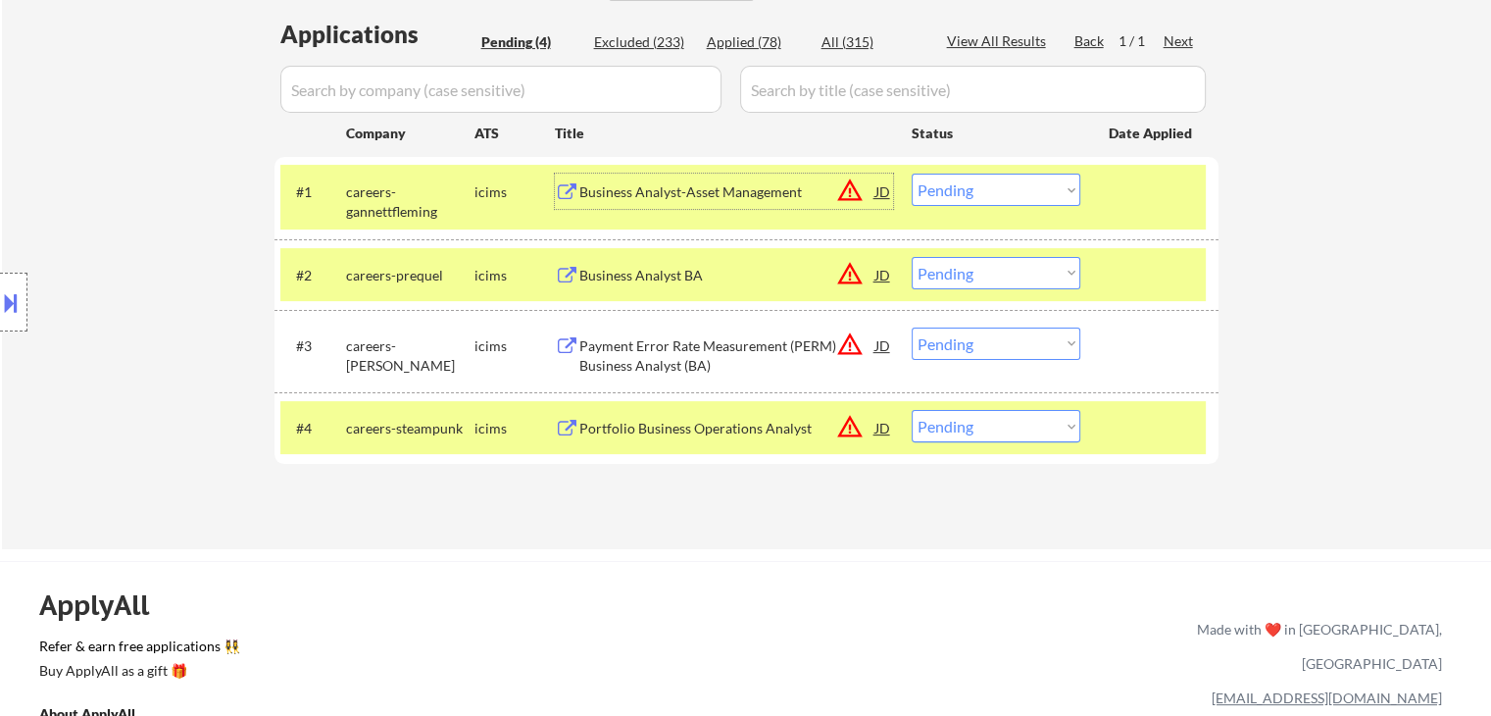
click at [1016, 181] on select "Choose an option... Pending Applied Excluded (Questions) Excluded (Expired) Exc…" at bounding box center [996, 190] width 169 height 32
click at [912, 174] on select "Choose an option... Pending Applied Excluded (Questions) Excluded (Expired) Exc…" at bounding box center [996, 190] width 169 height 32
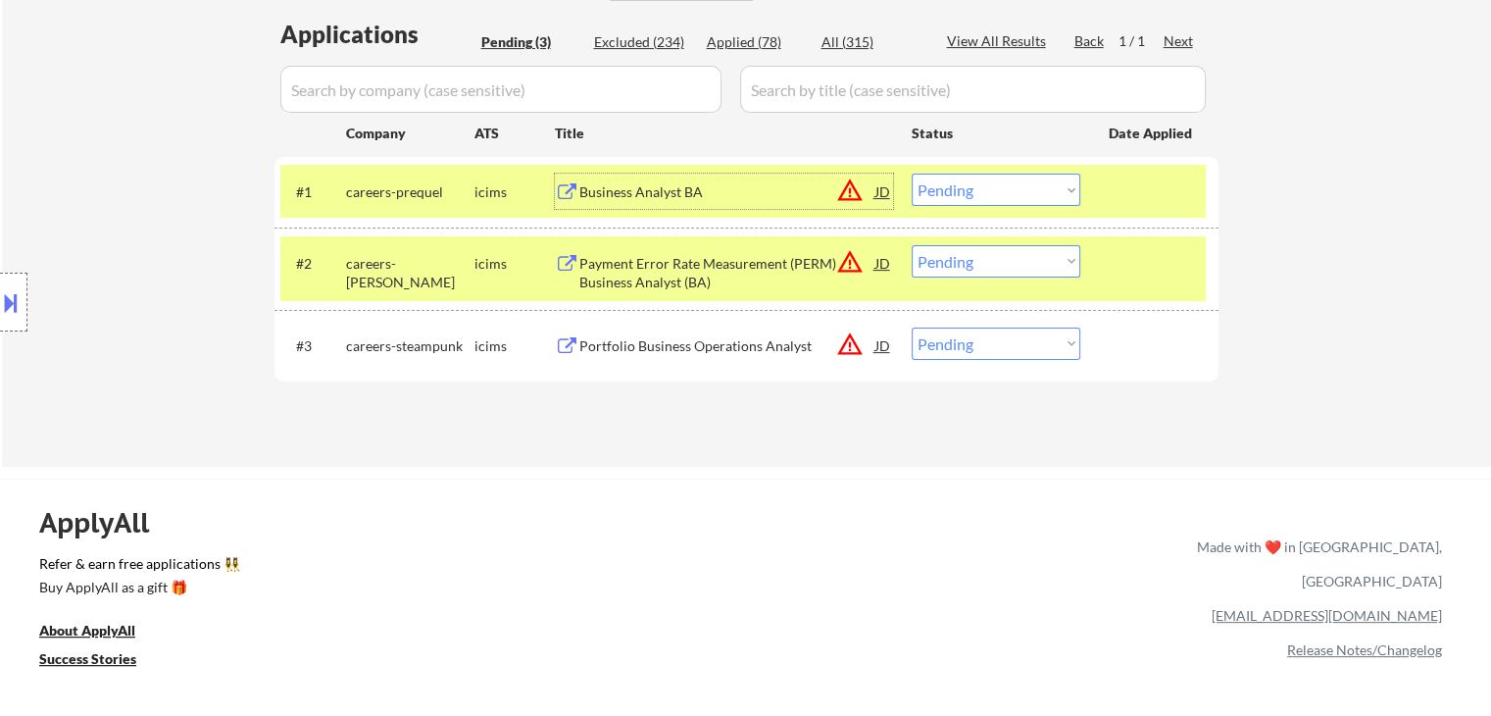
click at [631, 190] on div "Business Analyst BA" at bounding box center [727, 192] width 296 height 20
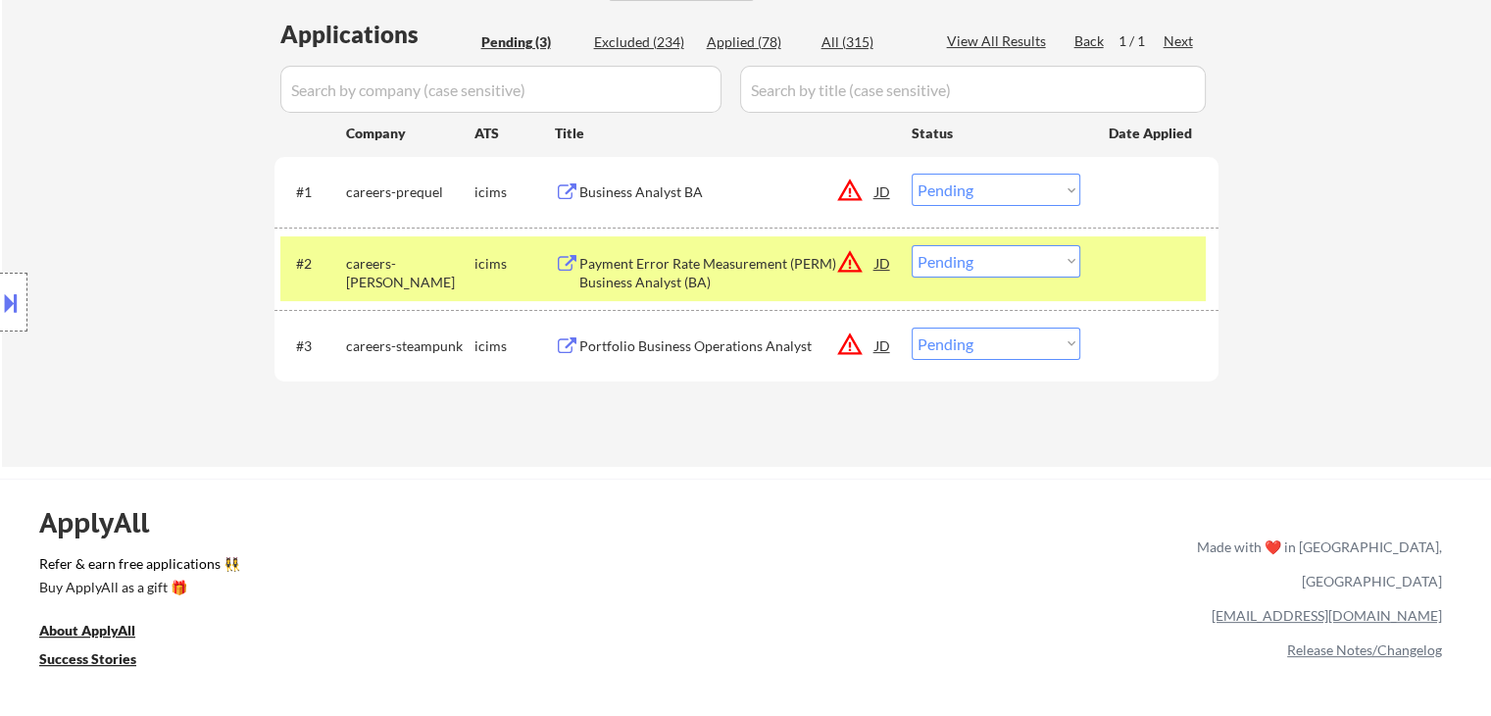
click at [6, 303] on button at bounding box center [11, 302] width 22 height 32
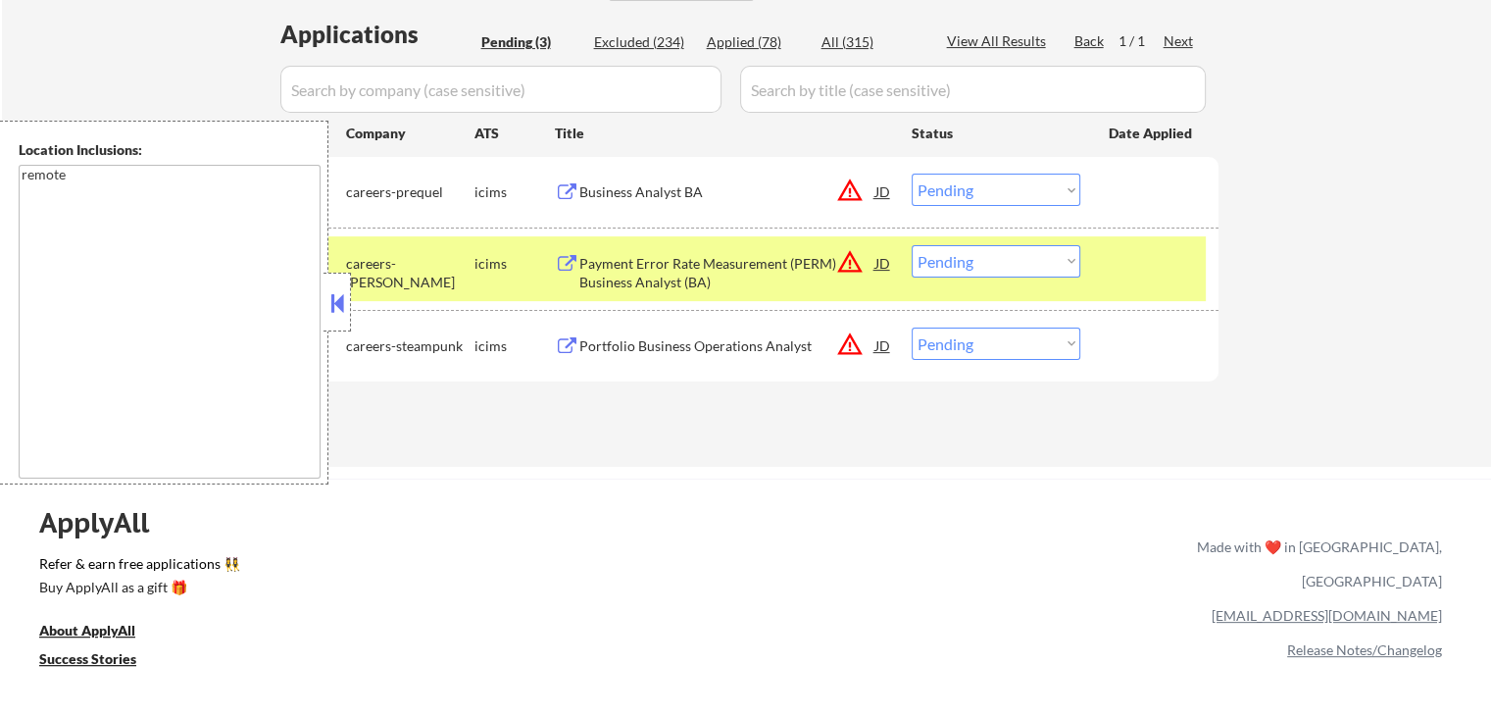
click at [473, 515] on div "ApplyAll Refer & earn free applications 👯‍♀️ Buy ApplyAll as a gift 🎁 About App…" at bounding box center [745, 647] width 1491 height 311
click at [933, 198] on select "Choose an option... Pending Applied Excluded (Questions) Excluded (Expired) Exc…" at bounding box center [996, 190] width 169 height 32
click at [912, 174] on select "Choose an option... Pending Applied Excluded (Questions) Excluded (Expired) Exc…" at bounding box center [996, 190] width 169 height 32
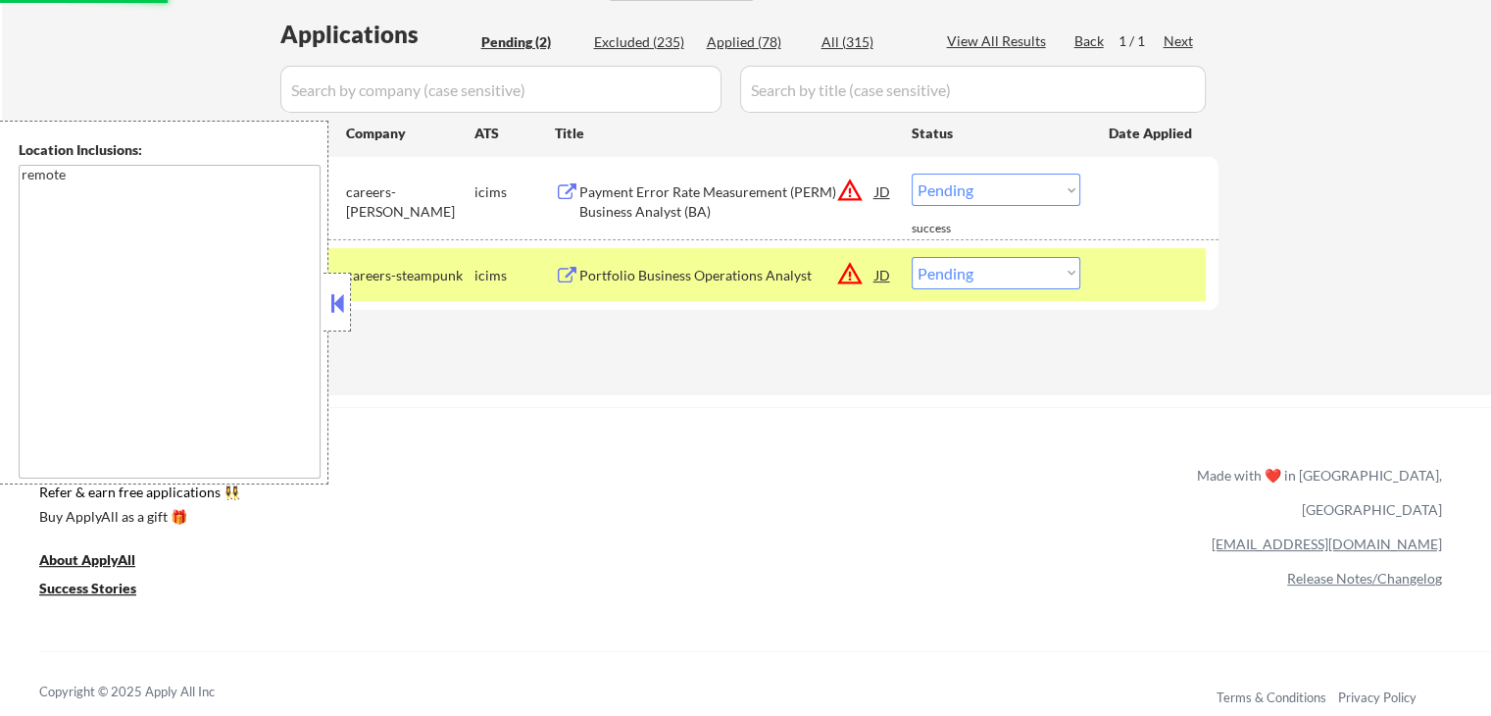
click at [327, 316] on button at bounding box center [337, 302] width 22 height 29
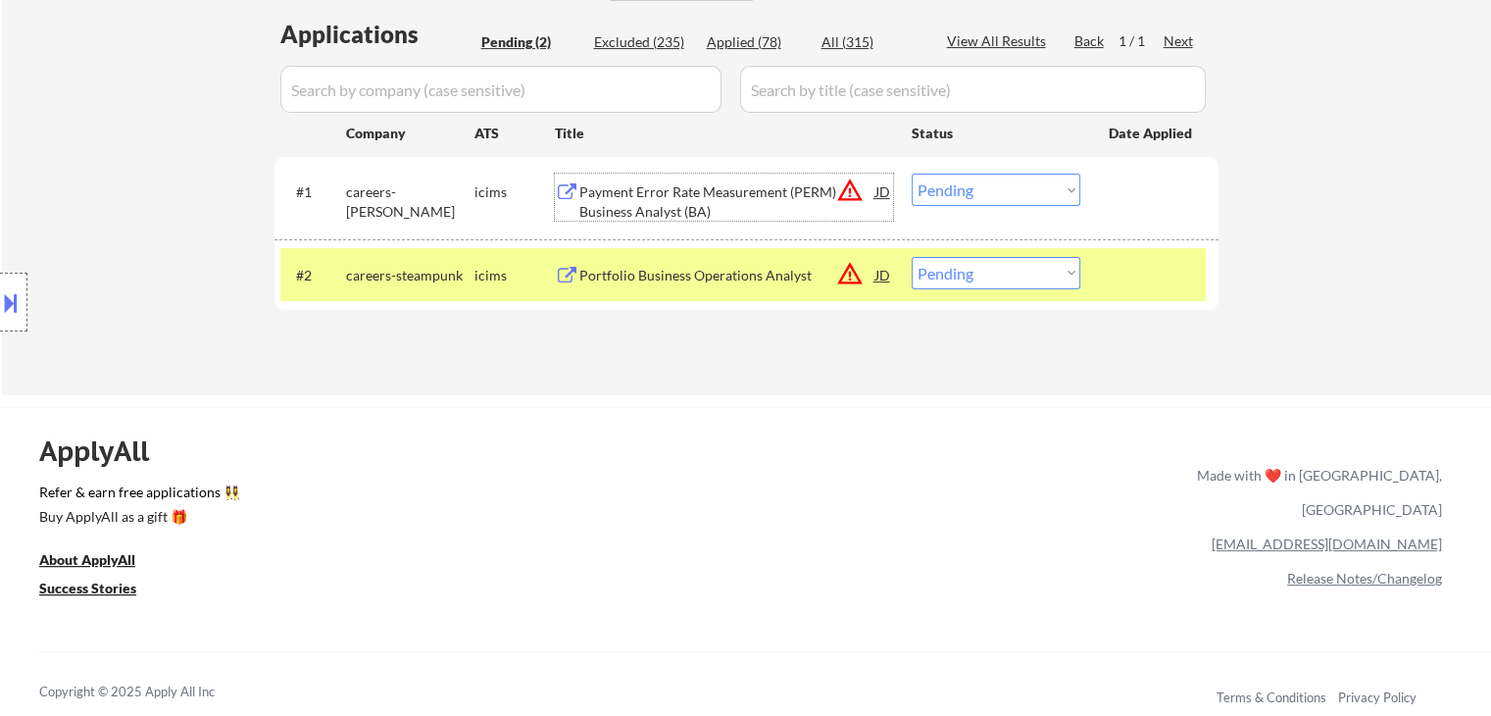
click at [650, 186] on div "Payment Error Rate Measurement (PERM) Business Analyst (BA)" at bounding box center [727, 201] width 296 height 38
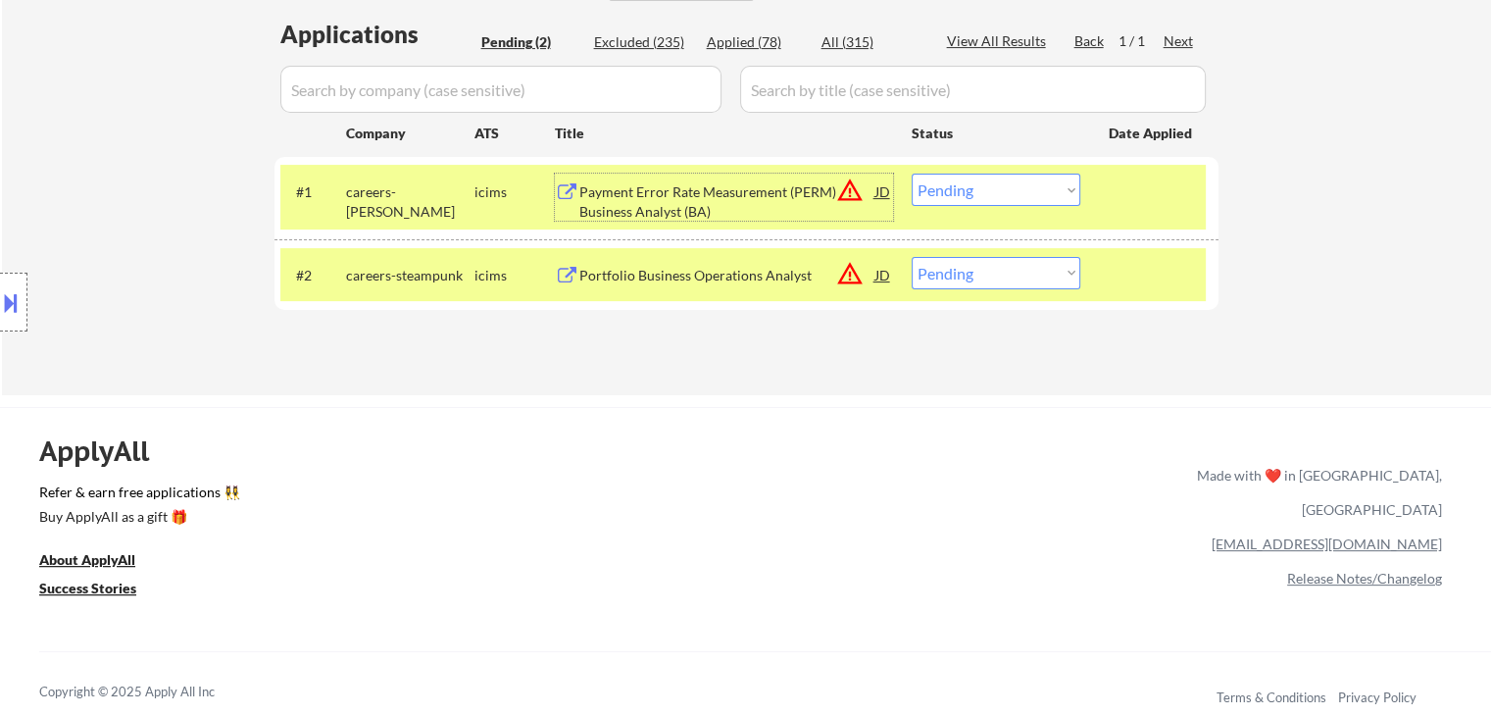
click at [977, 194] on select "Choose an option... Pending Applied Excluded (Questions) Excluded (Expired) Exc…" at bounding box center [996, 190] width 169 height 32
click at [912, 174] on select "Choose an option... Pending Applied Excluded (Questions) Excluded (Expired) Exc…" at bounding box center [996, 190] width 169 height 32
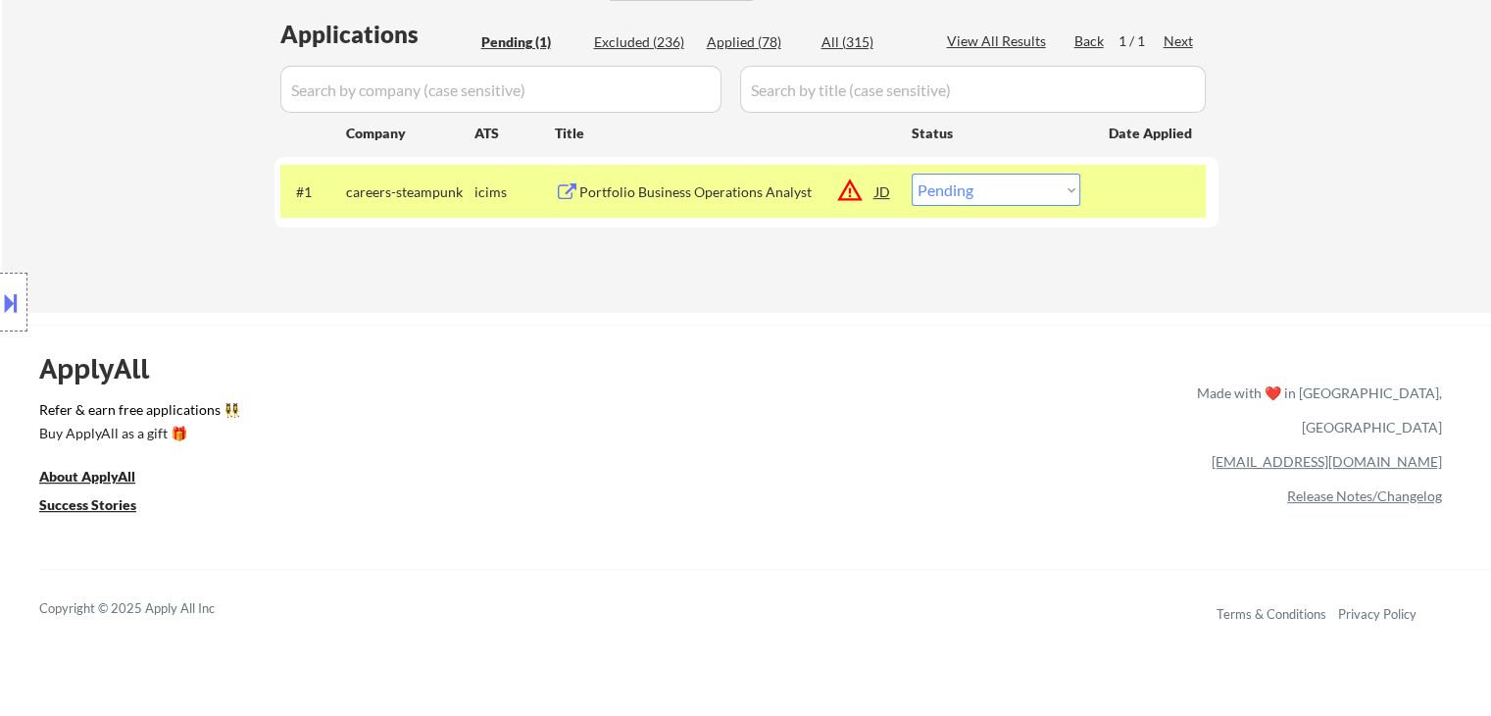
click at [655, 187] on div "Portfolio Business Operations Analyst" at bounding box center [727, 192] width 296 height 20
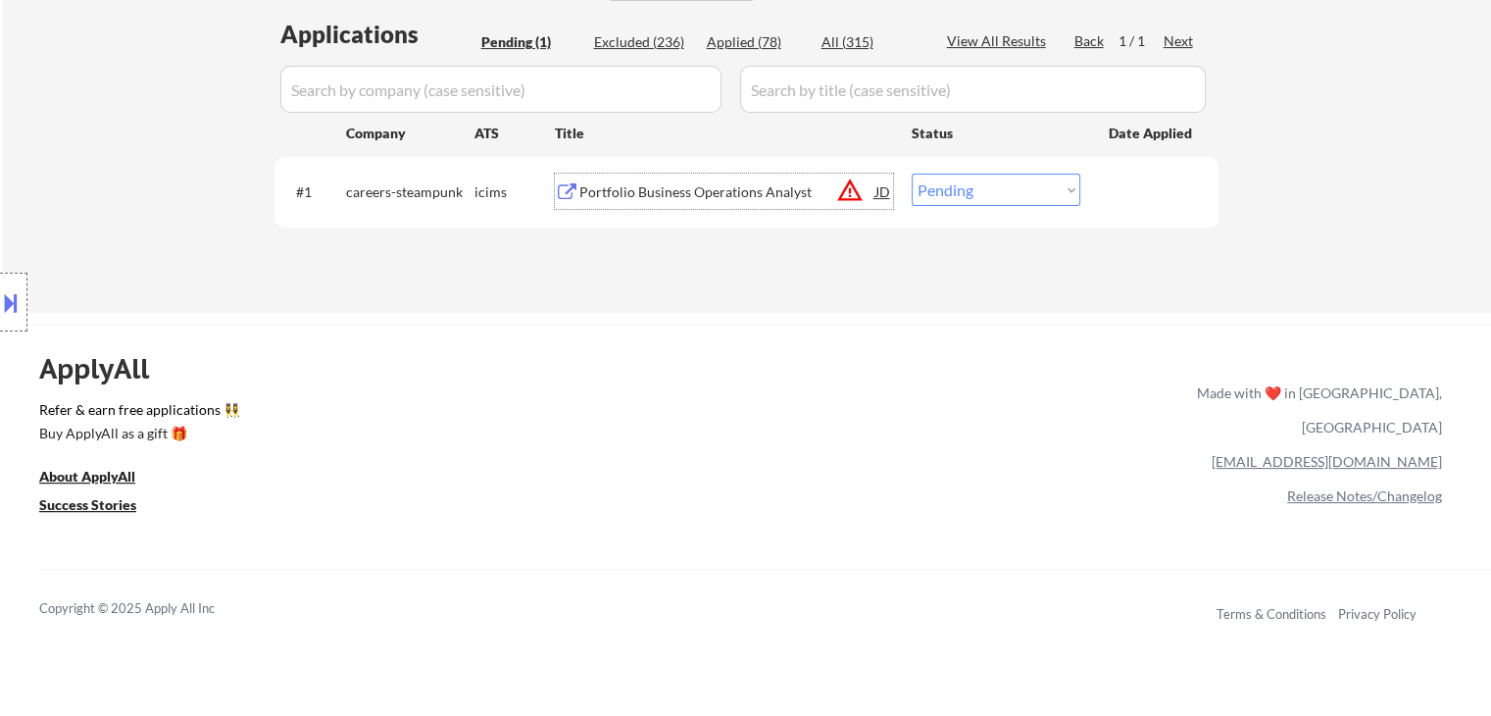
click at [964, 198] on select "Choose an option... Pending Applied Excluded (Questions) Excluded (Expired) Exc…" at bounding box center [996, 190] width 169 height 32
select select ""excluded__location_""
click at [912, 174] on select "Choose an option... Pending Applied Excluded (Questions) Excluded (Expired) Exc…" at bounding box center [996, 190] width 169 height 32
click at [760, 34] on div "Applied (78)" at bounding box center [756, 42] width 98 height 20
select select ""excluded__location_""
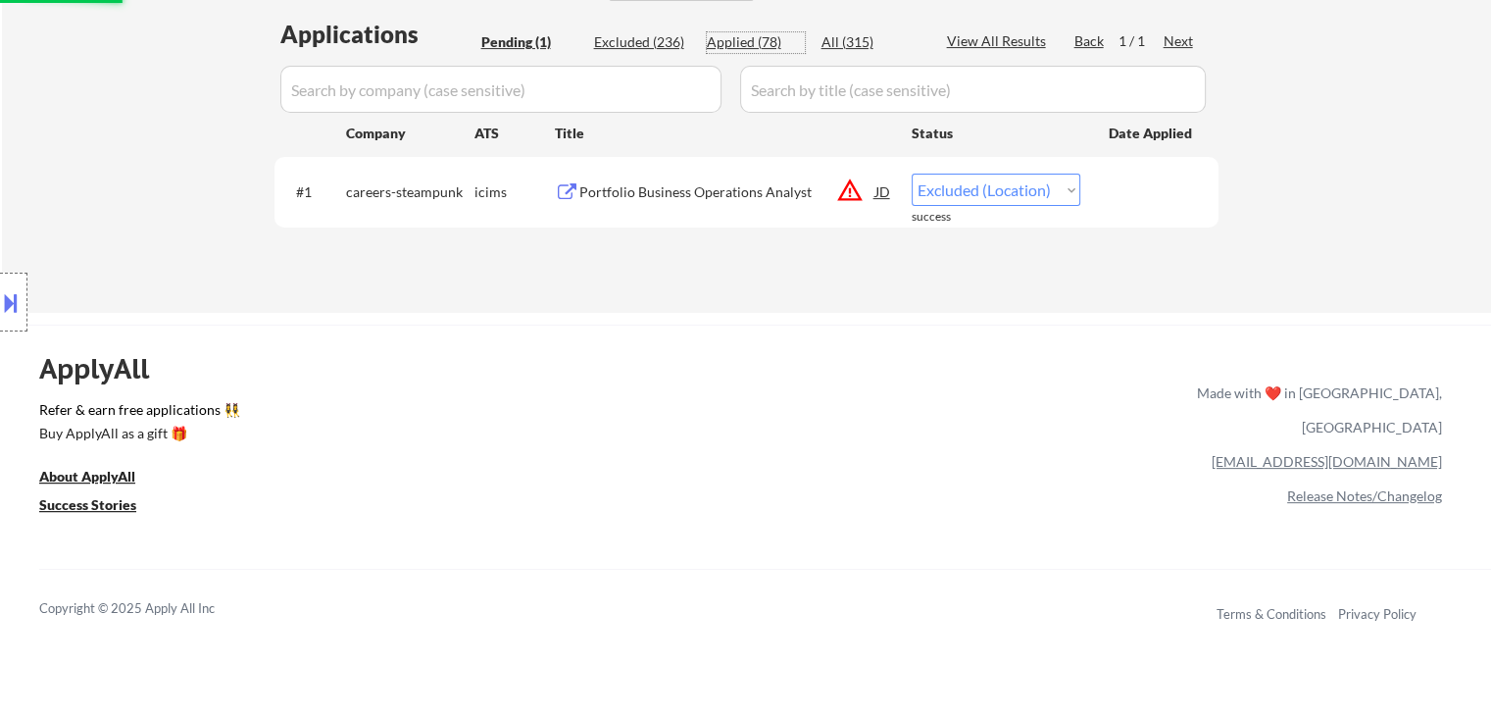
select select ""excluded__location_""
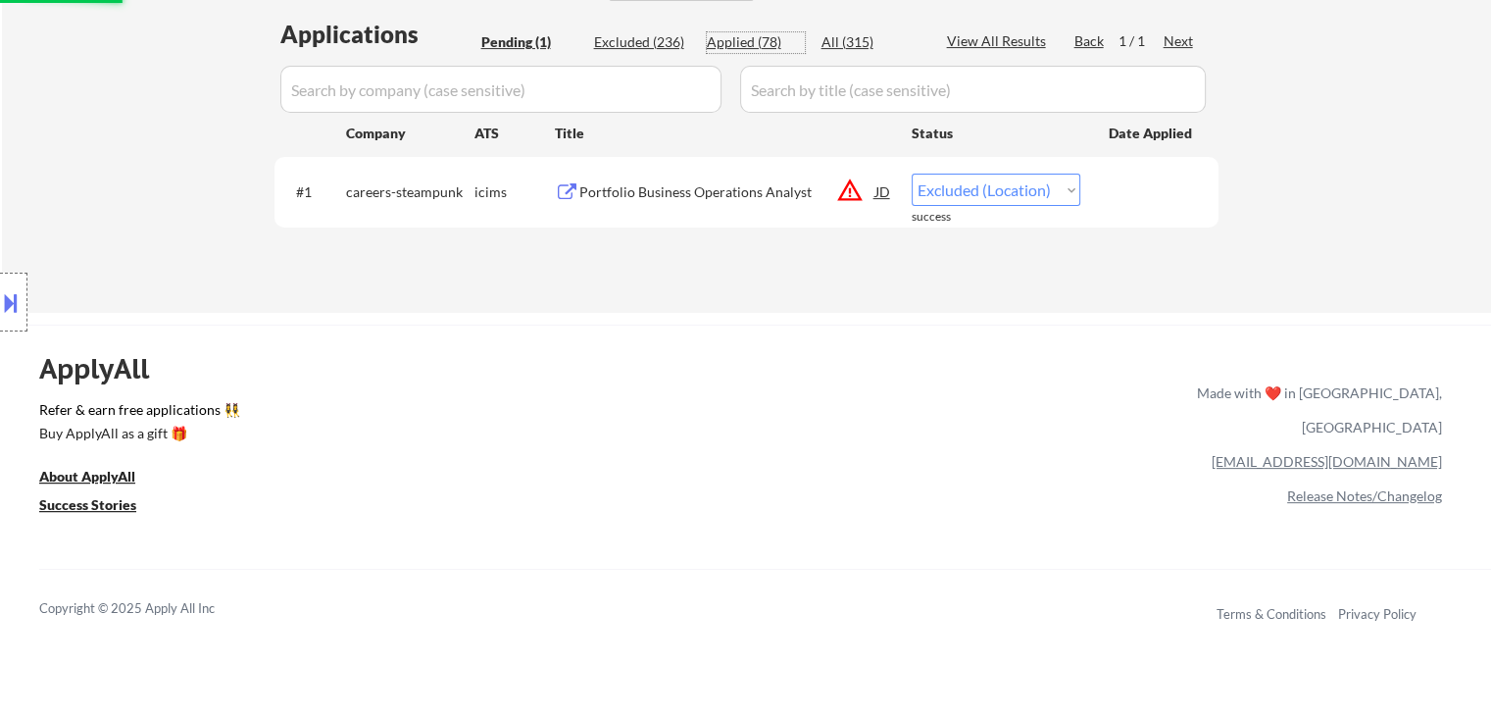
select select ""excluded__location_""
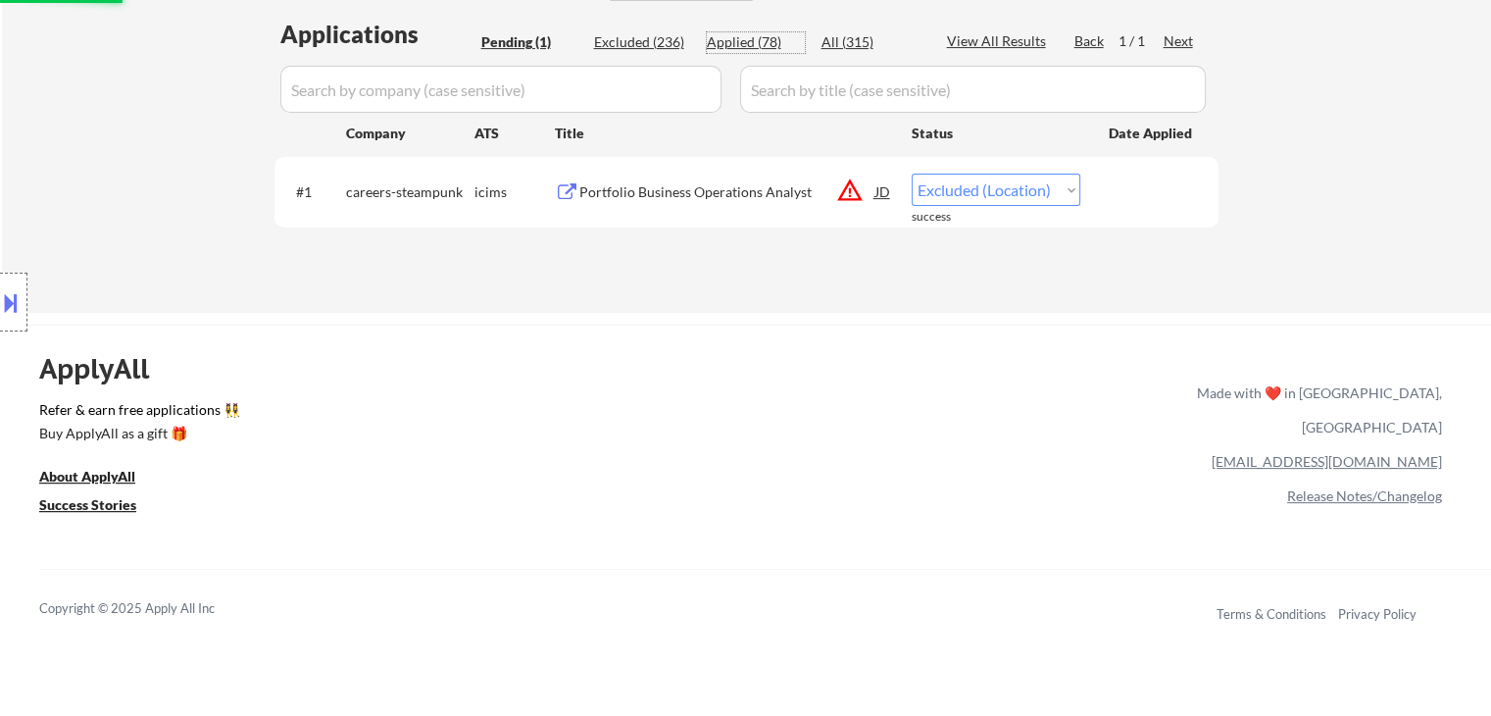
select select ""excluded__location_""
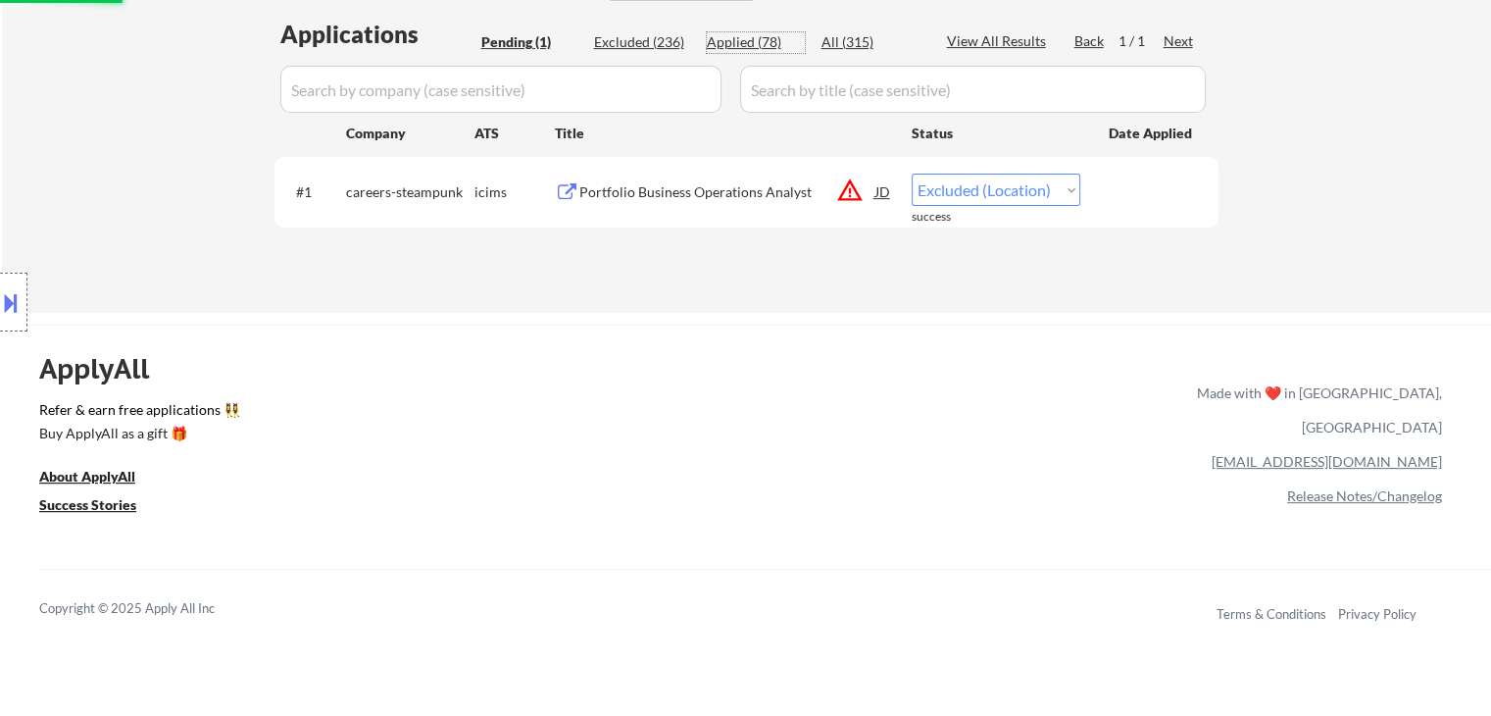
select select ""excluded__location_""
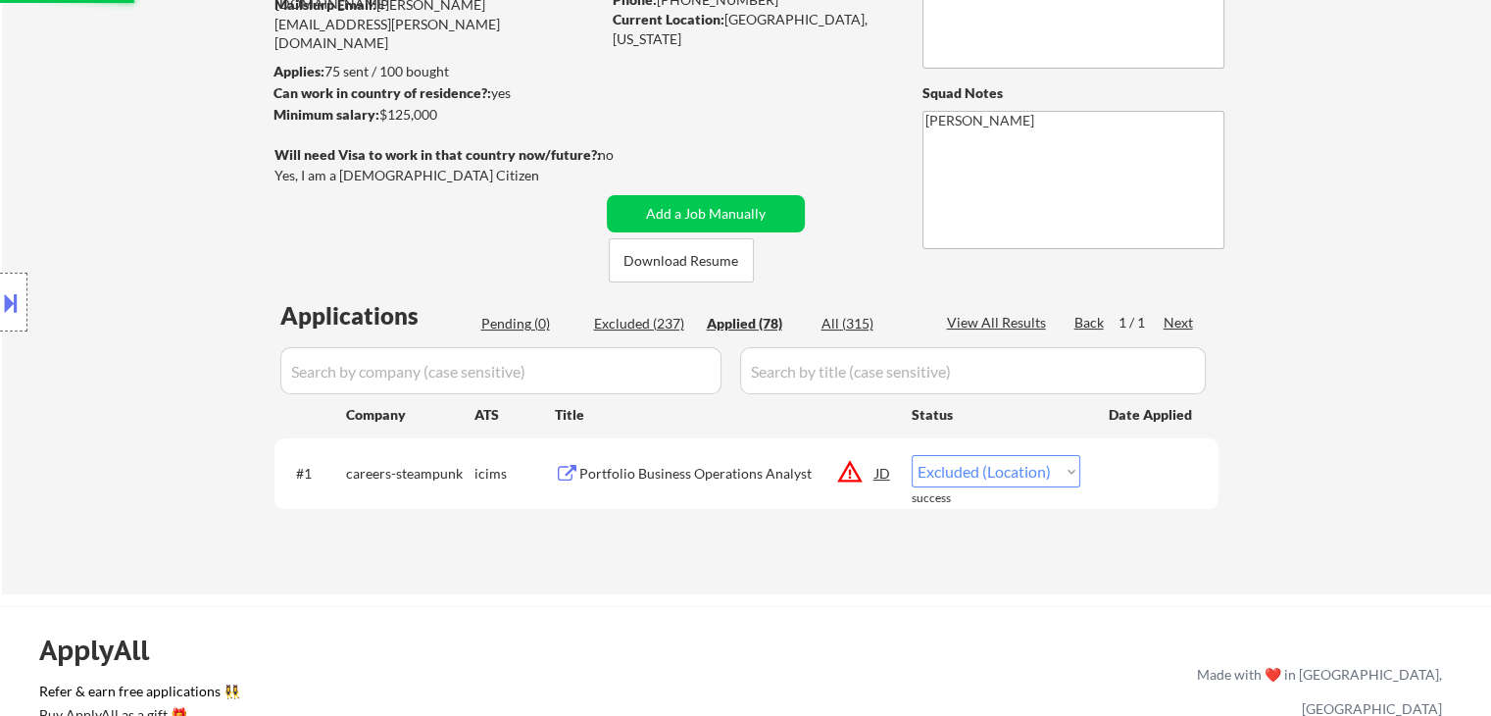
scroll to position [98, 0]
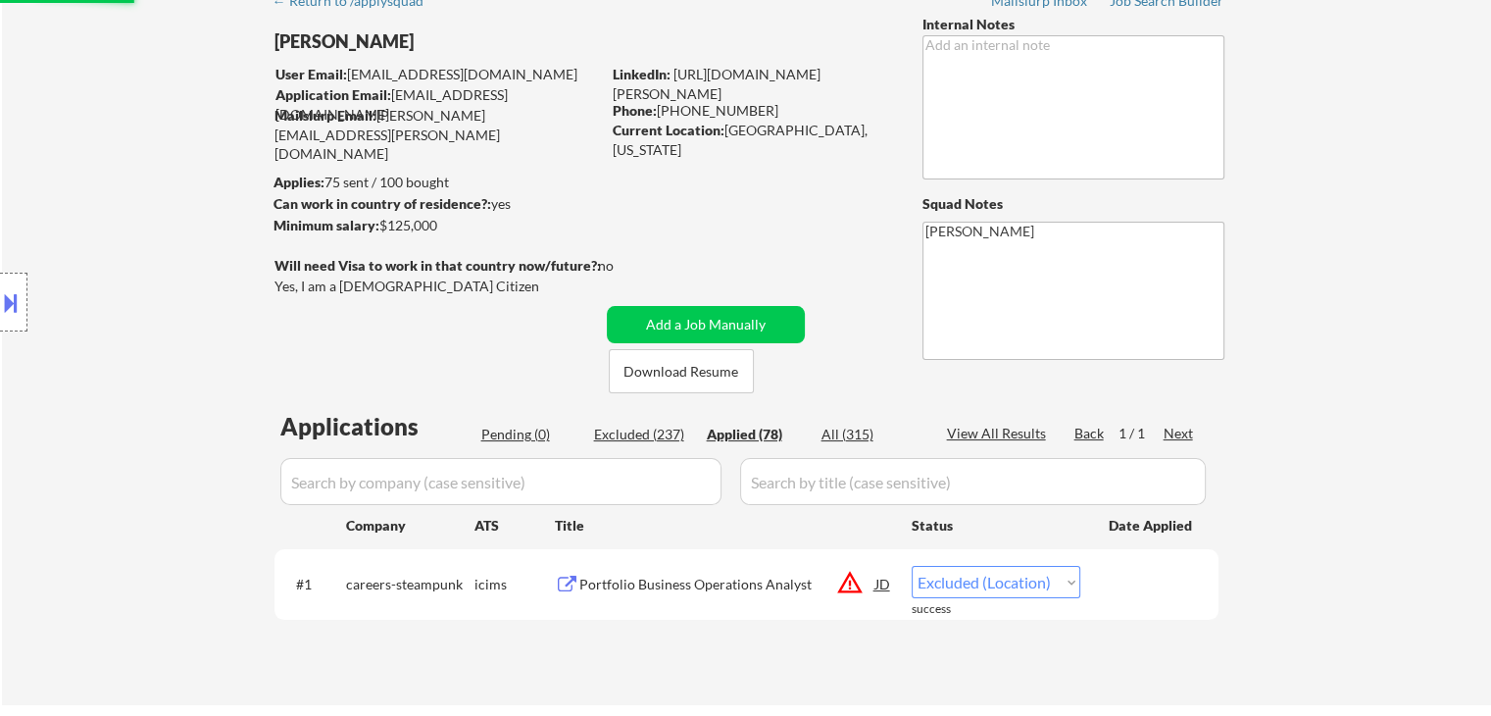
select select ""applied""
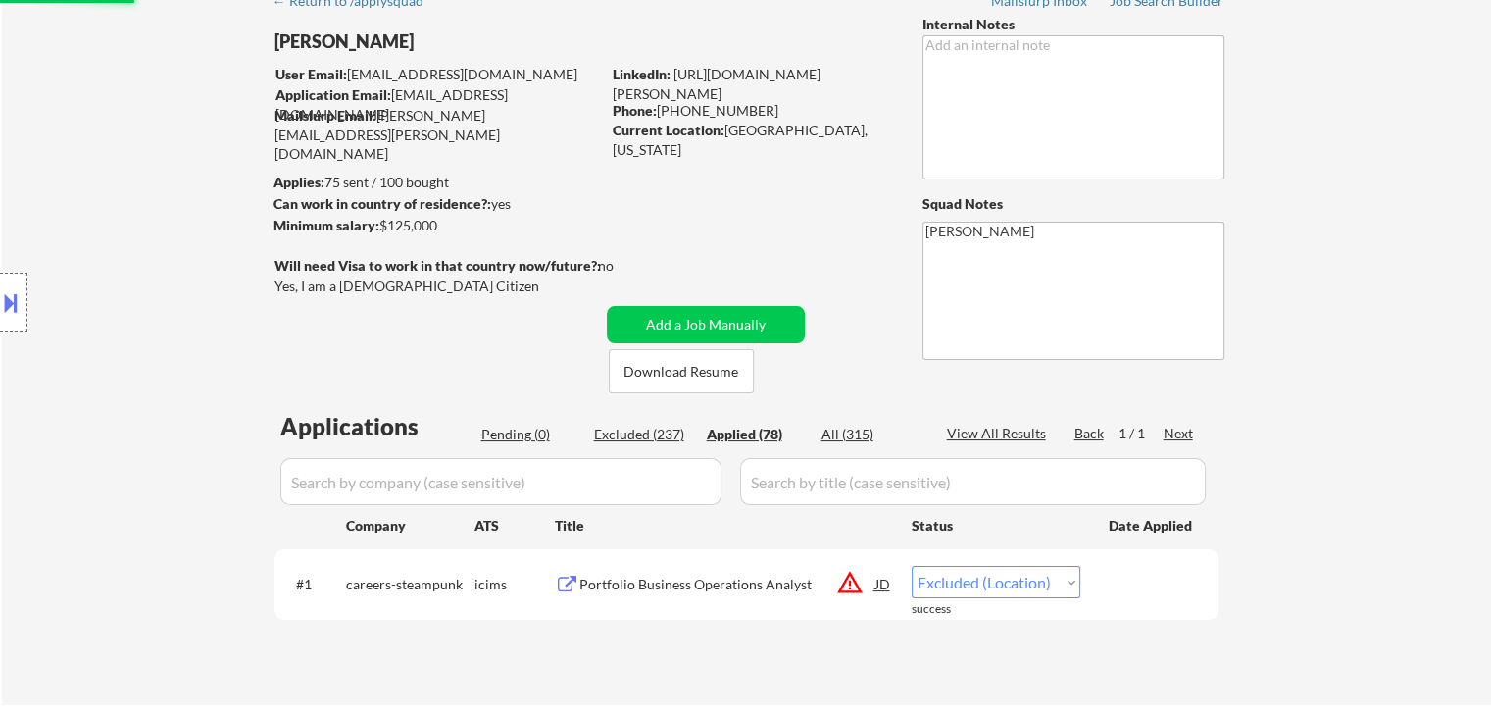
select select ""applied""
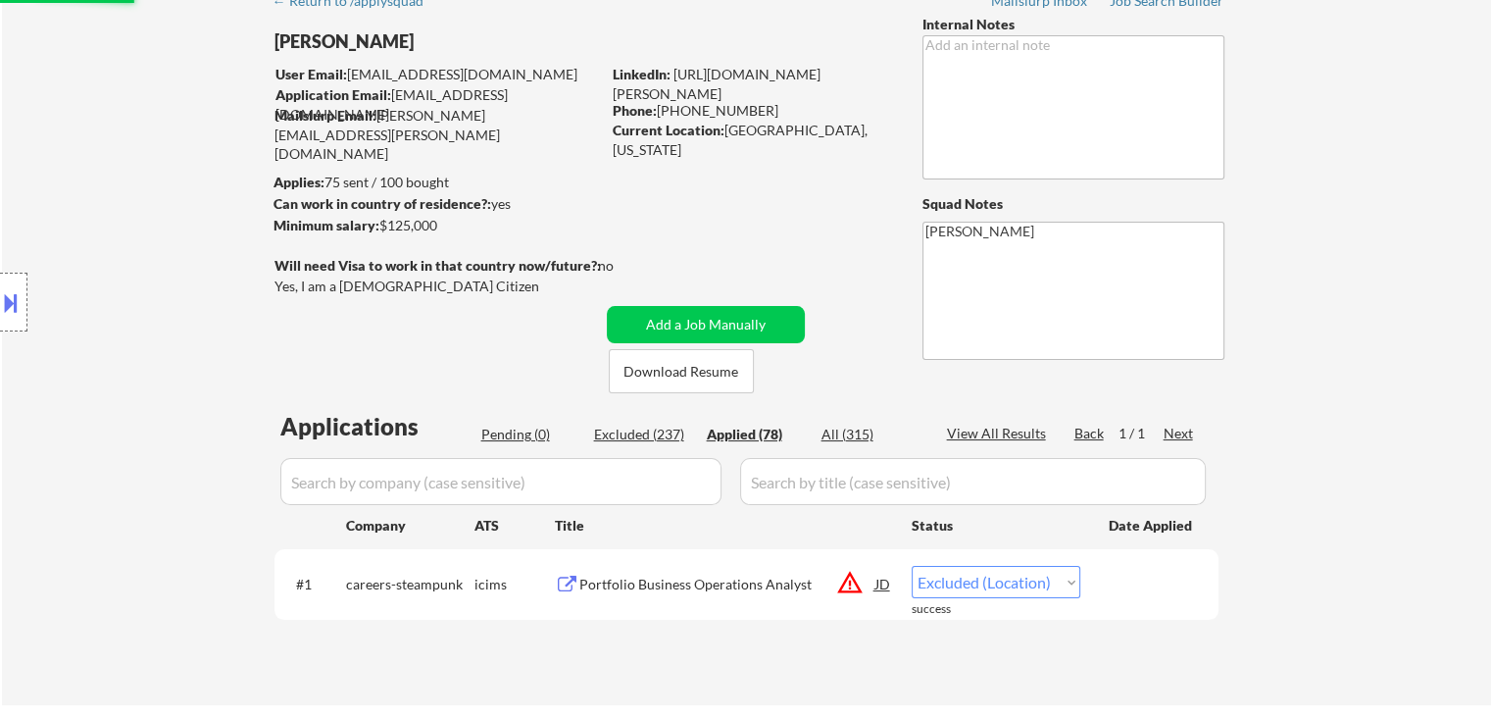
select select ""applied""
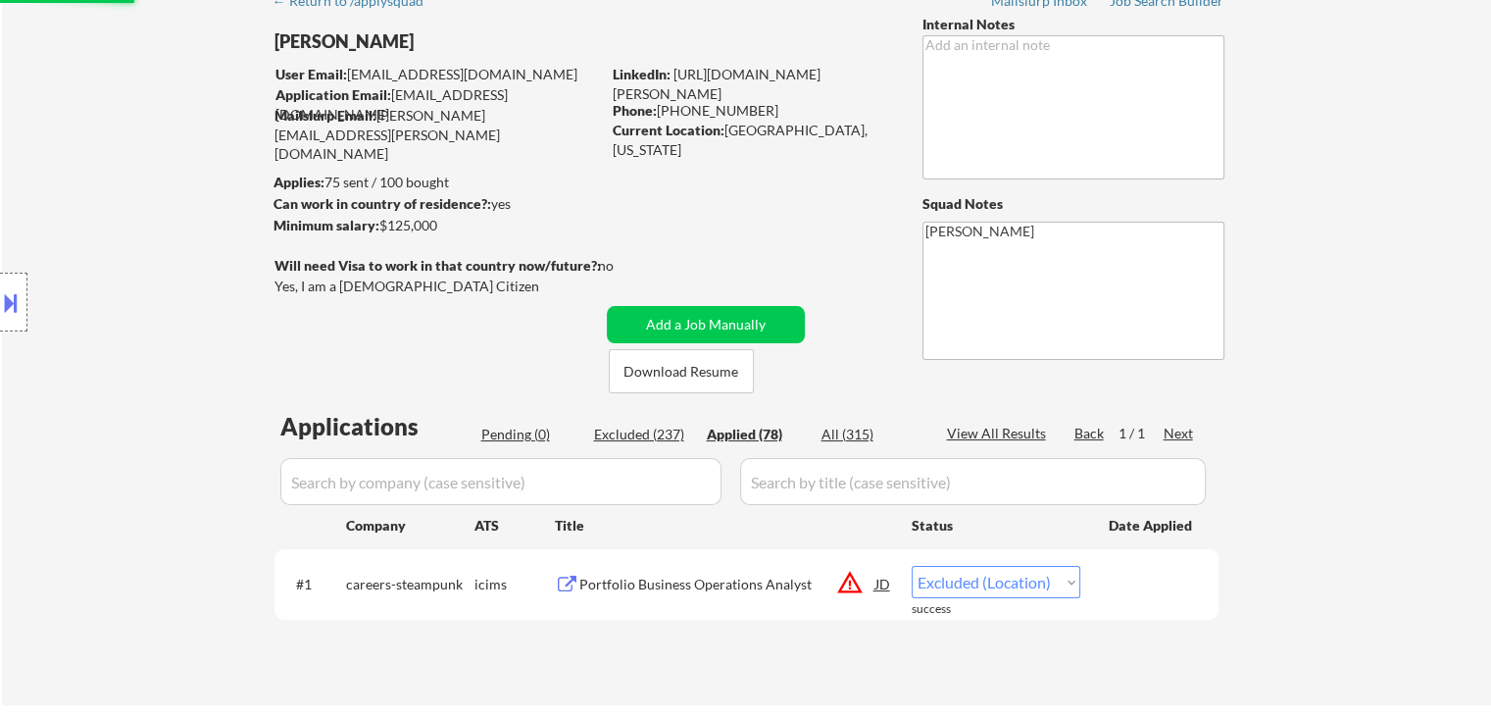
select select ""applied""
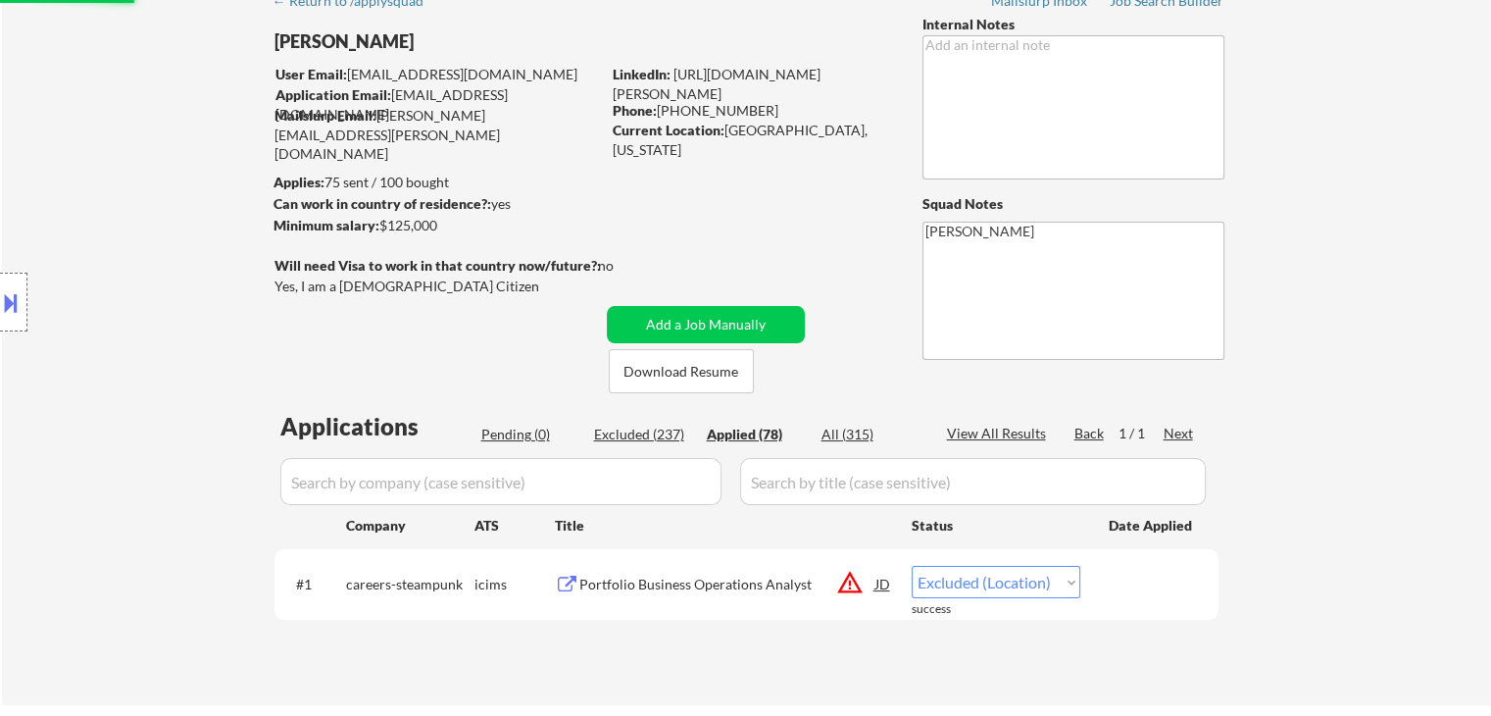
select select ""applied""
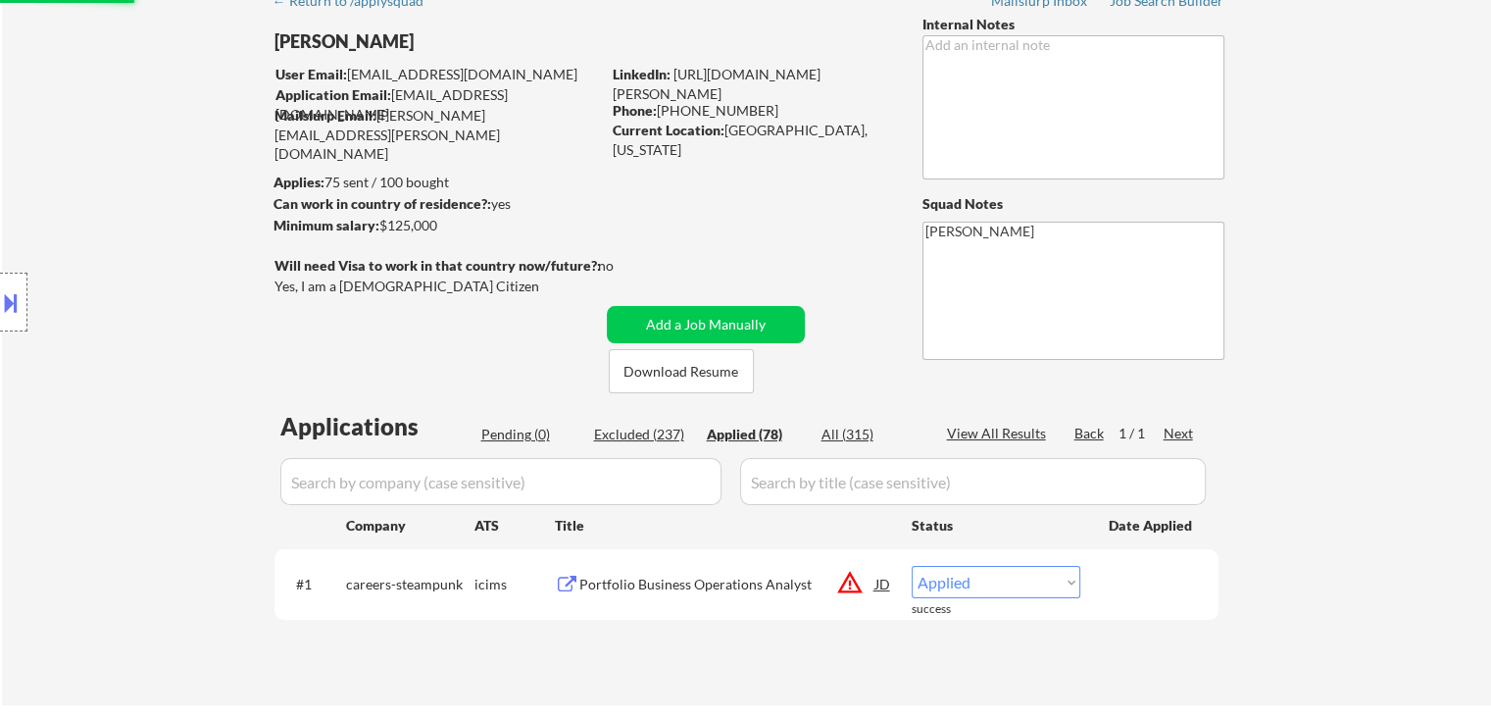
select select ""applied""
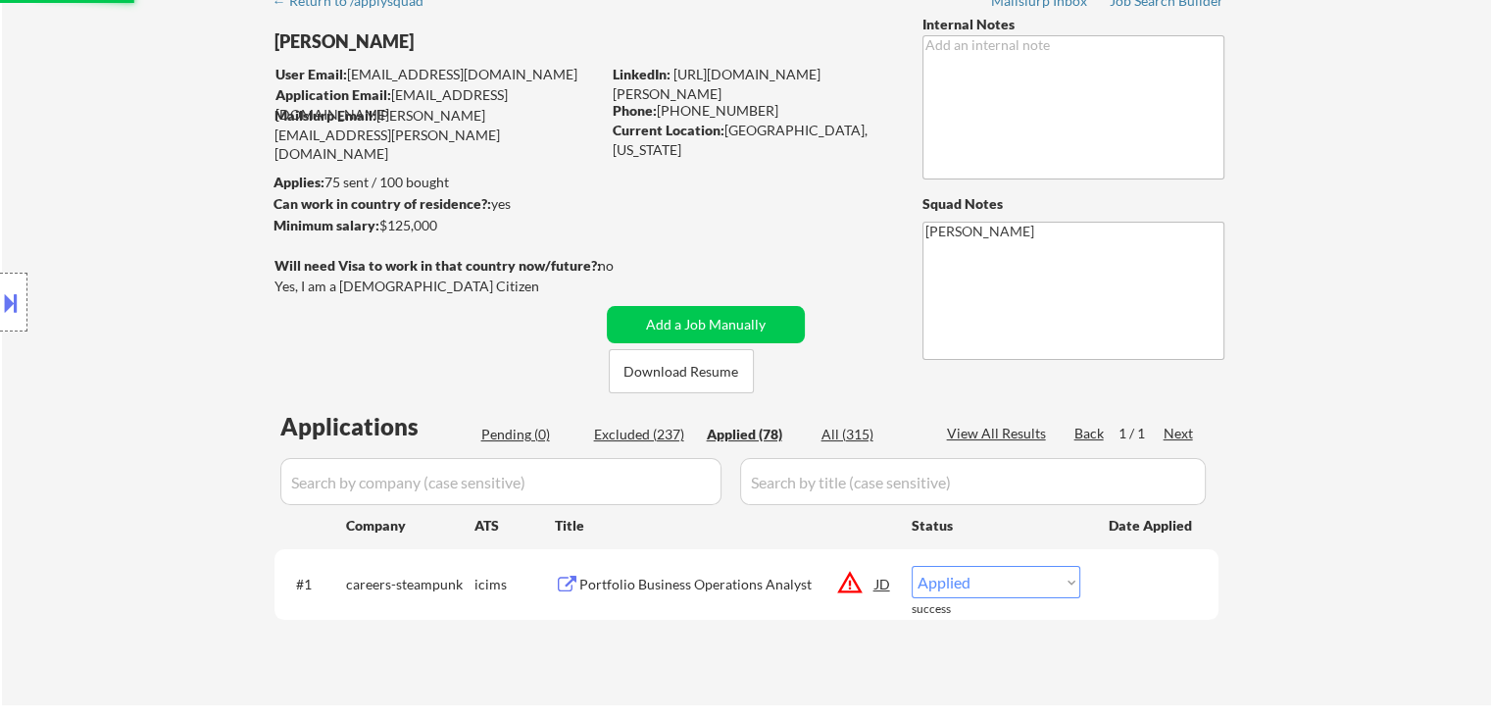
select select ""applied""
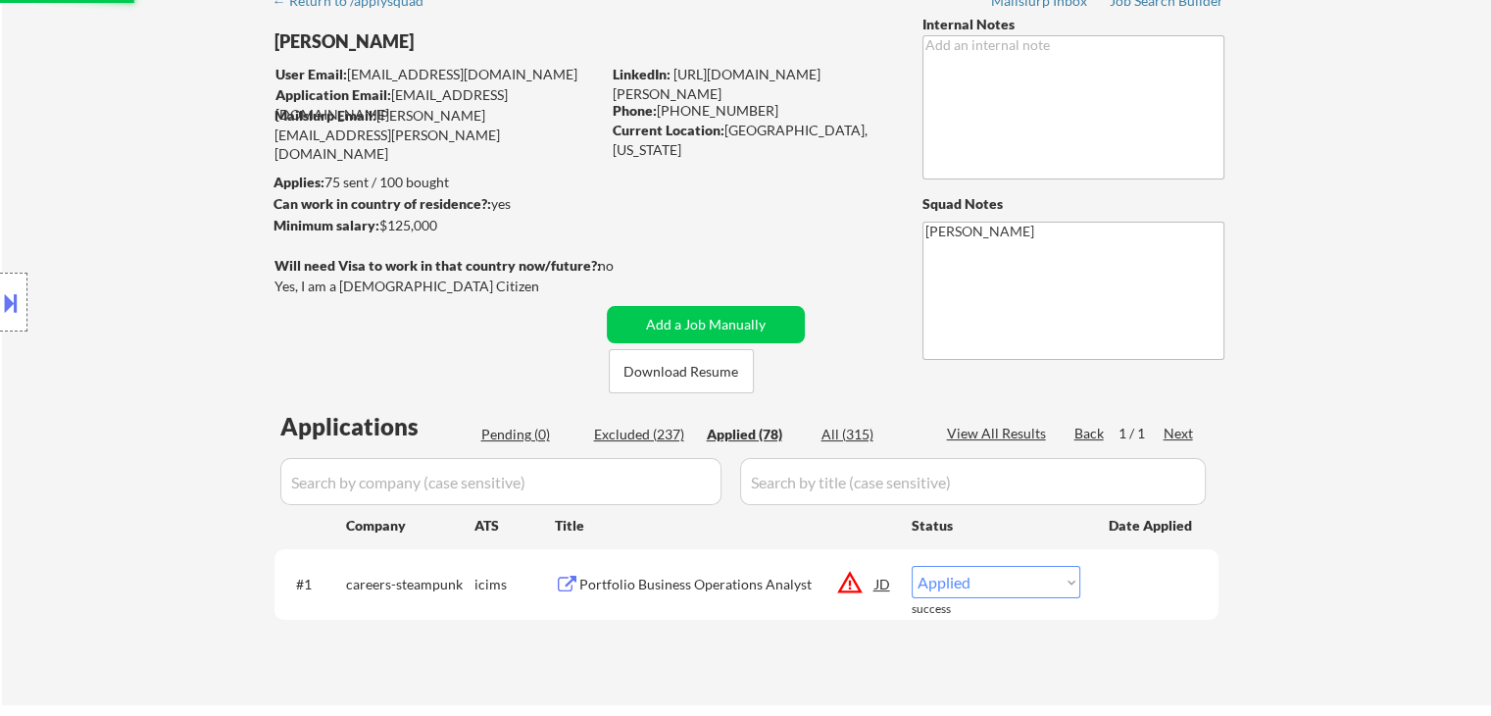
select select ""applied""
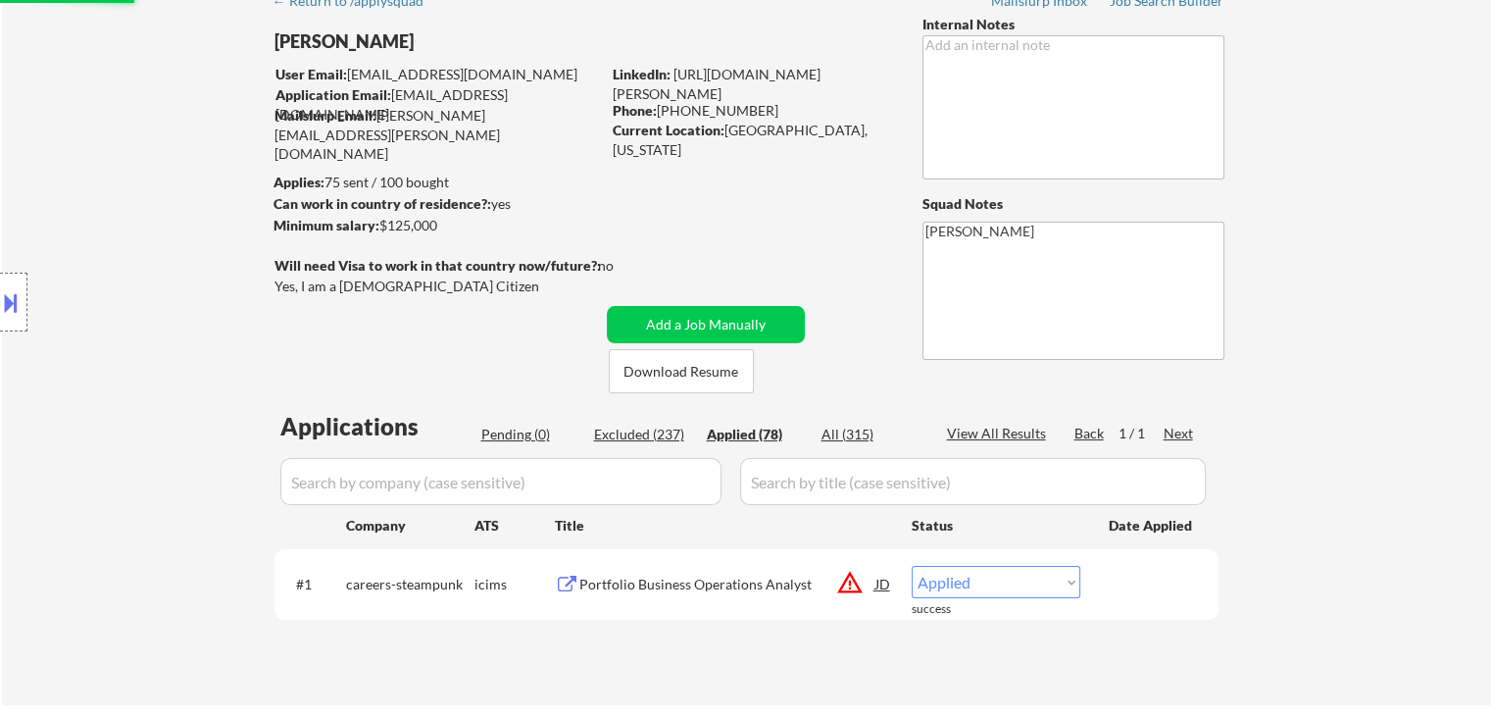
select select ""applied""
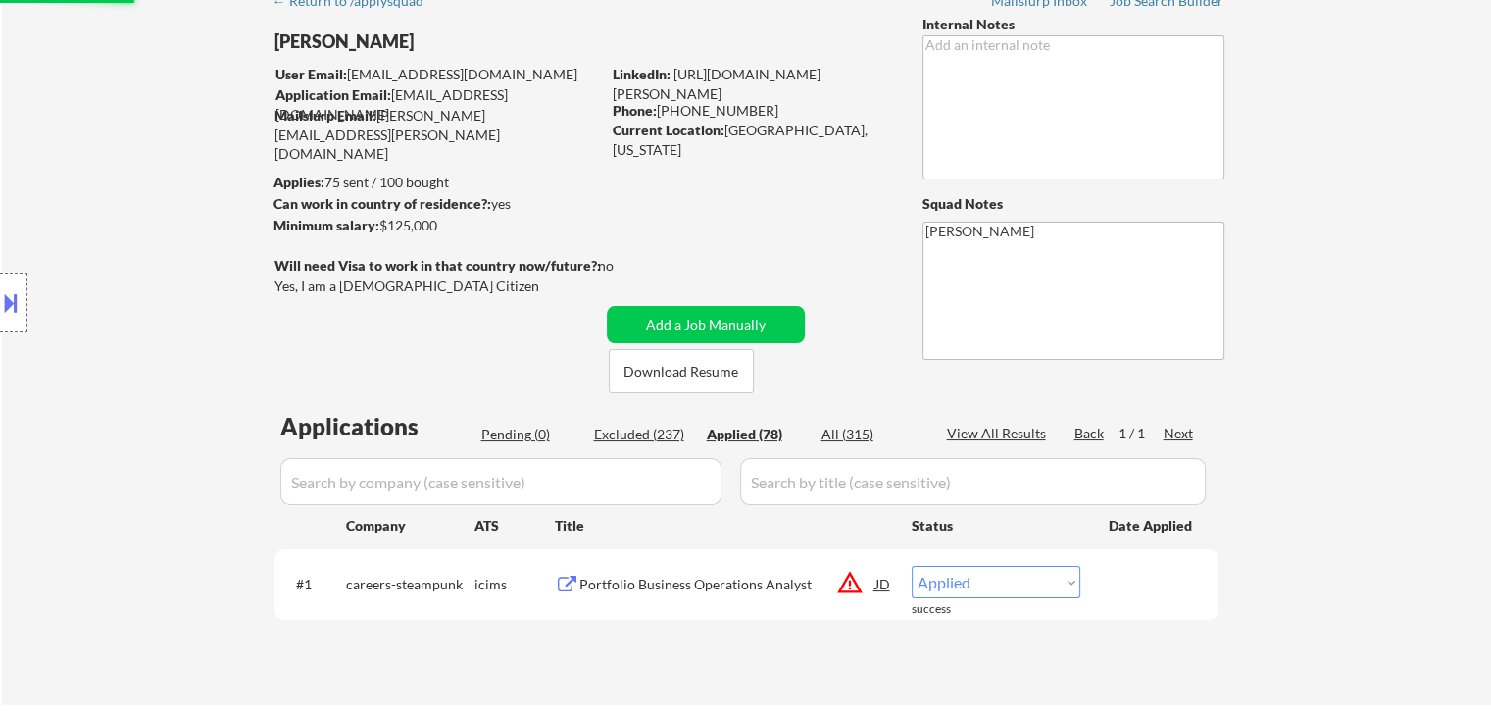
select select ""applied""
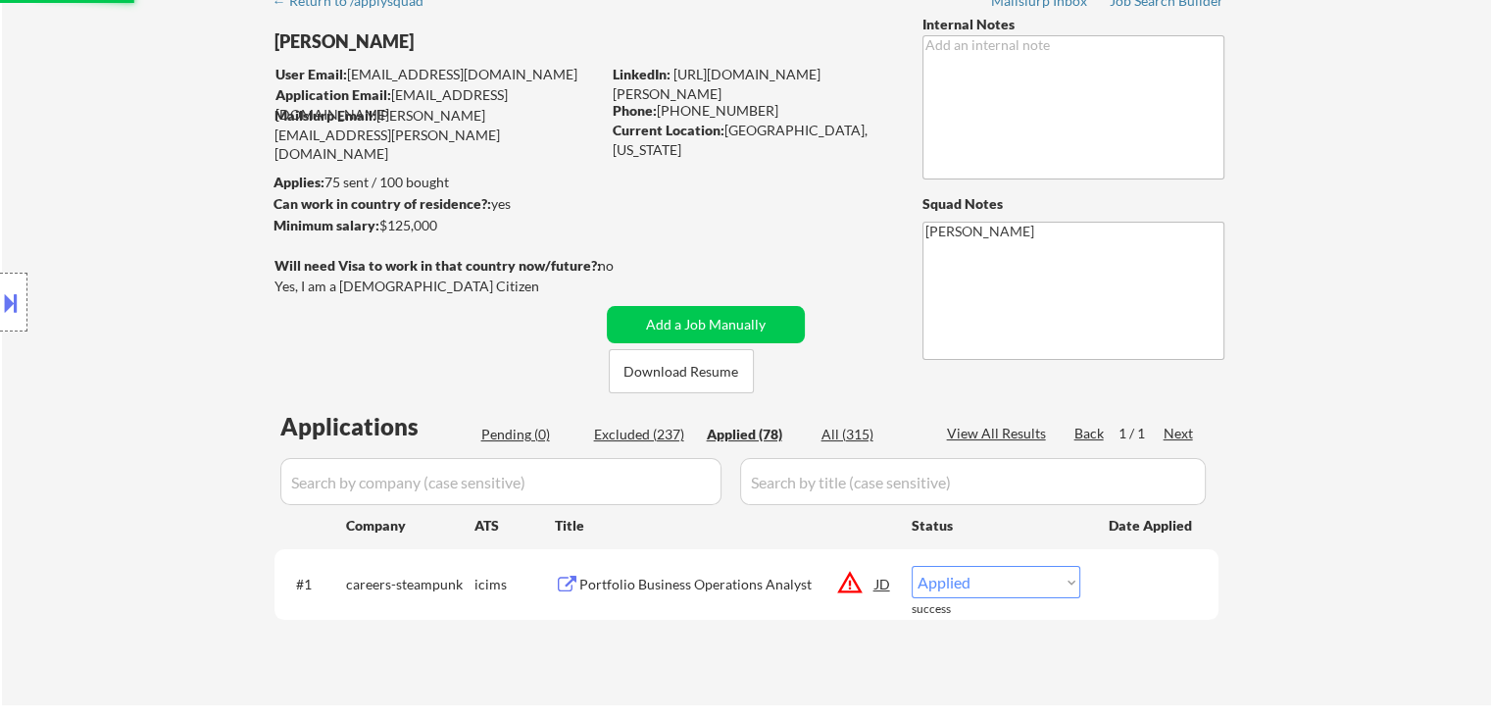
select select ""applied""
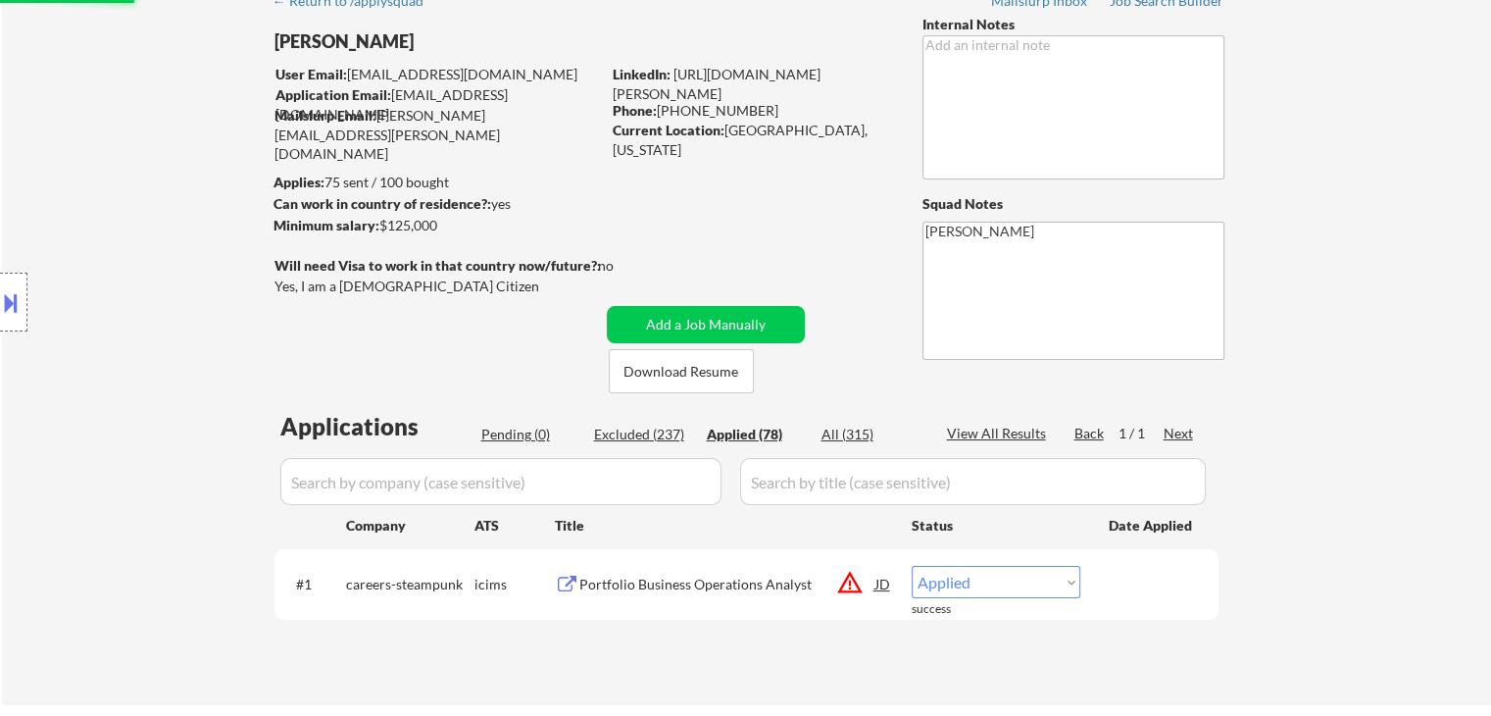
select select ""applied""
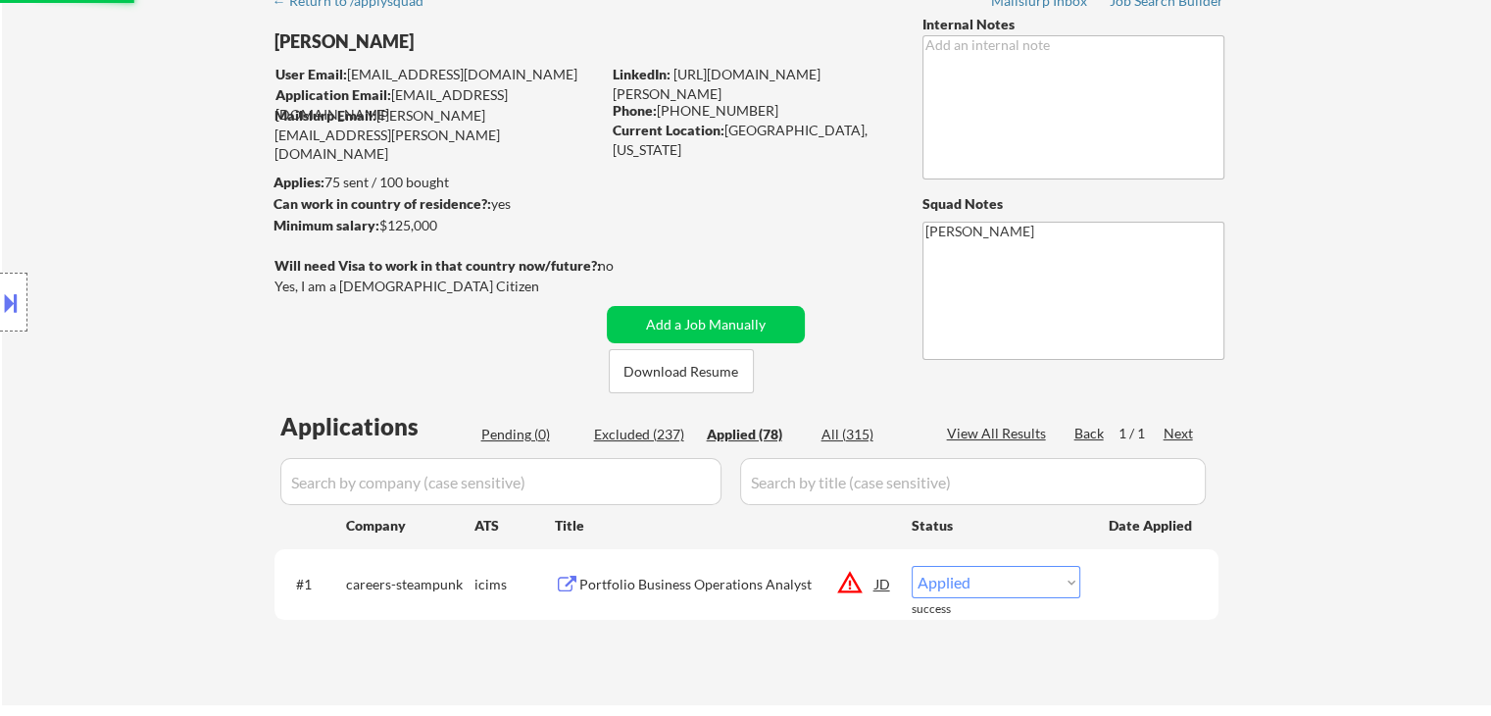
select select ""applied""
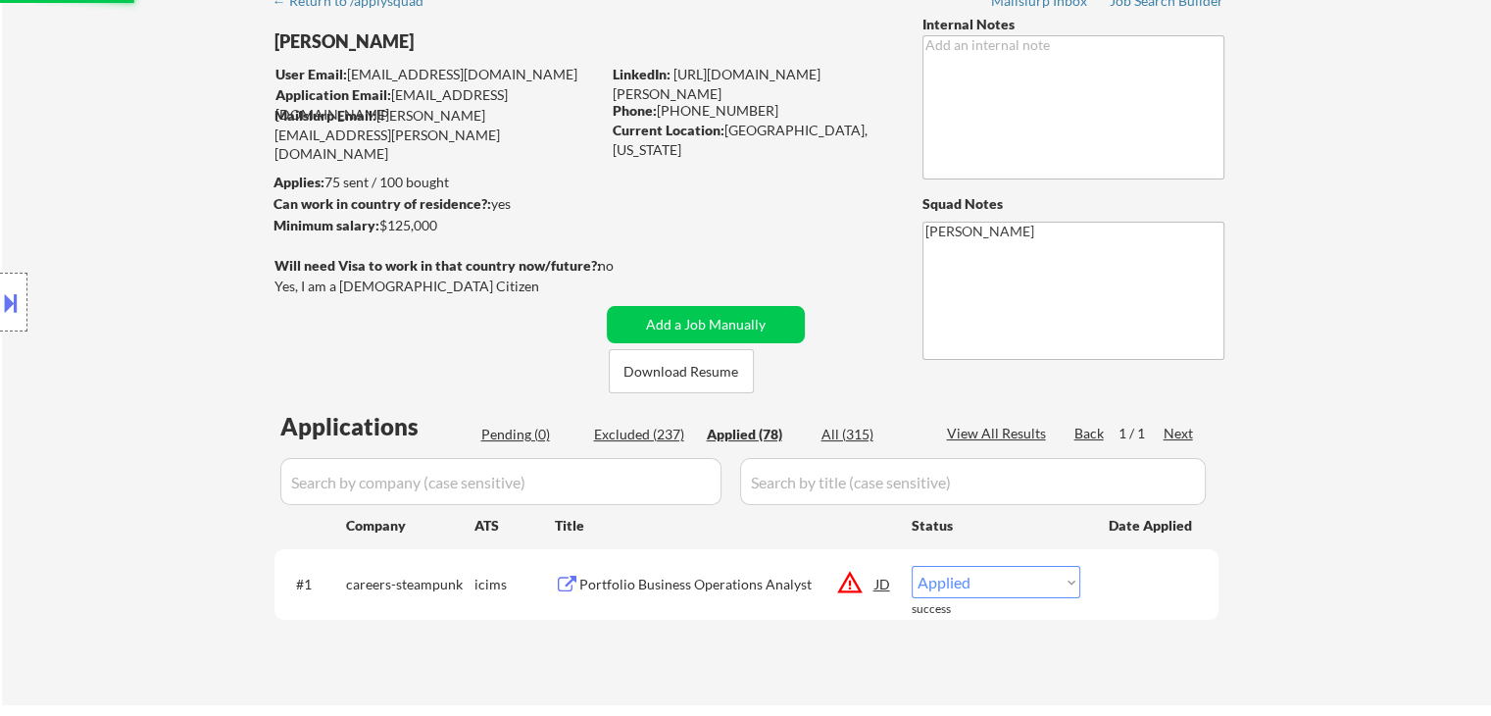
select select ""applied""
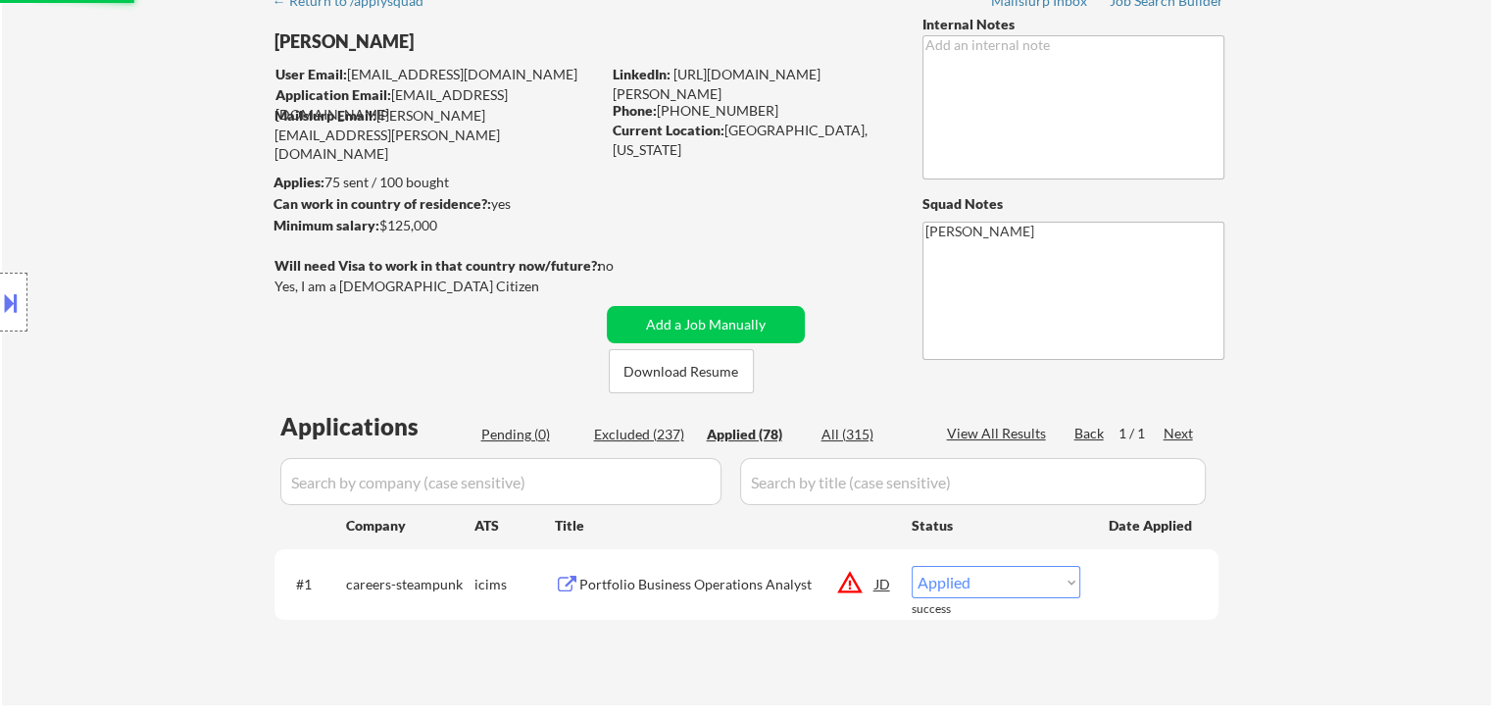
select select ""applied""
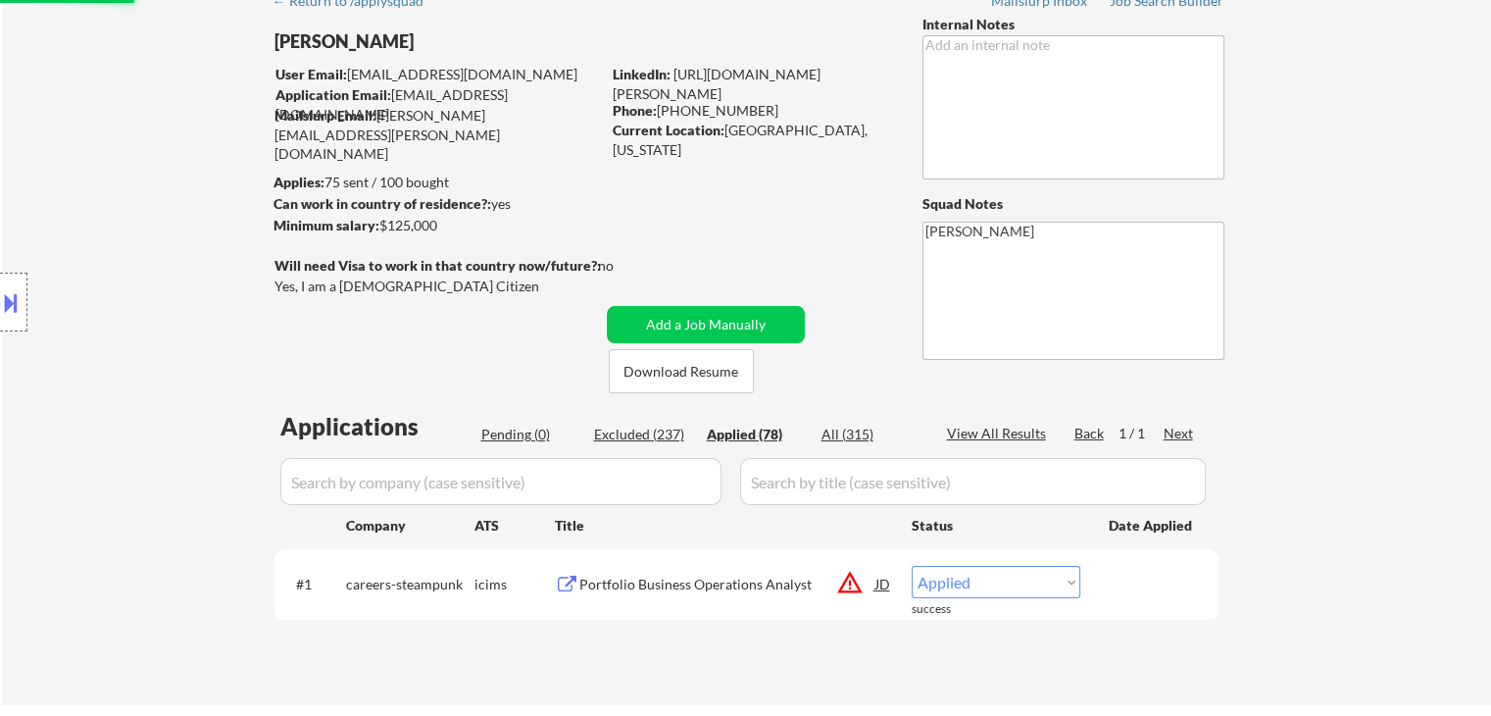
select select ""applied""
